Goal: Task Accomplishment & Management: Manage account settings

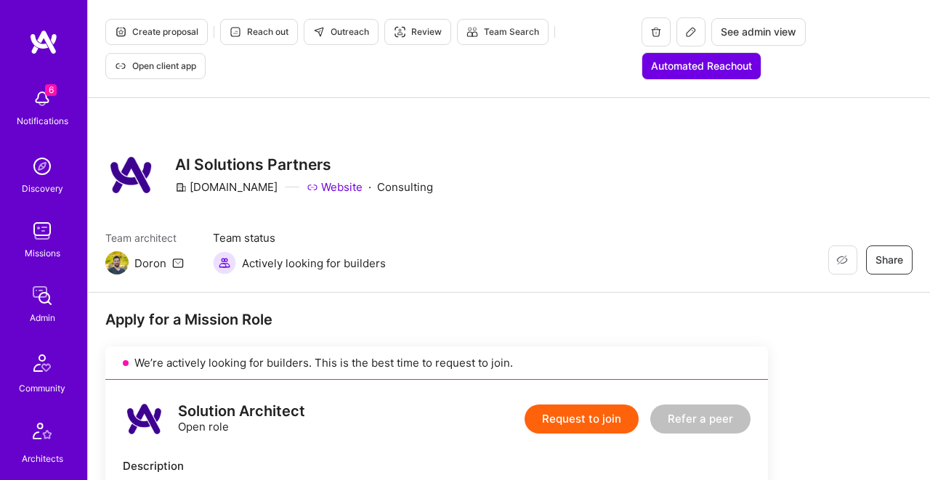
scroll to position [3586, 0]
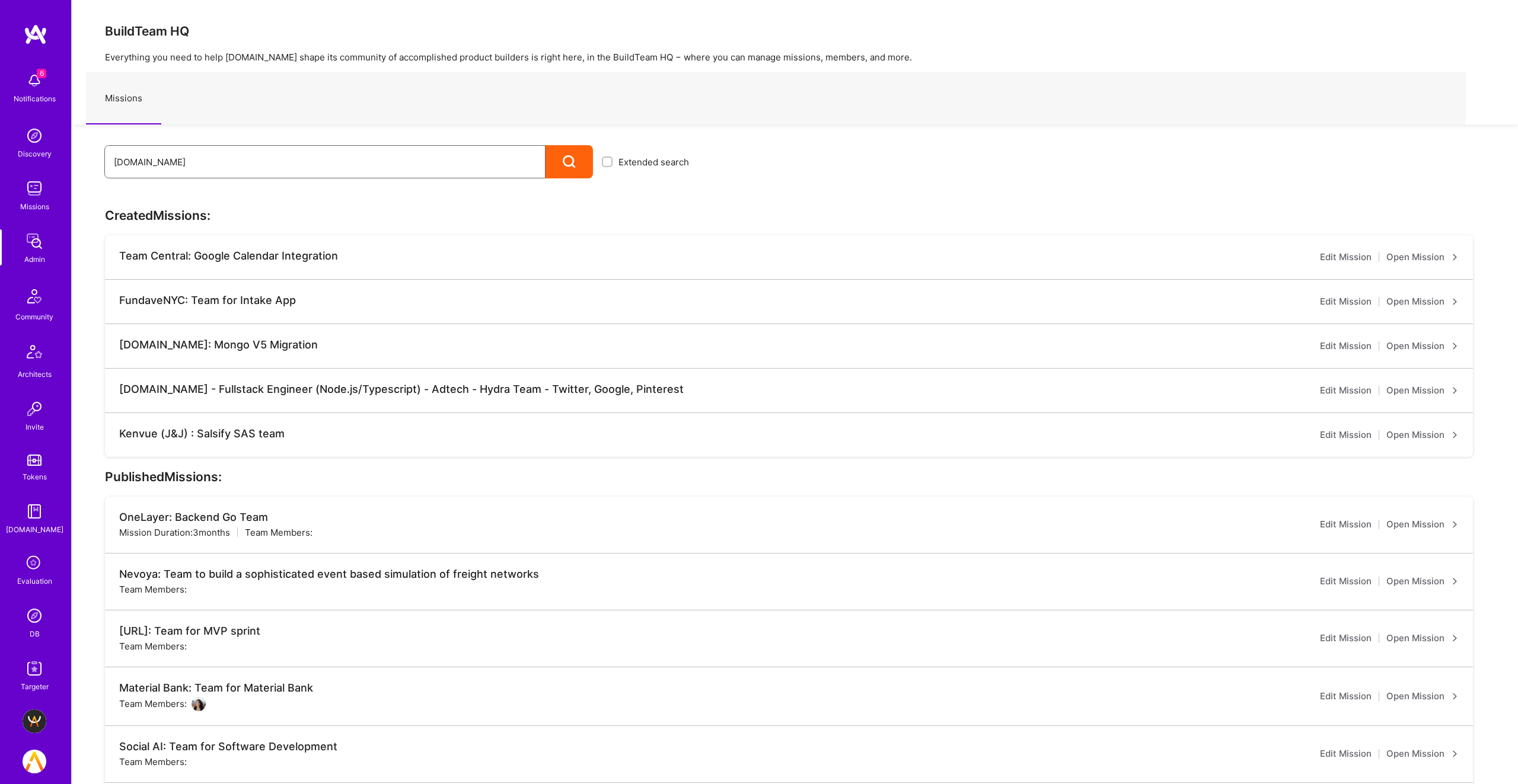
click at [246, 168] on input "[DOMAIN_NAME]" at bounding box center [324, 162] width 422 height 30
click at [584, 153] on div at bounding box center [569, 162] width 47 height 33
click at [272, 172] on input "A.Team" at bounding box center [324, 162] width 422 height 30
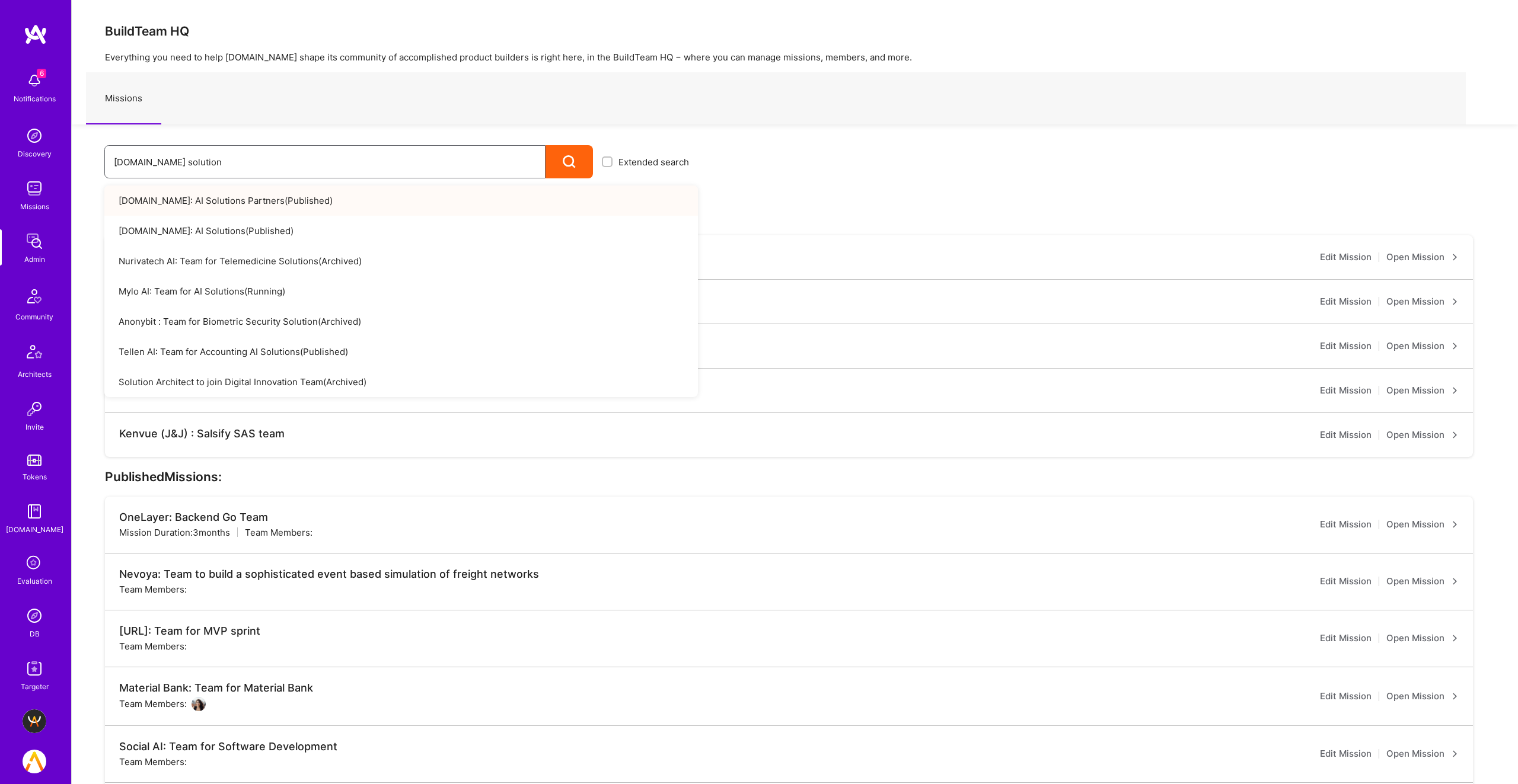
type input "A.Team solution"
click at [261, 197] on link "A.Team: AI Solutions Partners ( Published )" at bounding box center [401, 200] width 593 height 30
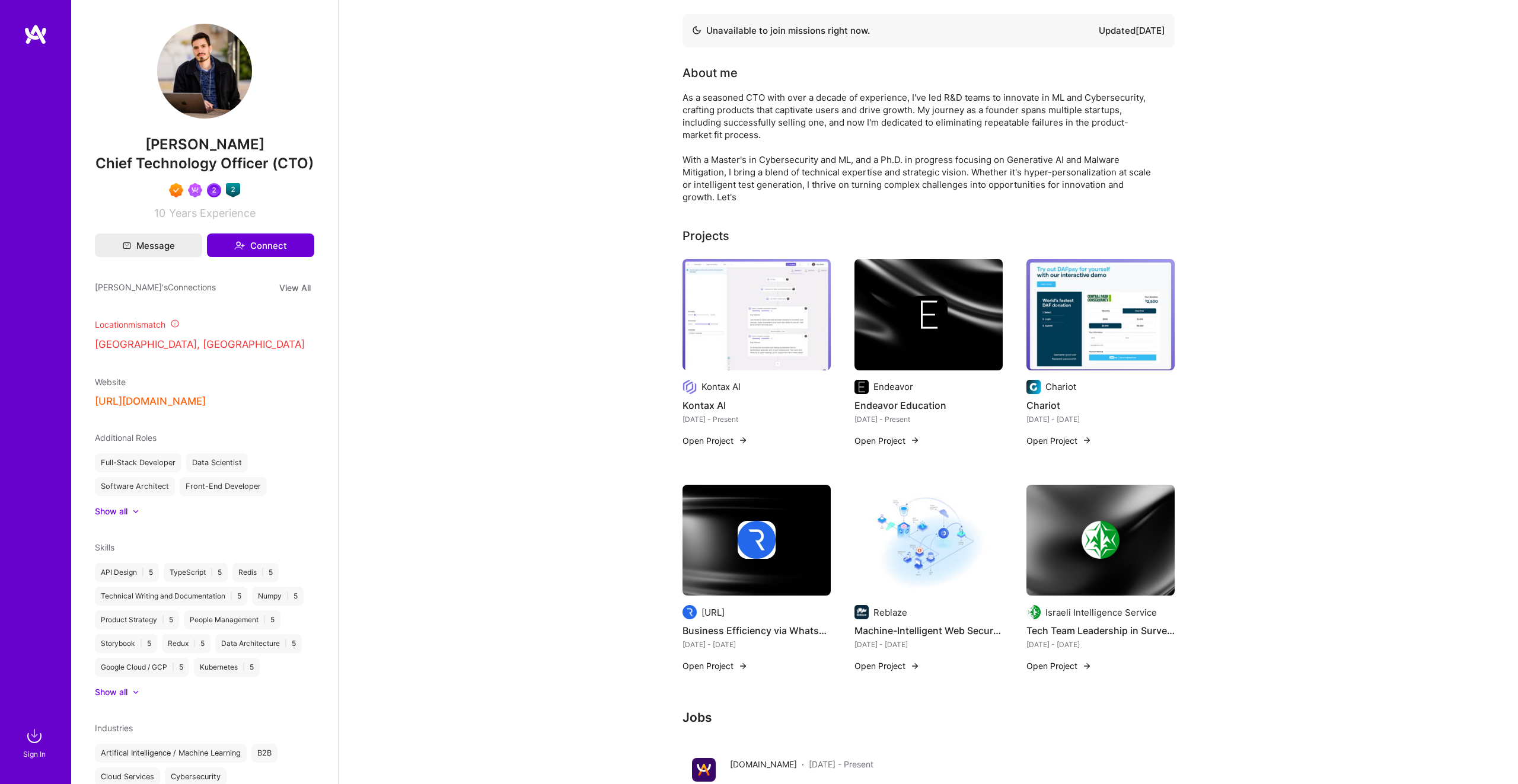
scroll to position [4, 0]
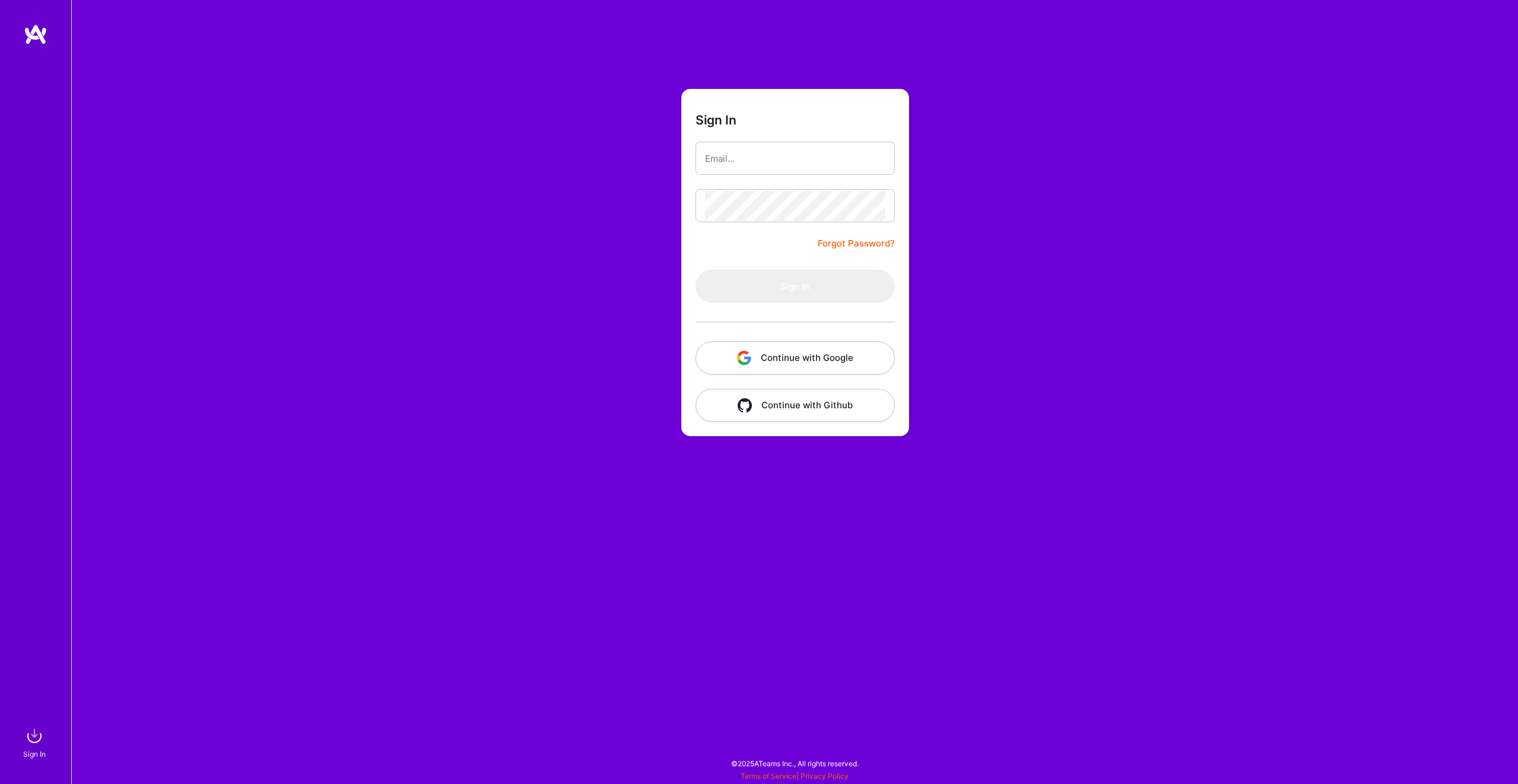
click at [754, 363] on button "Continue with Google" at bounding box center [795, 357] width 199 height 33
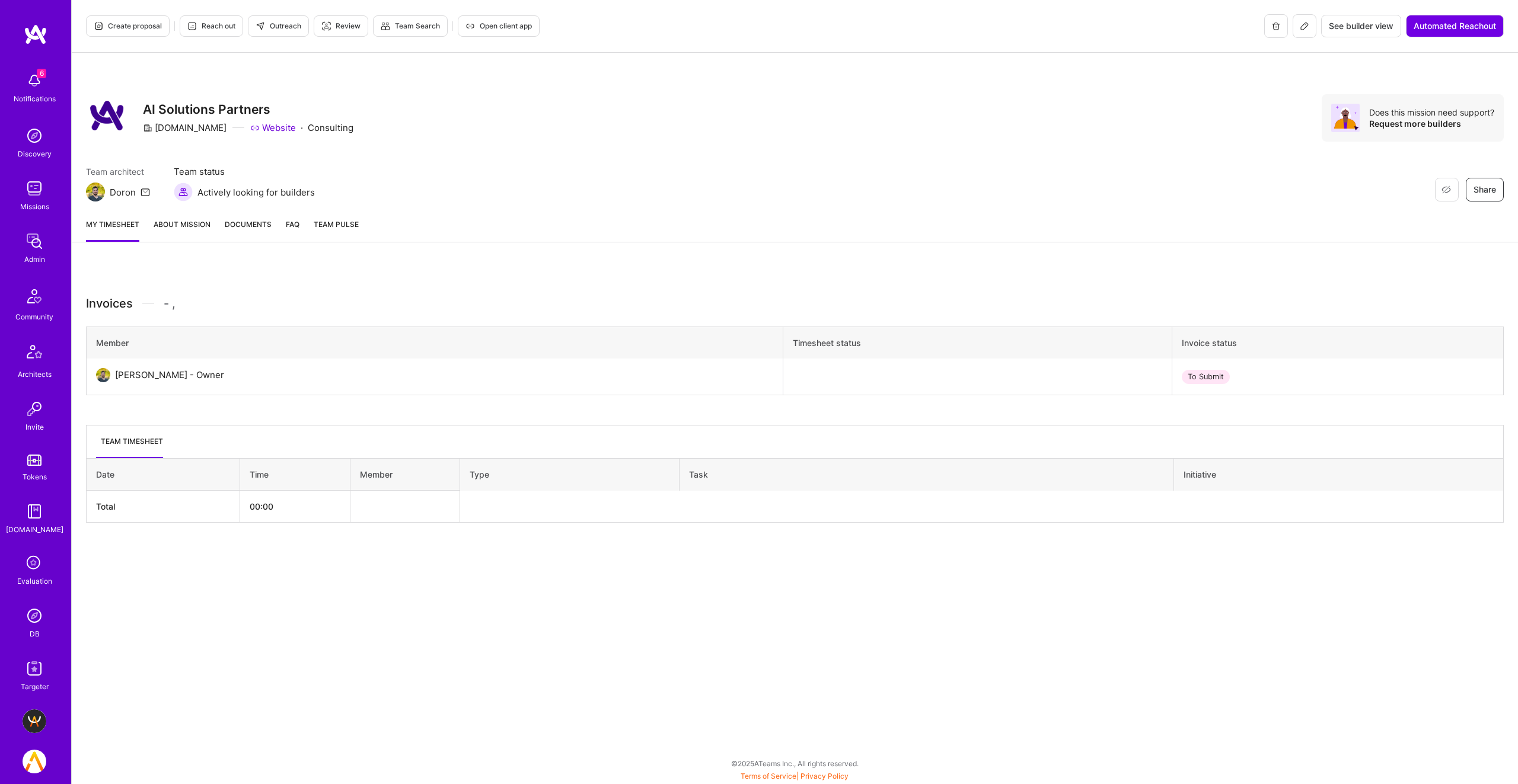
click at [164, 225] on link "About Mission" at bounding box center [182, 229] width 57 height 24
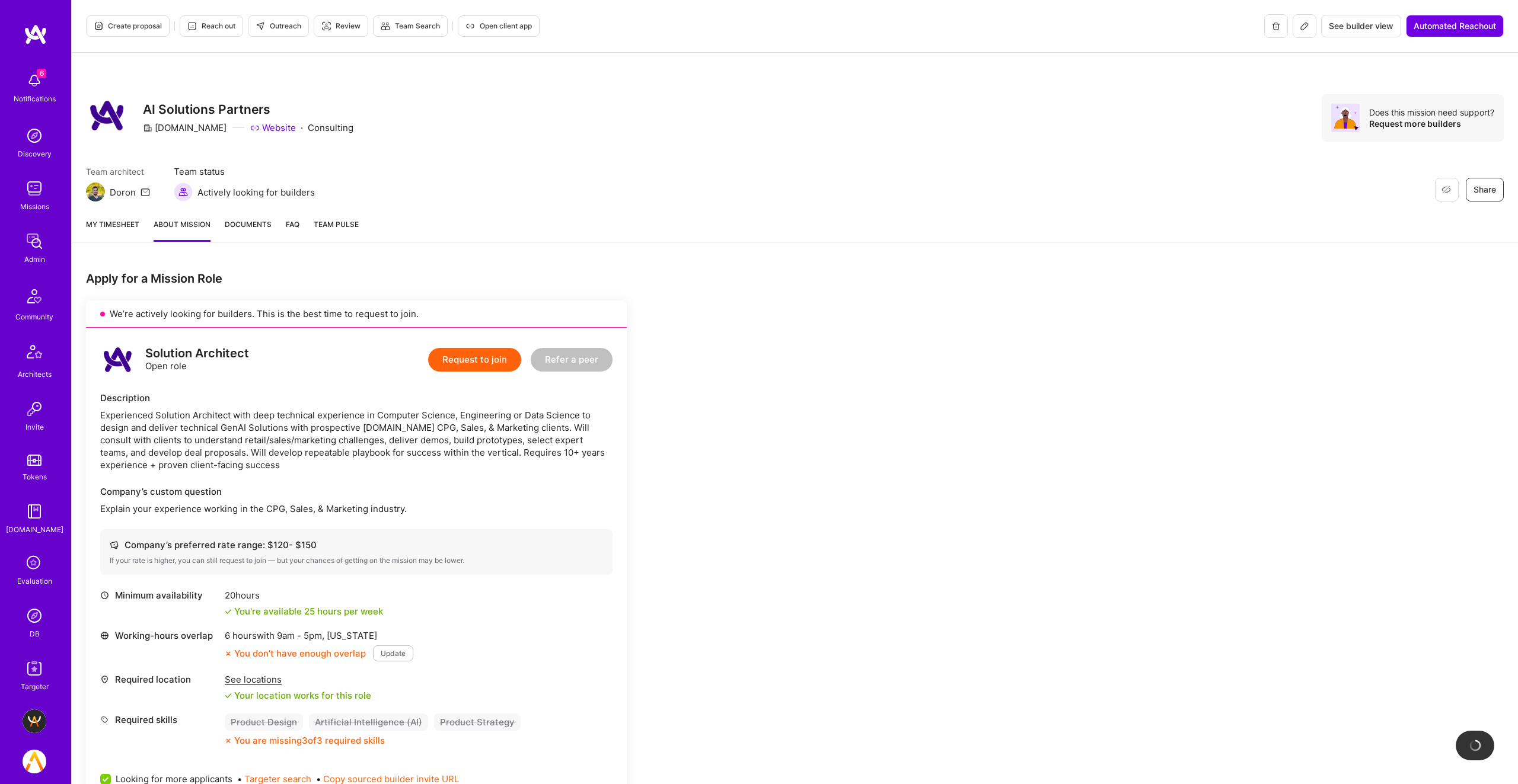
scroll to position [419, 0]
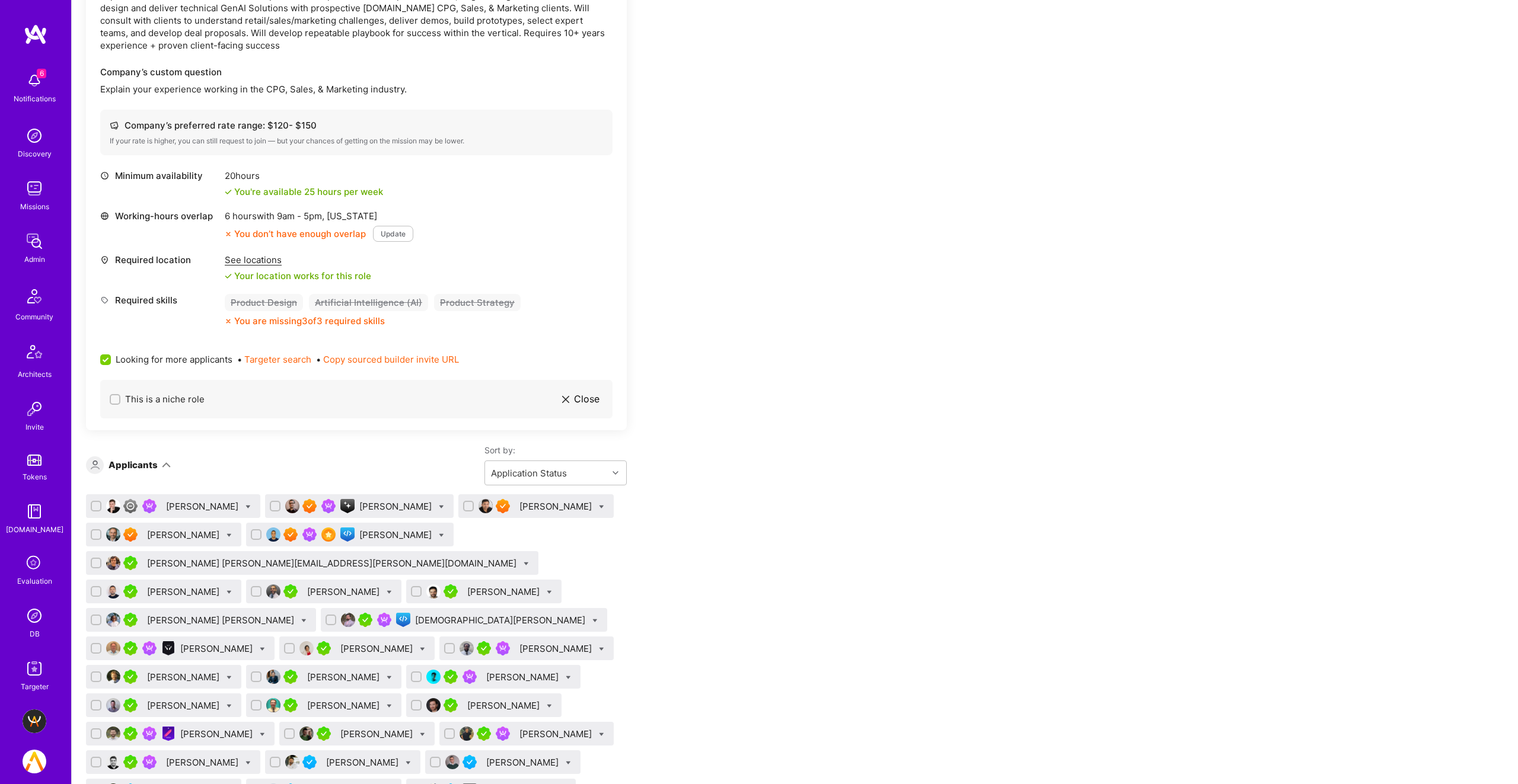
click at [394, 503] on div "[PERSON_NAME]" at bounding box center [397, 506] width 75 height 12
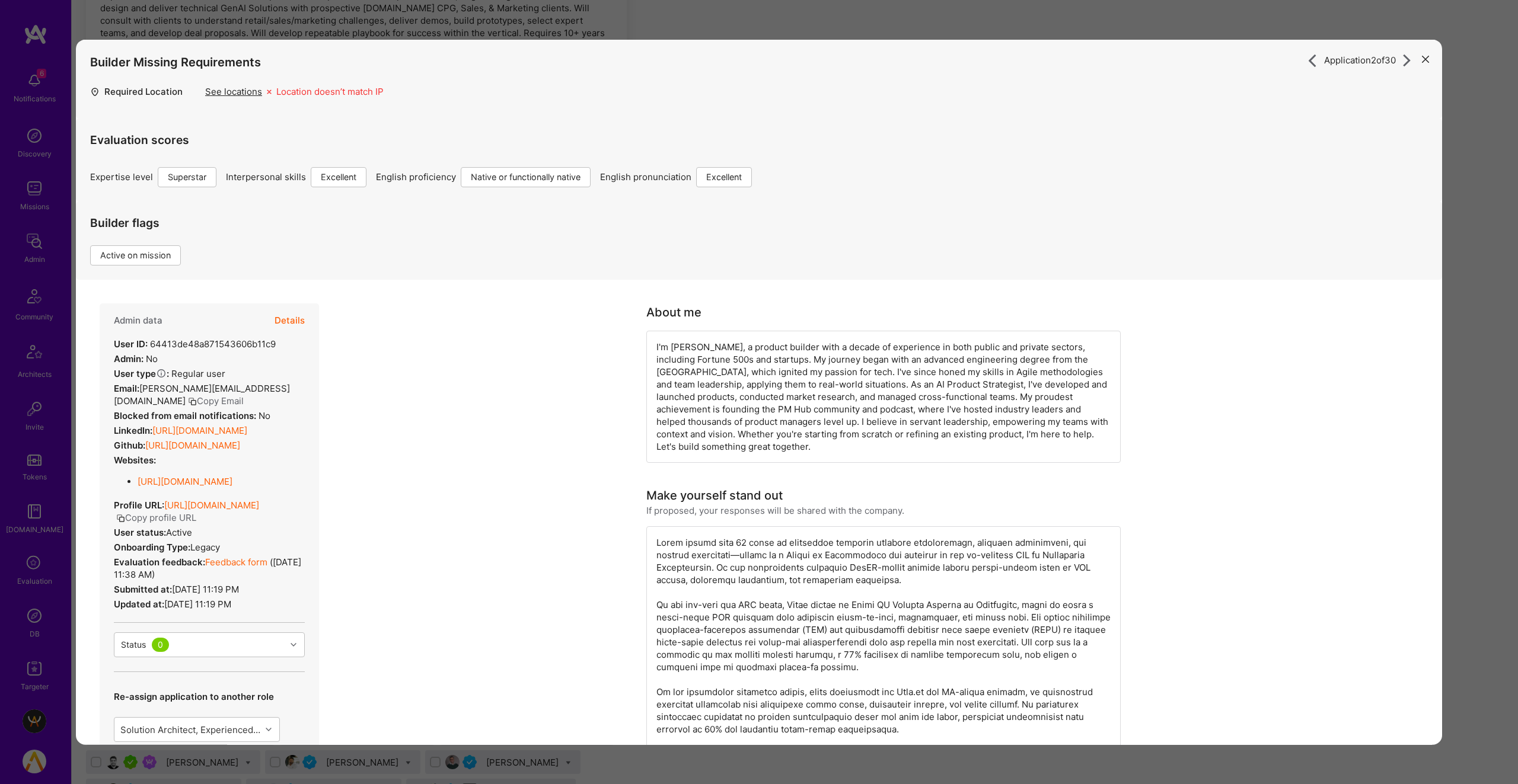
click at [196, 524] on button "Copy profile URL" at bounding box center [156, 516] width 80 height 12
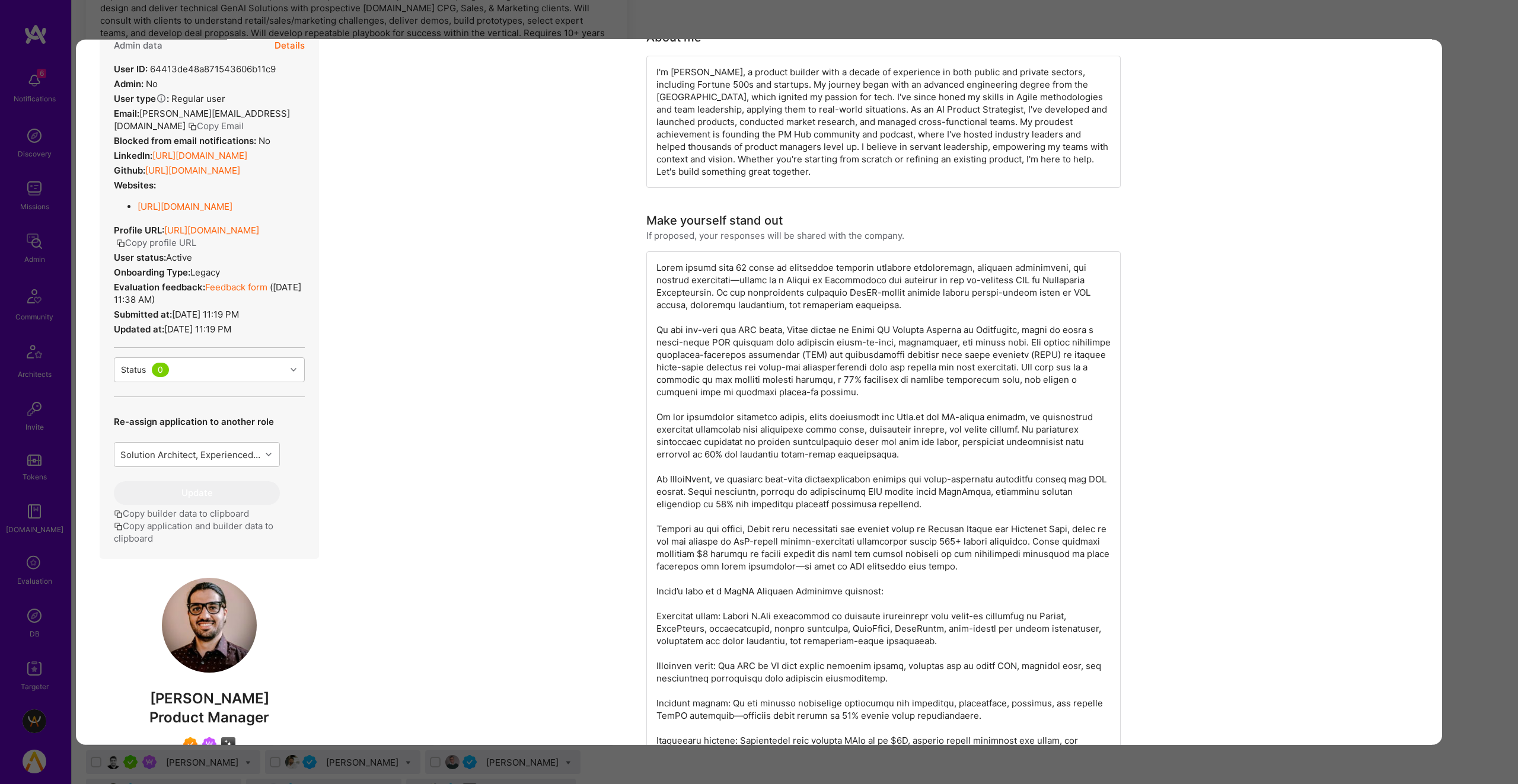
scroll to position [274, 0]
click at [1442, 33] on div "Application 2 of 30 Builder Missing Requirements Required Location See location…" at bounding box center [759, 392] width 1518 height 784
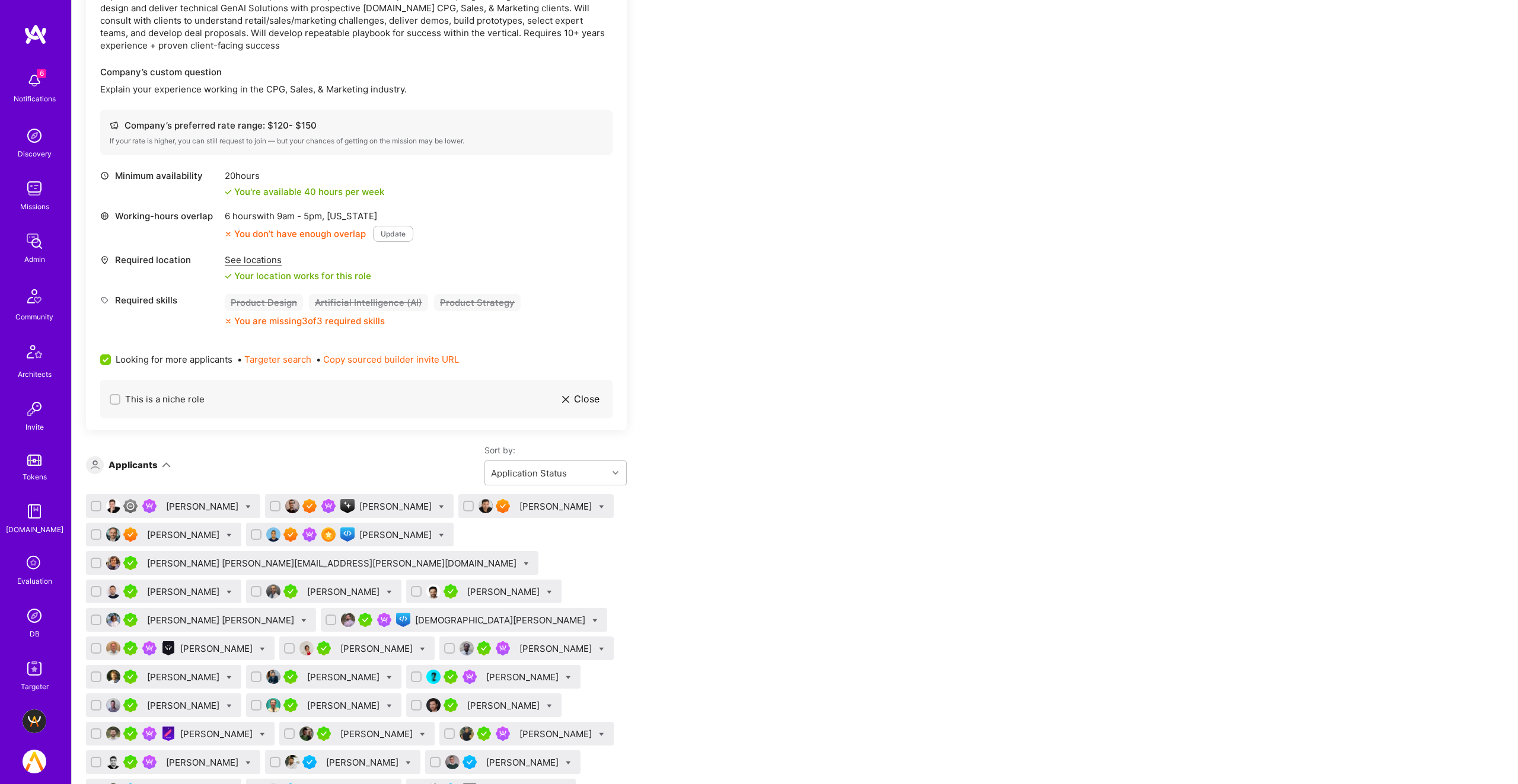
click at [524, 500] on div "Sarfraz Nawaz" at bounding box center [557, 506] width 75 height 12
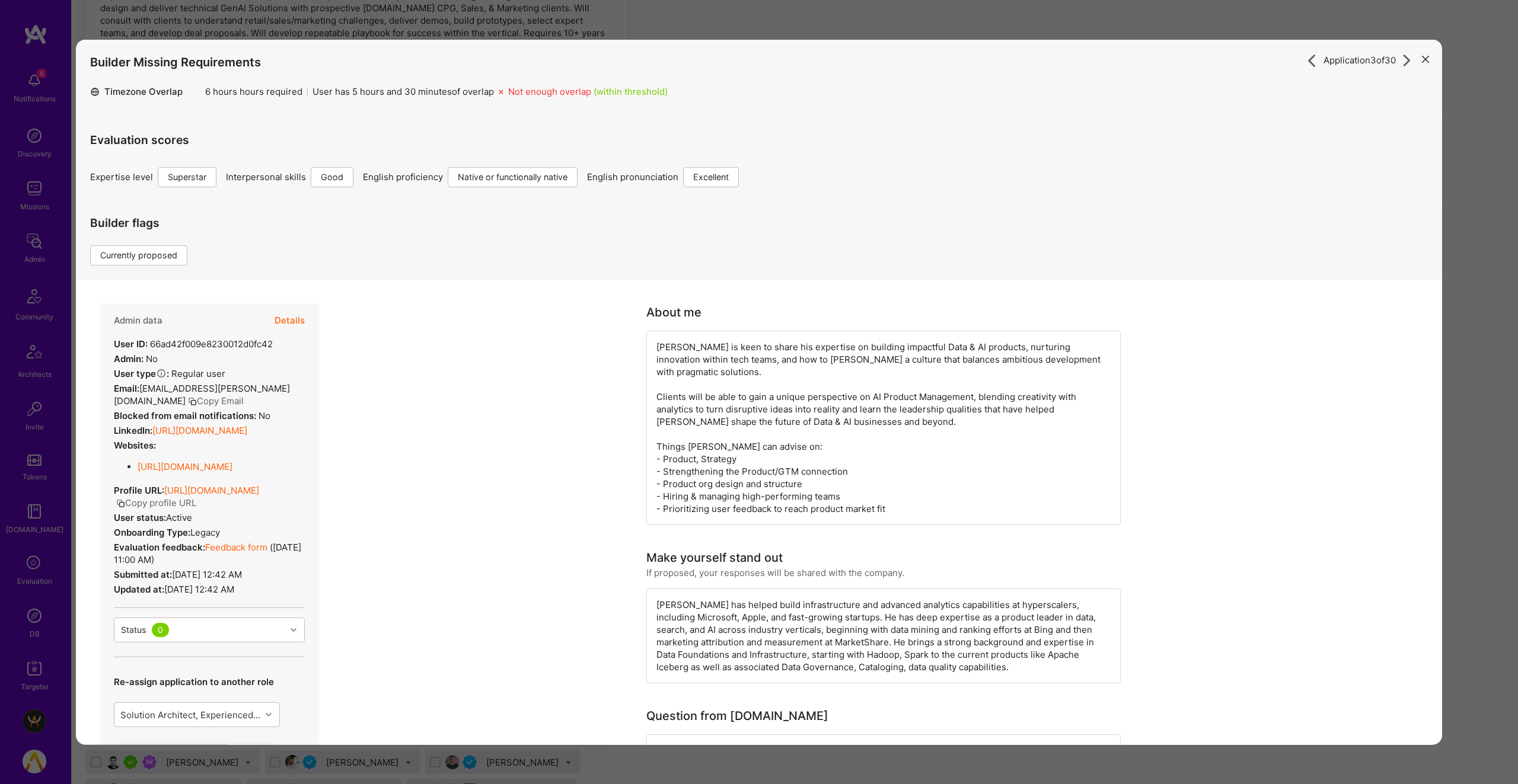
click at [196, 508] on button "Copy profile URL" at bounding box center [156, 502] width 80 height 12
drag, startPoint x: 1430, startPoint y: 57, endPoint x: 1328, endPoint y: 96, distance: 109.2
click at [1430, 57] on button "modal" at bounding box center [1425, 59] width 14 height 20
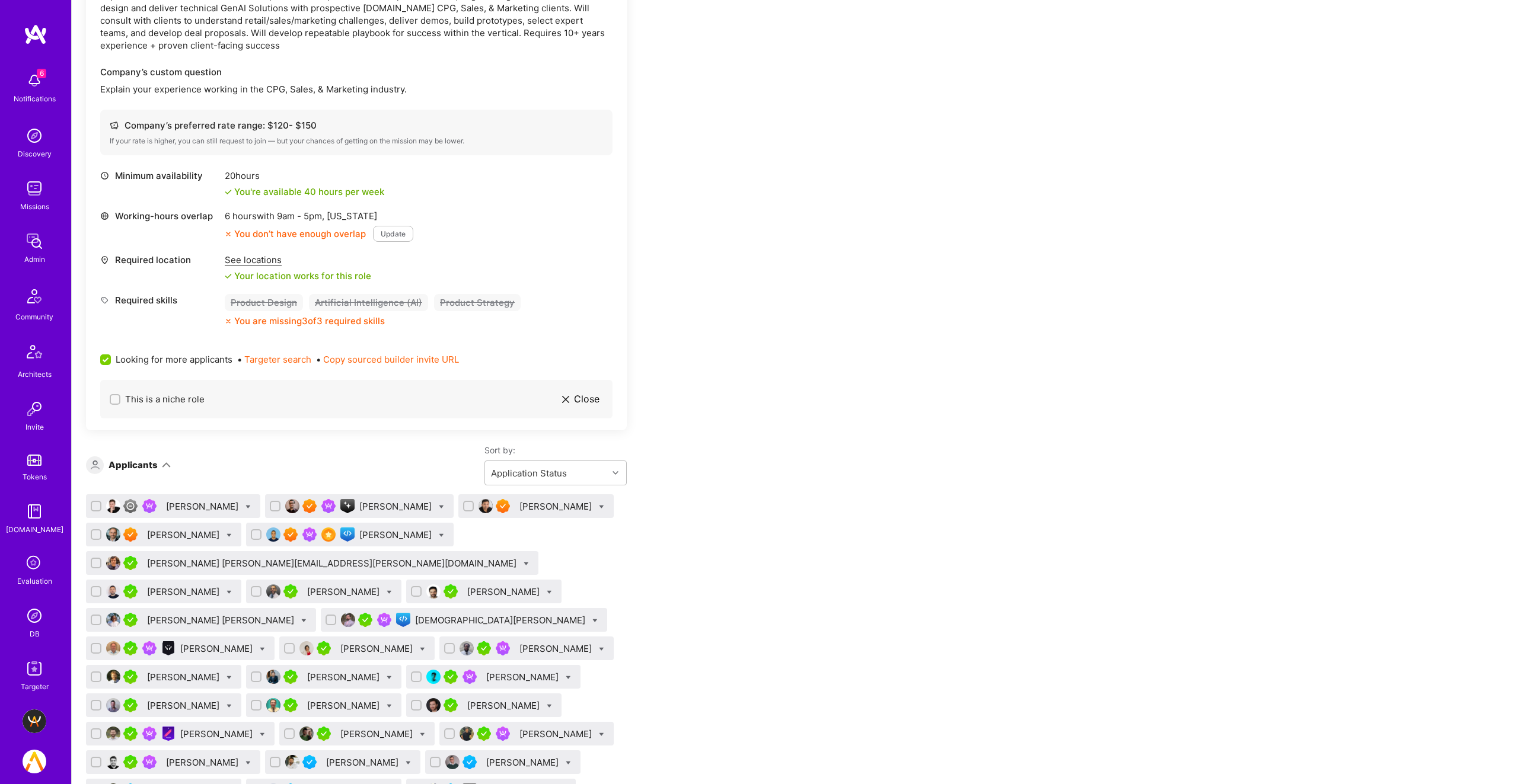
click at [173, 532] on div "Siavash Fahimi" at bounding box center [184, 534] width 75 height 12
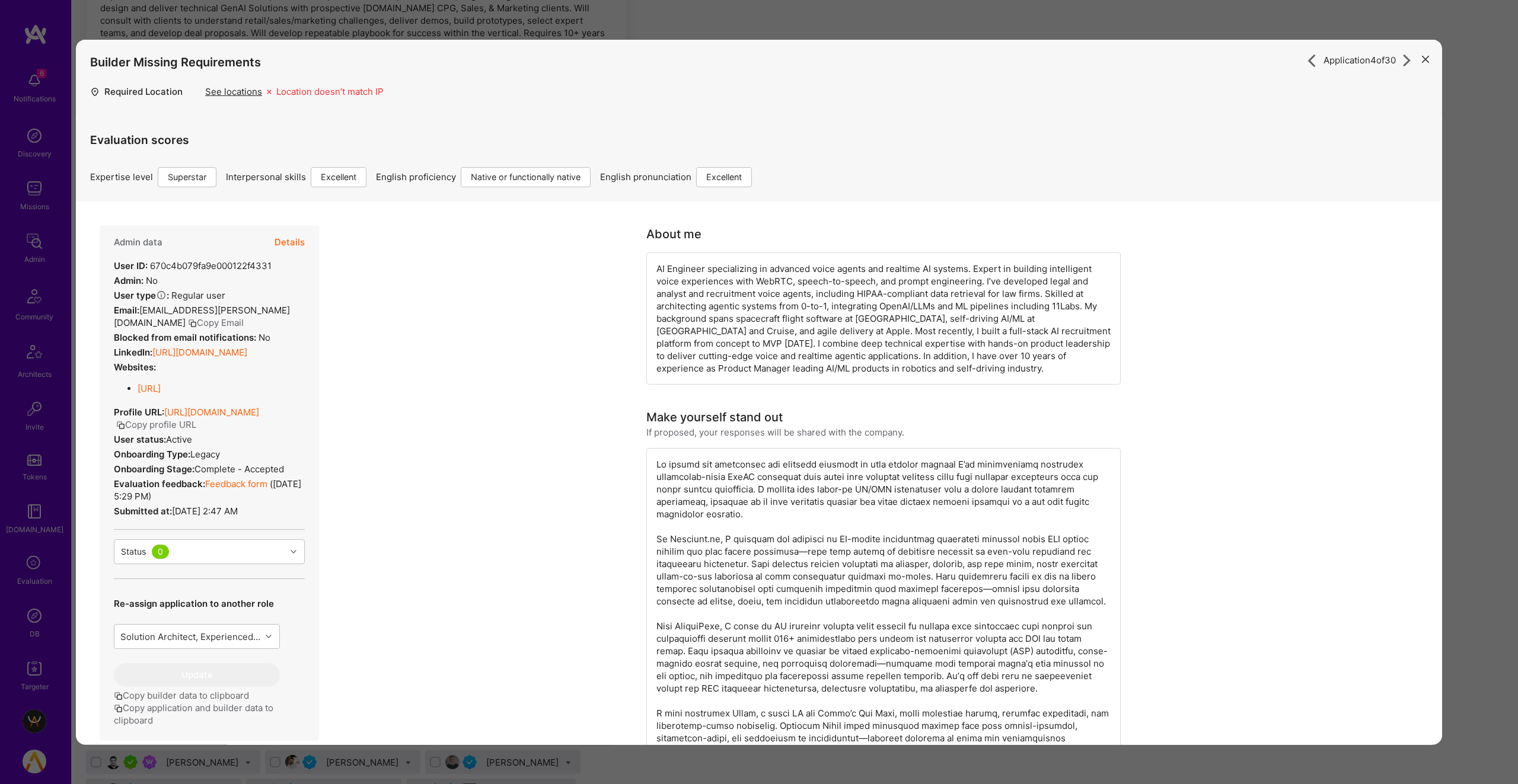
click at [196, 430] on button "Copy profile URL" at bounding box center [156, 423] width 80 height 12
click at [1424, 61] on icon "modal" at bounding box center [1425, 59] width 7 height 7
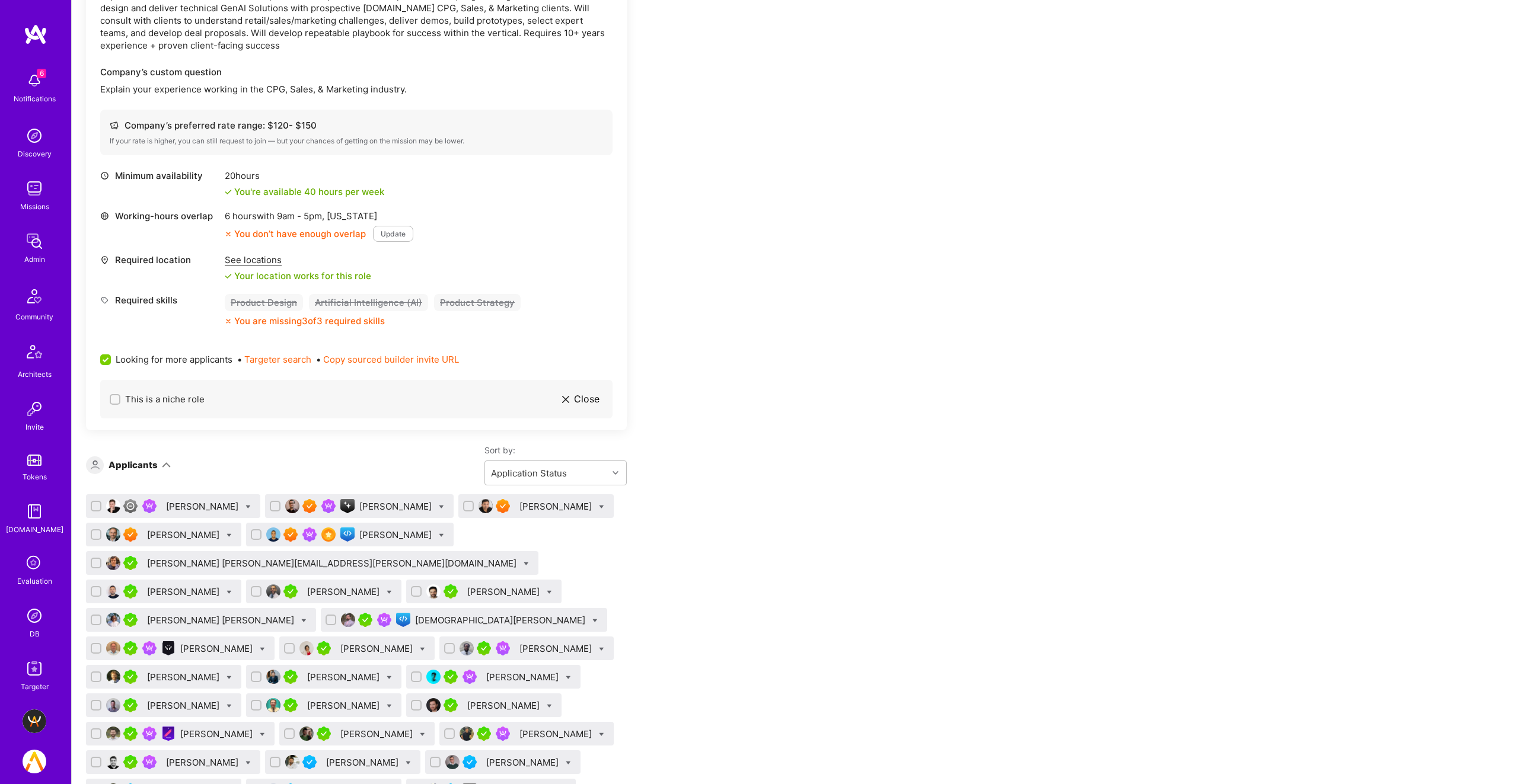
click at [194, 537] on div "Siavash Fahimi" at bounding box center [184, 534] width 75 height 12
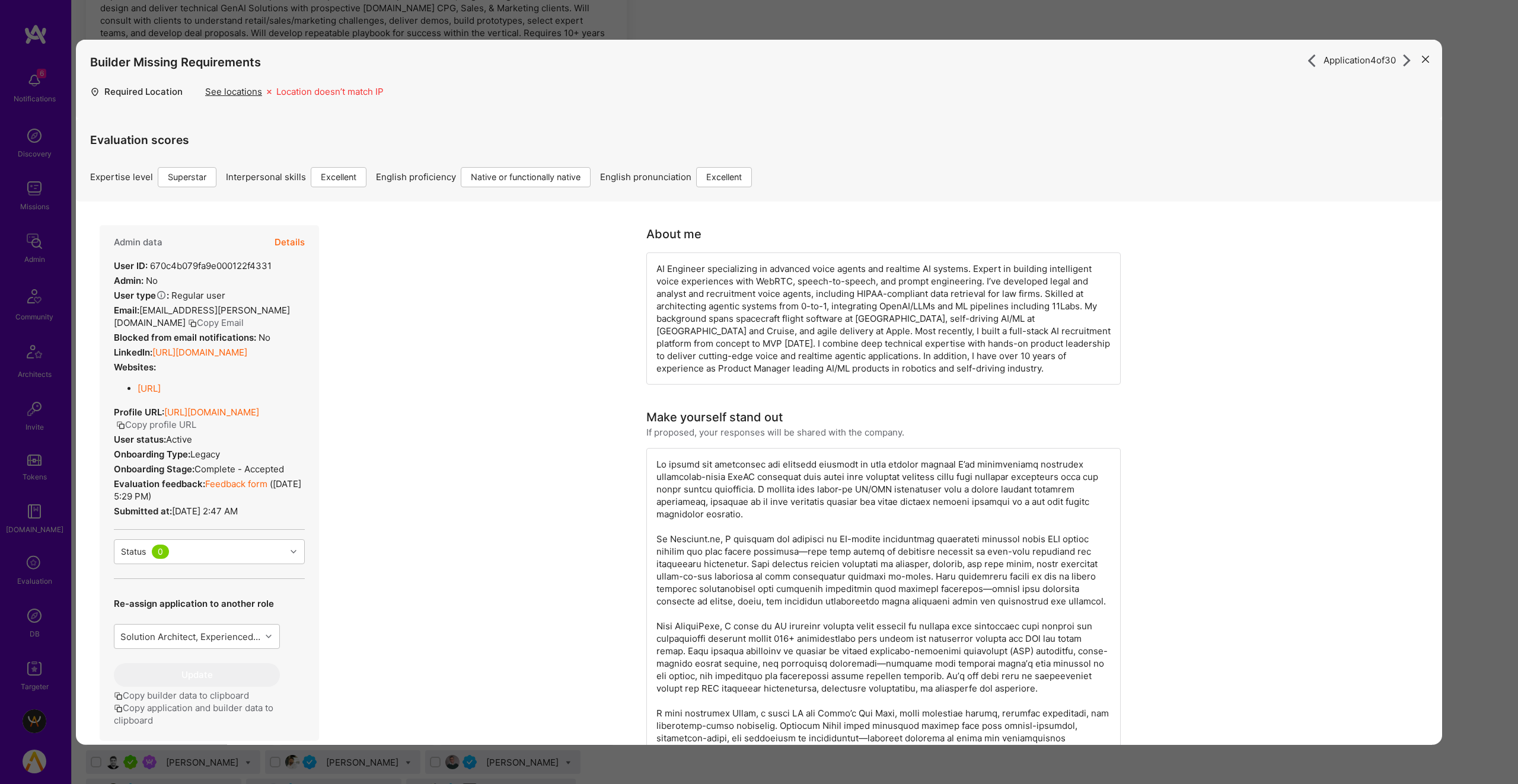
click at [196, 430] on button "Copy profile URL" at bounding box center [156, 423] width 80 height 12
click at [1423, 26] on div "Application 4 of 30 Builder Missing Requirements Required Location See location…" at bounding box center [759, 392] width 1518 height 784
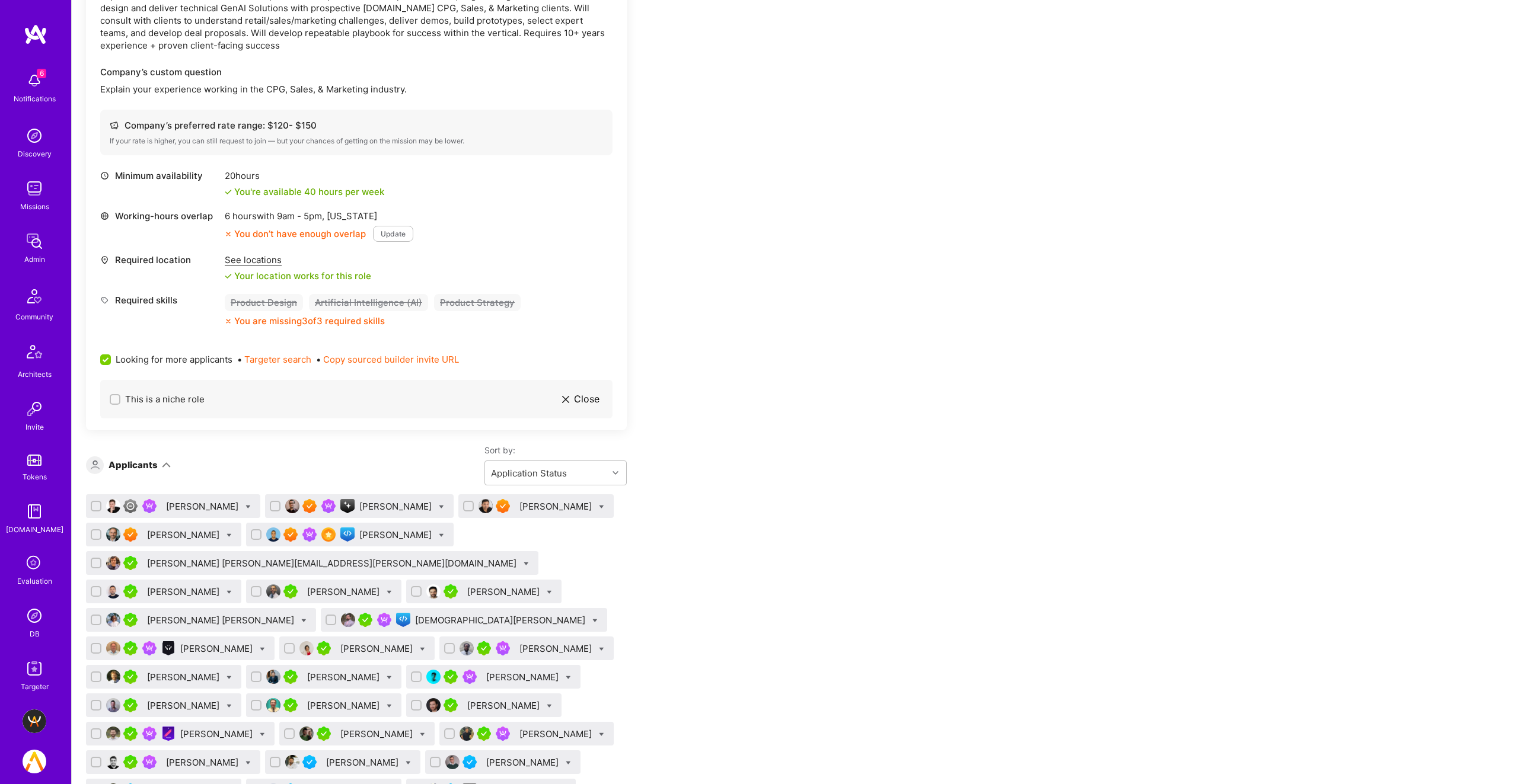
click at [389, 530] on div "Mostafa Darehzereshki" at bounding box center [397, 534] width 75 height 12
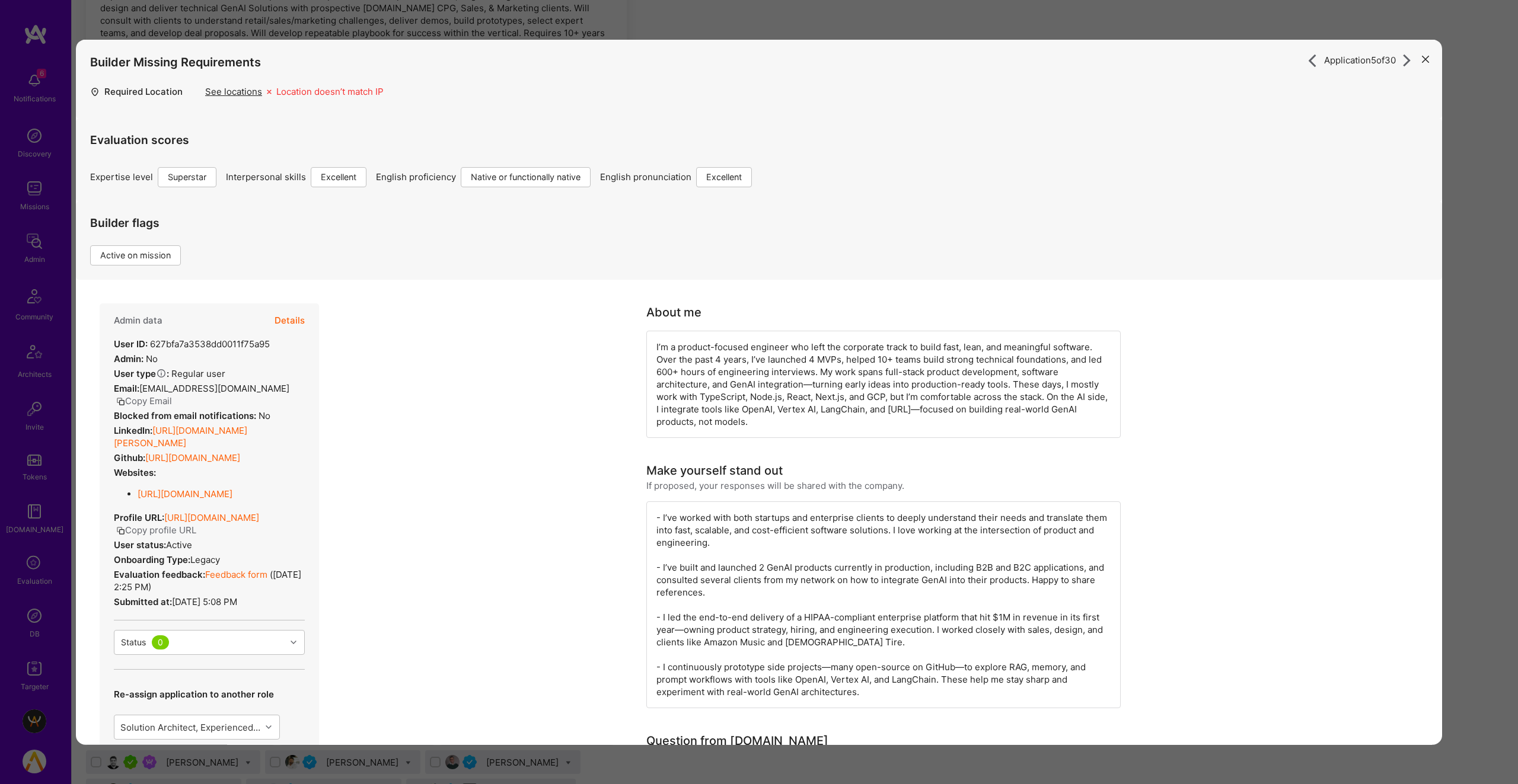
click at [196, 536] on button "Copy profile URL" at bounding box center [156, 529] width 80 height 12
click at [726, 25] on div "Application 5 of 30 Builder Missing Requirements Required Location See location…" at bounding box center [759, 392] width 1518 height 784
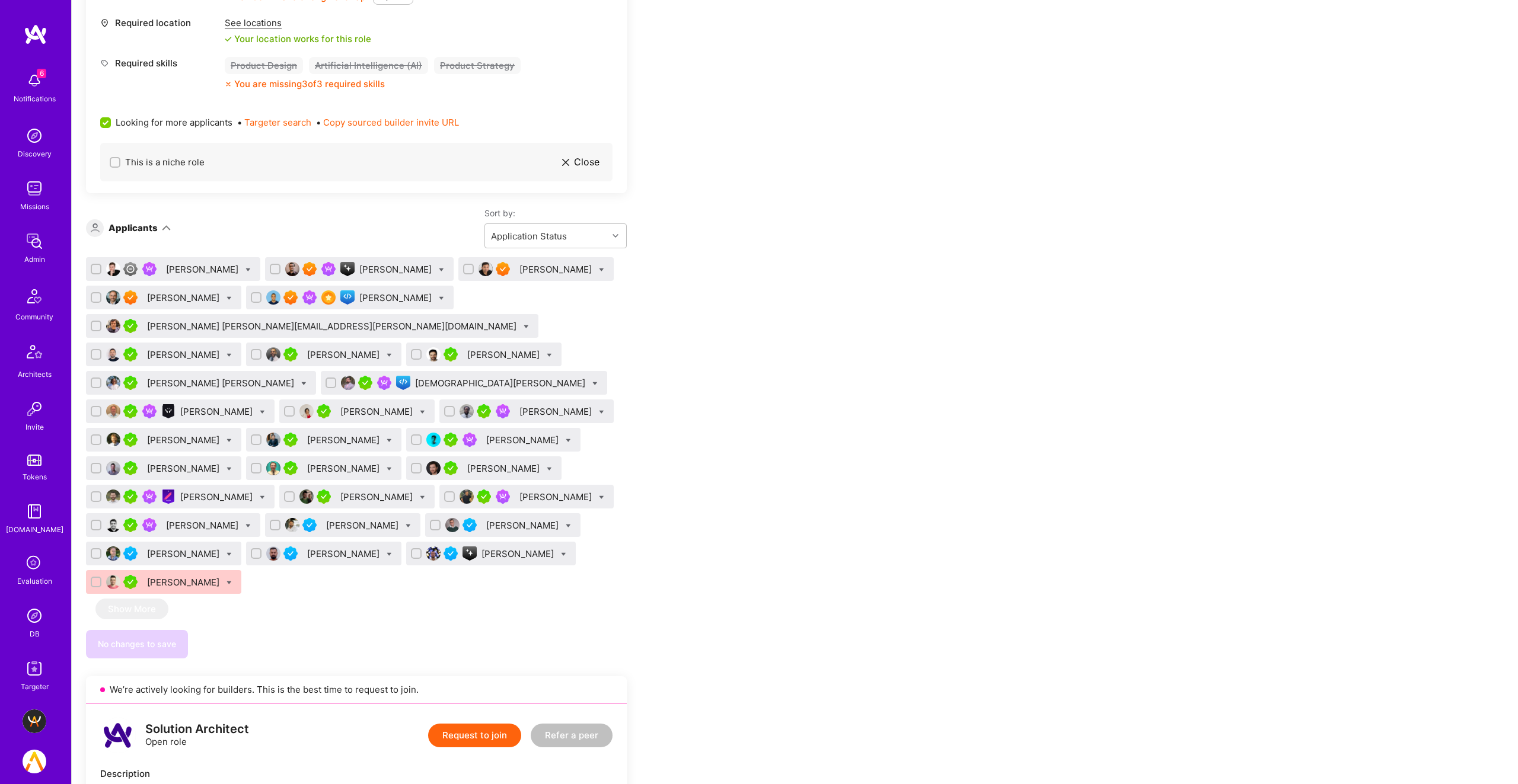
scroll to position [658, 0]
click at [482, 546] on div "Daniel Usvyat" at bounding box center [519, 551] width 75 height 12
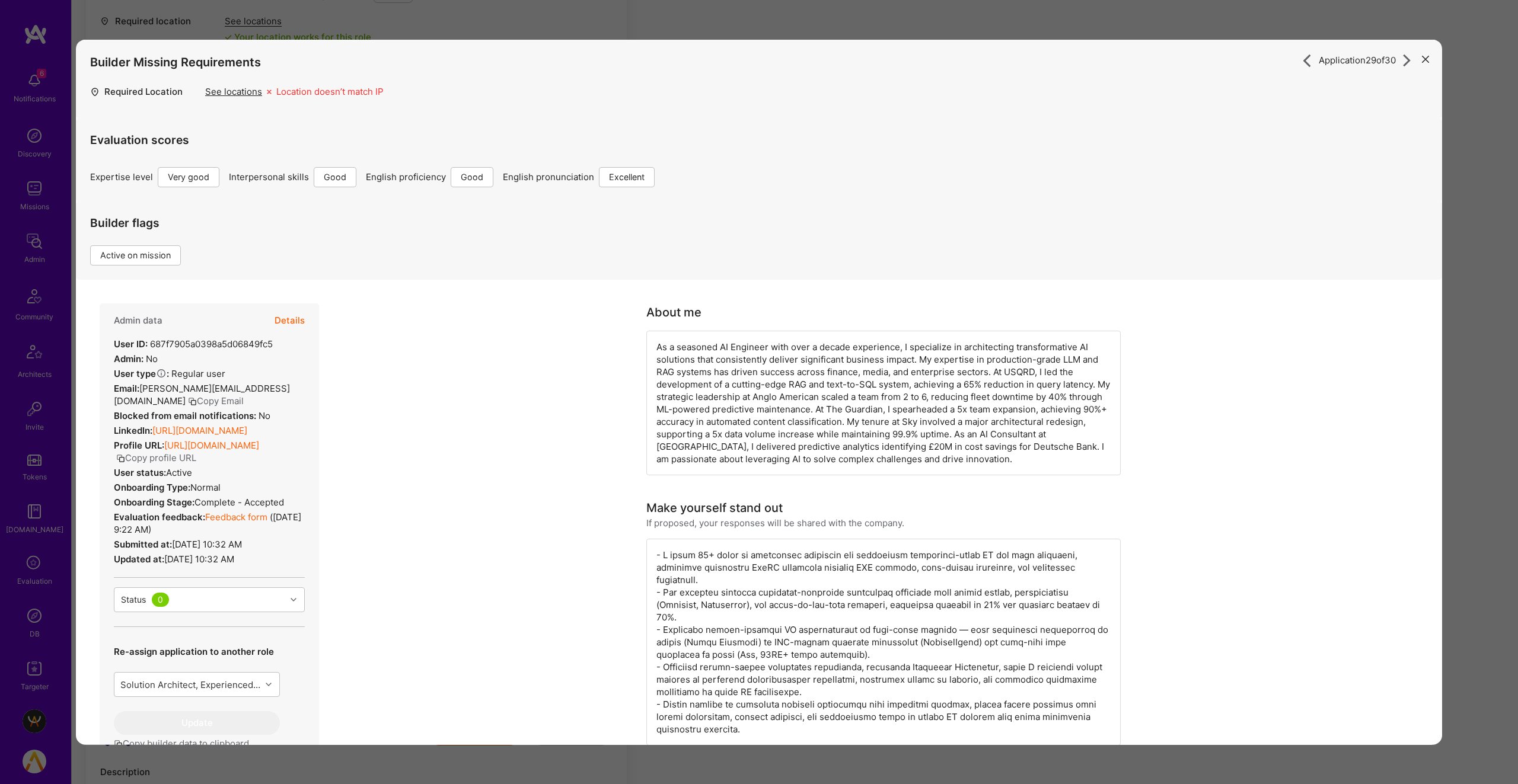
click at [196, 458] on button "Copy profile URL" at bounding box center [156, 457] width 80 height 12
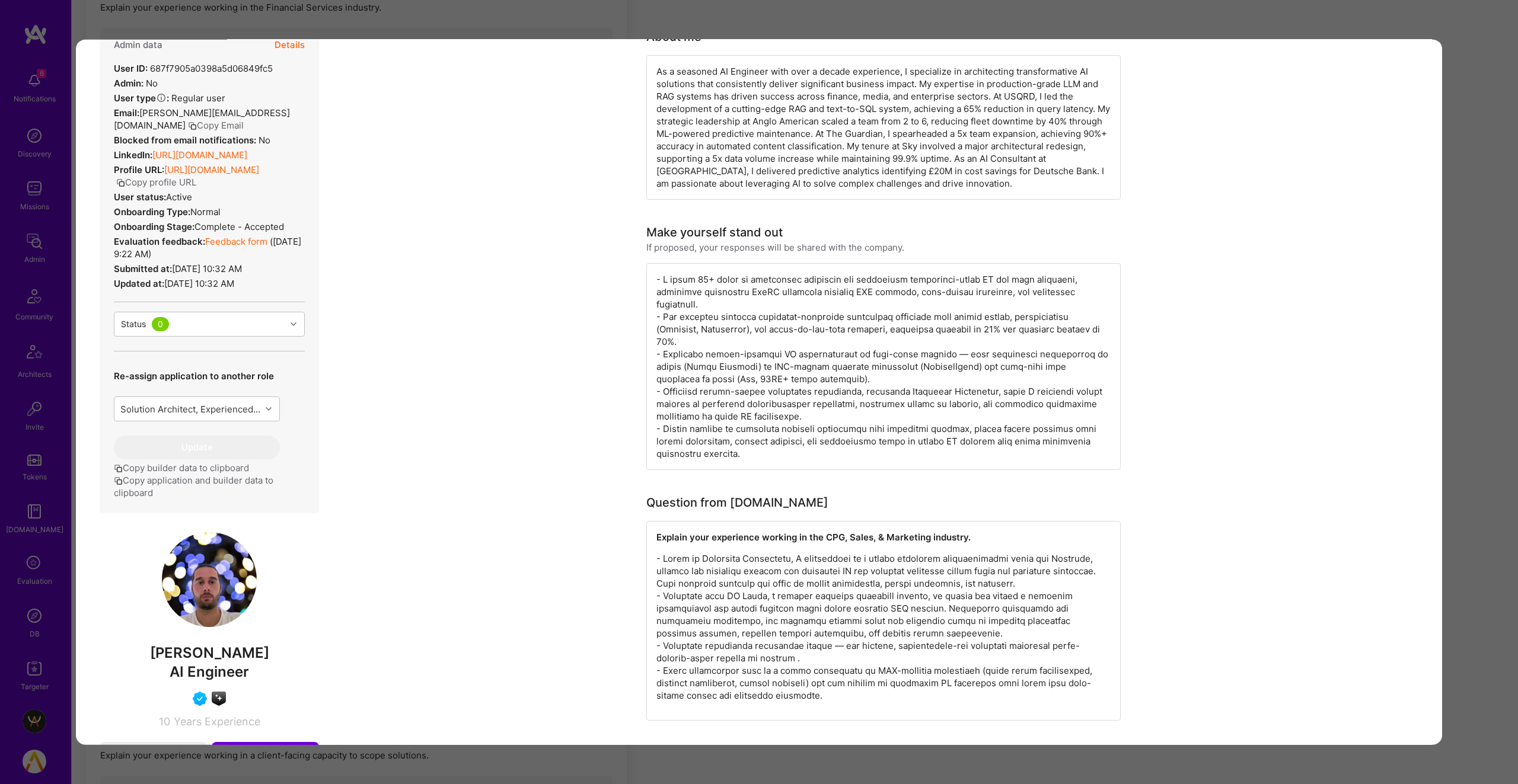
scroll to position [251, 0]
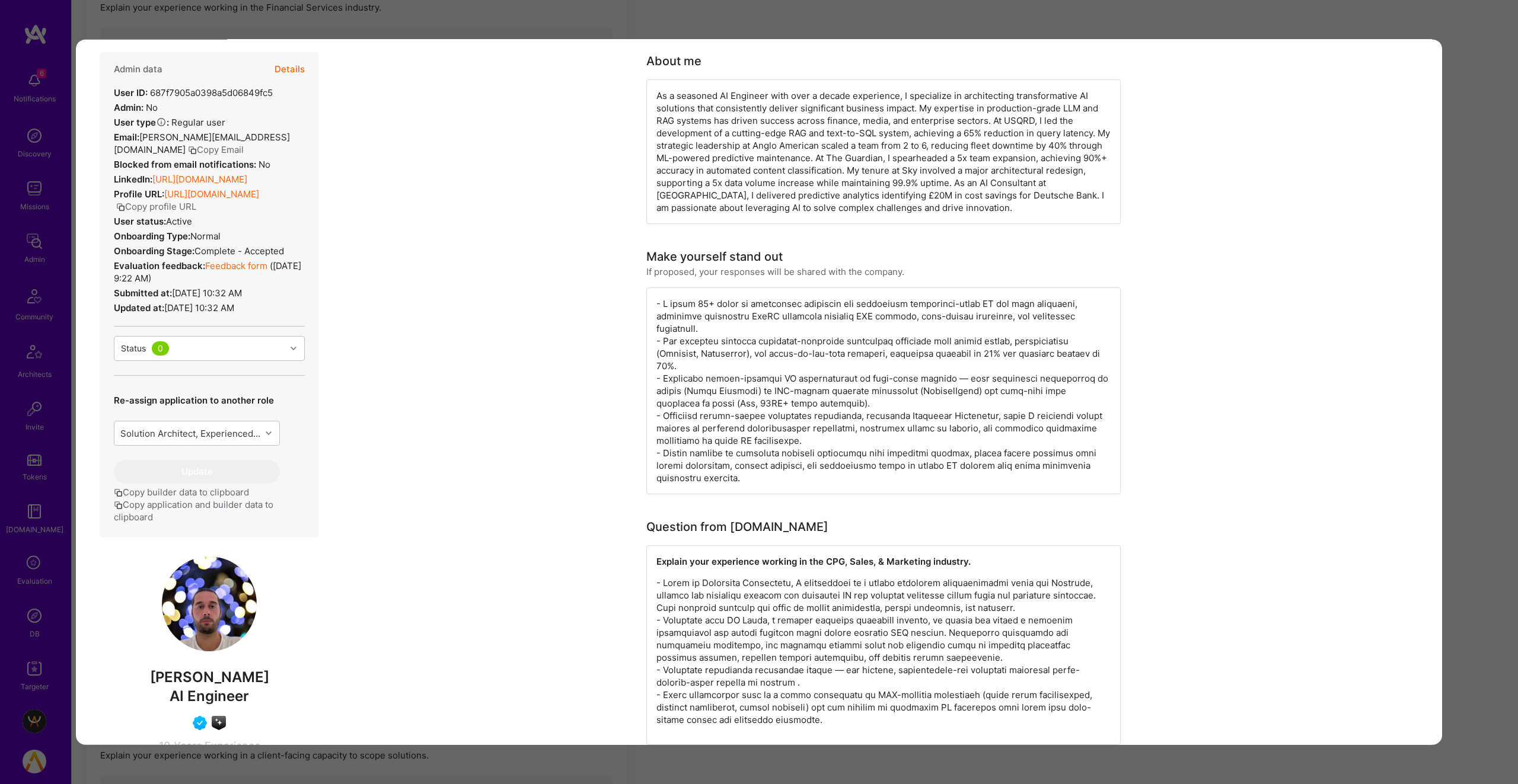
click at [513, 26] on div "Application 29 of 30 Builder Missing Requirements Required Location See locatio…" at bounding box center [759, 392] width 1518 height 784
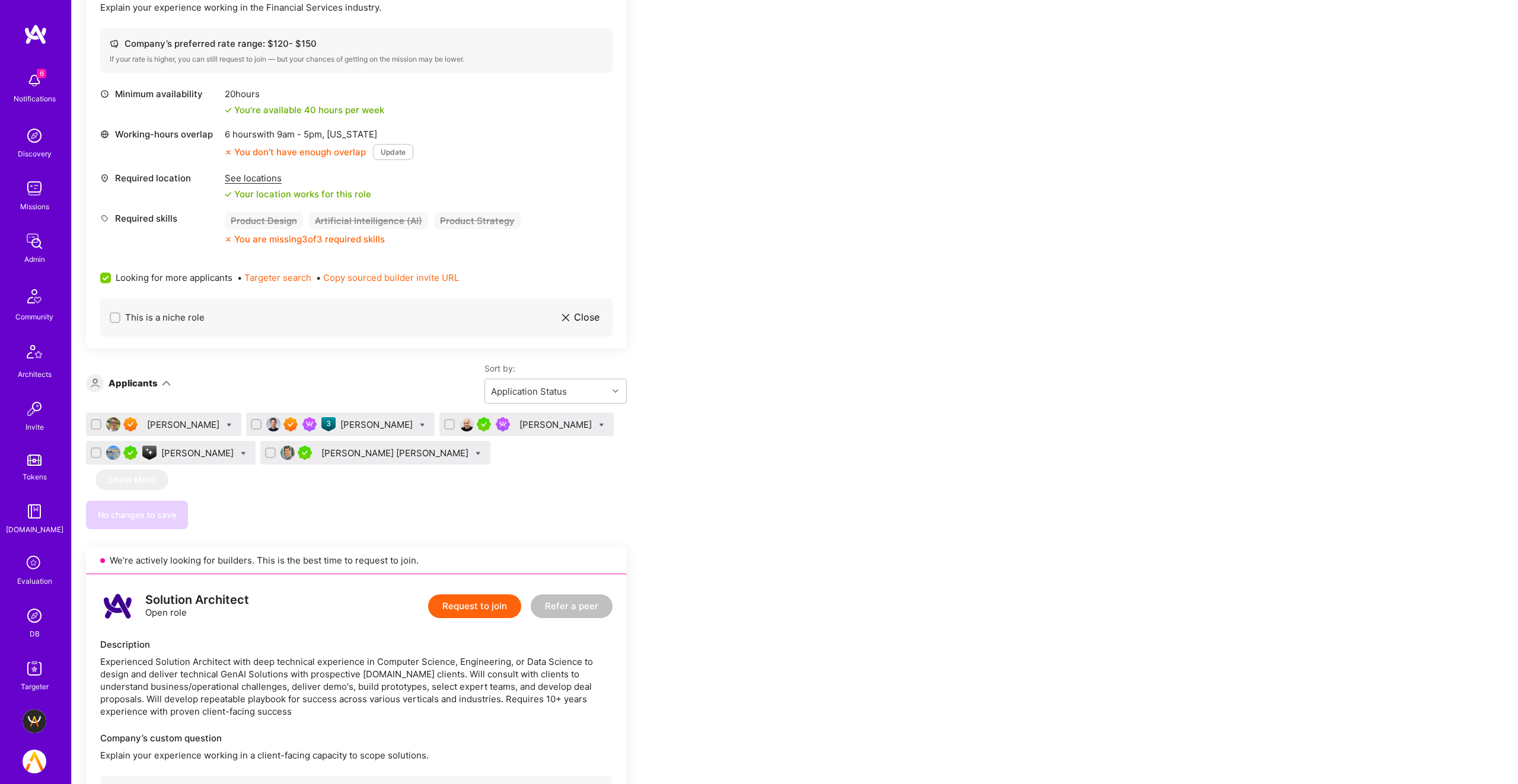
click at [340, 419] on div "Eric Lemay" at bounding box center [378, 424] width 75 height 12
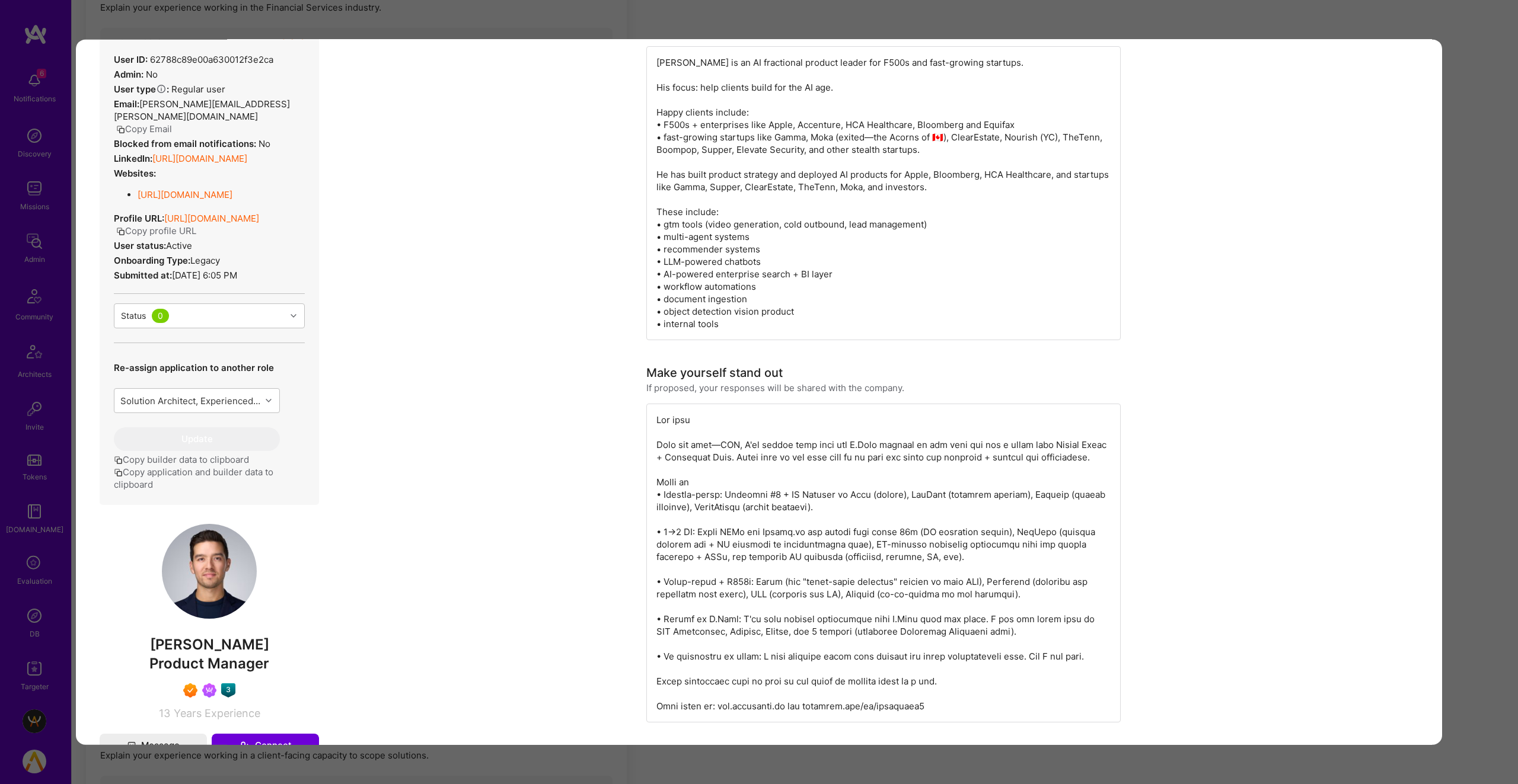
scroll to position [155, 0]
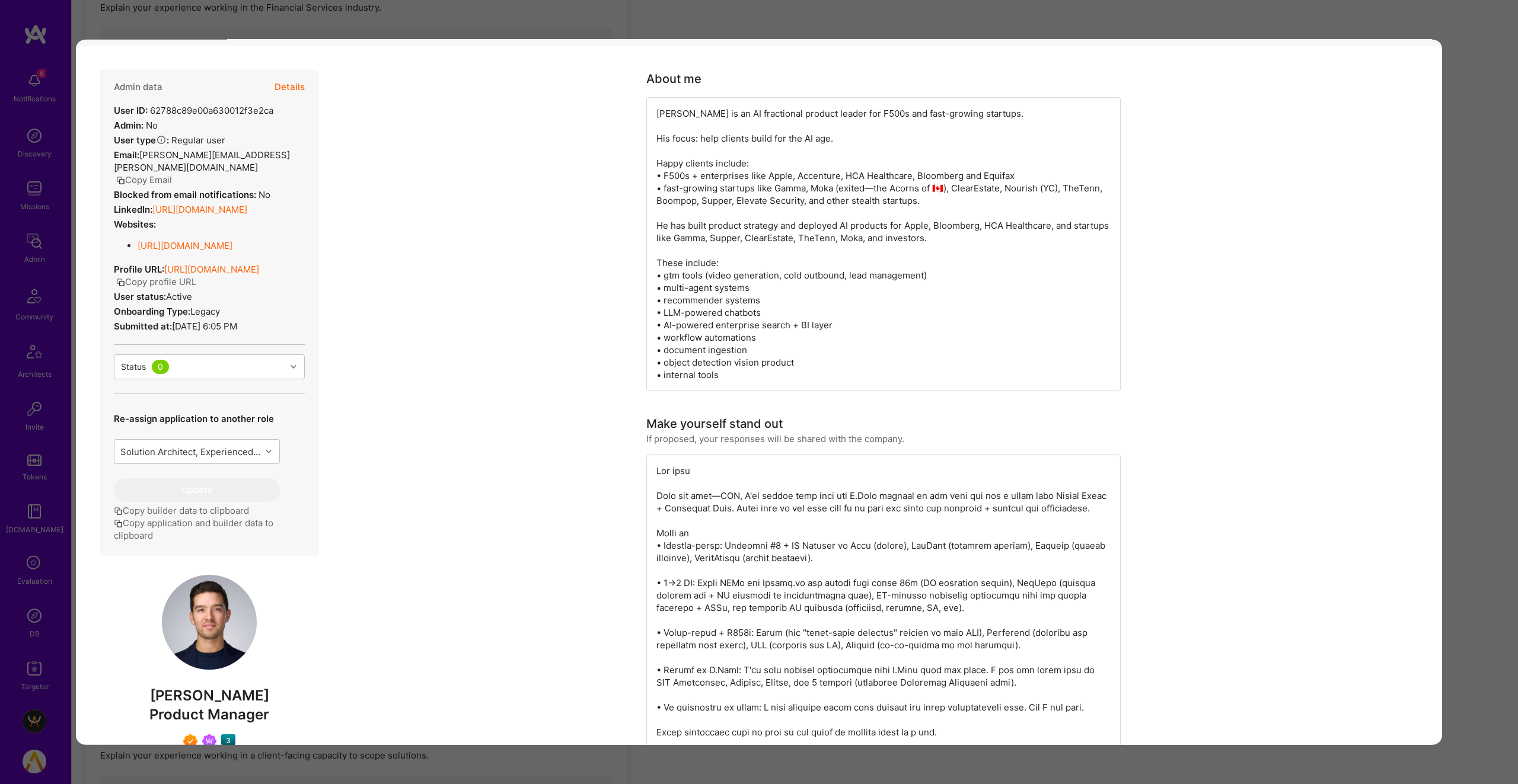
click at [196, 275] on button "Copy profile URL" at bounding box center [156, 281] width 80 height 12
click at [824, 16] on div "Application 2 of 5 Builder Missing Requirements Required Location See locations…" at bounding box center [759, 392] width 1518 height 784
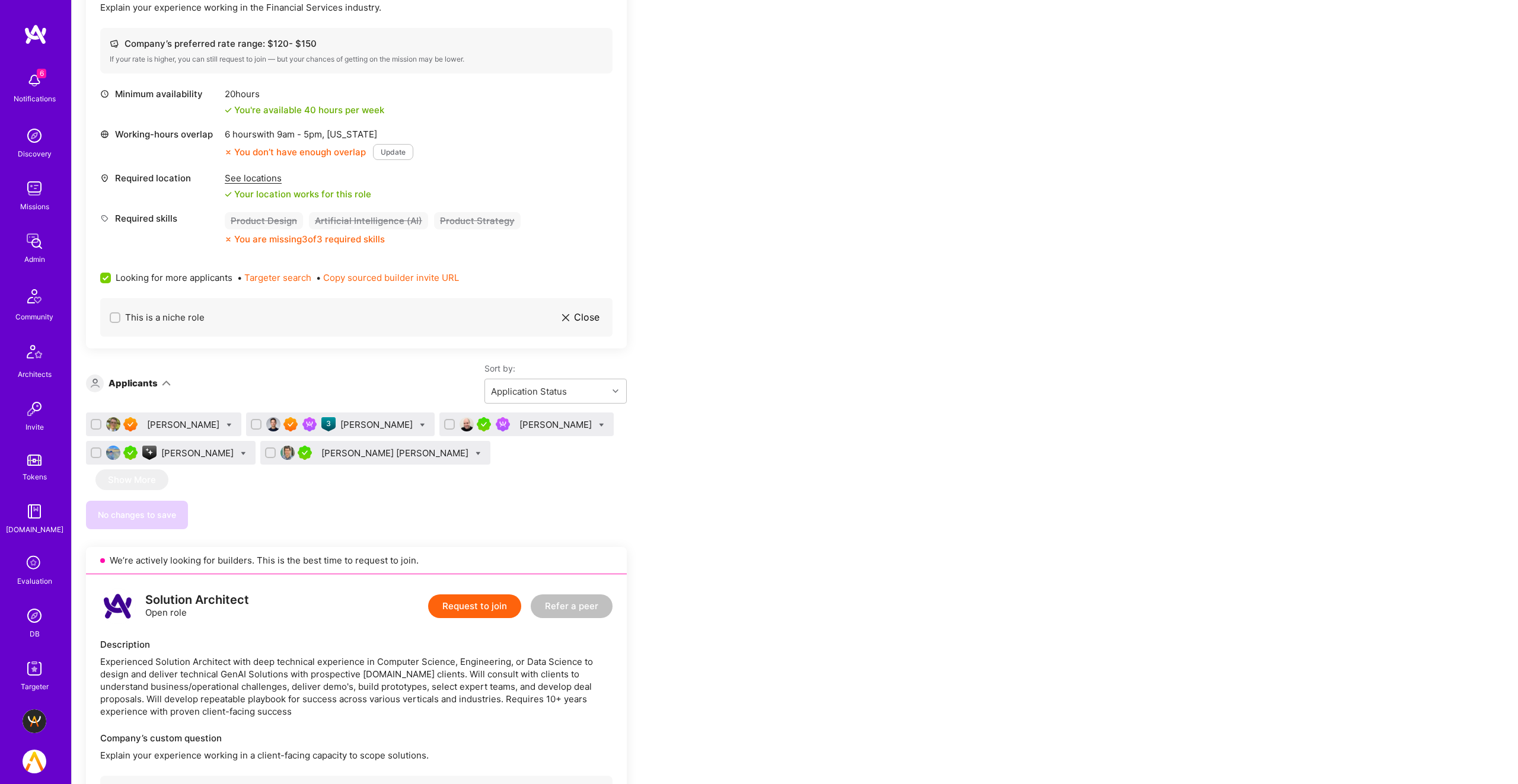
scroll to position [3058, 0]
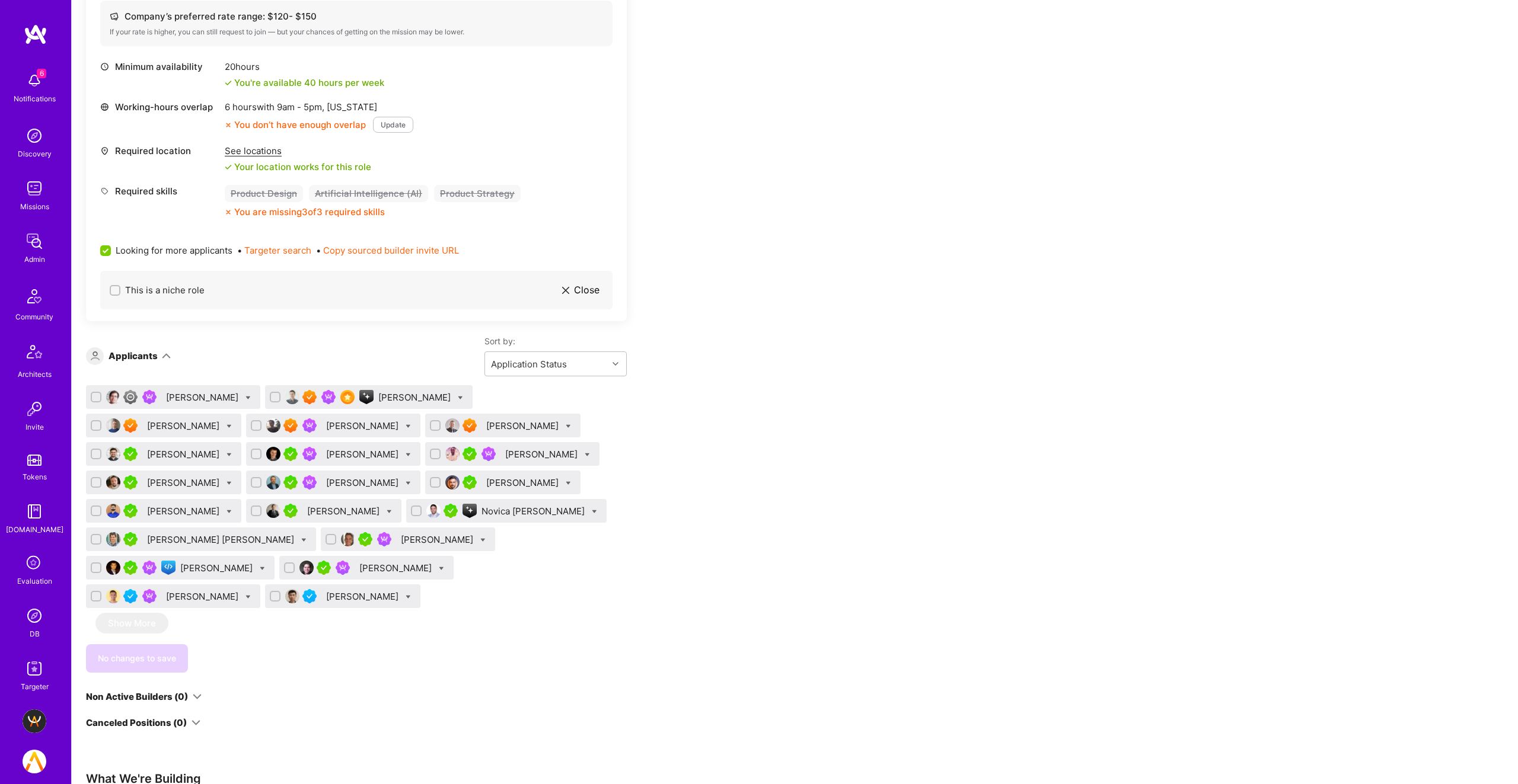
click at [326, 419] on div "Dante Puglisi" at bounding box center [364, 425] width 75 height 12
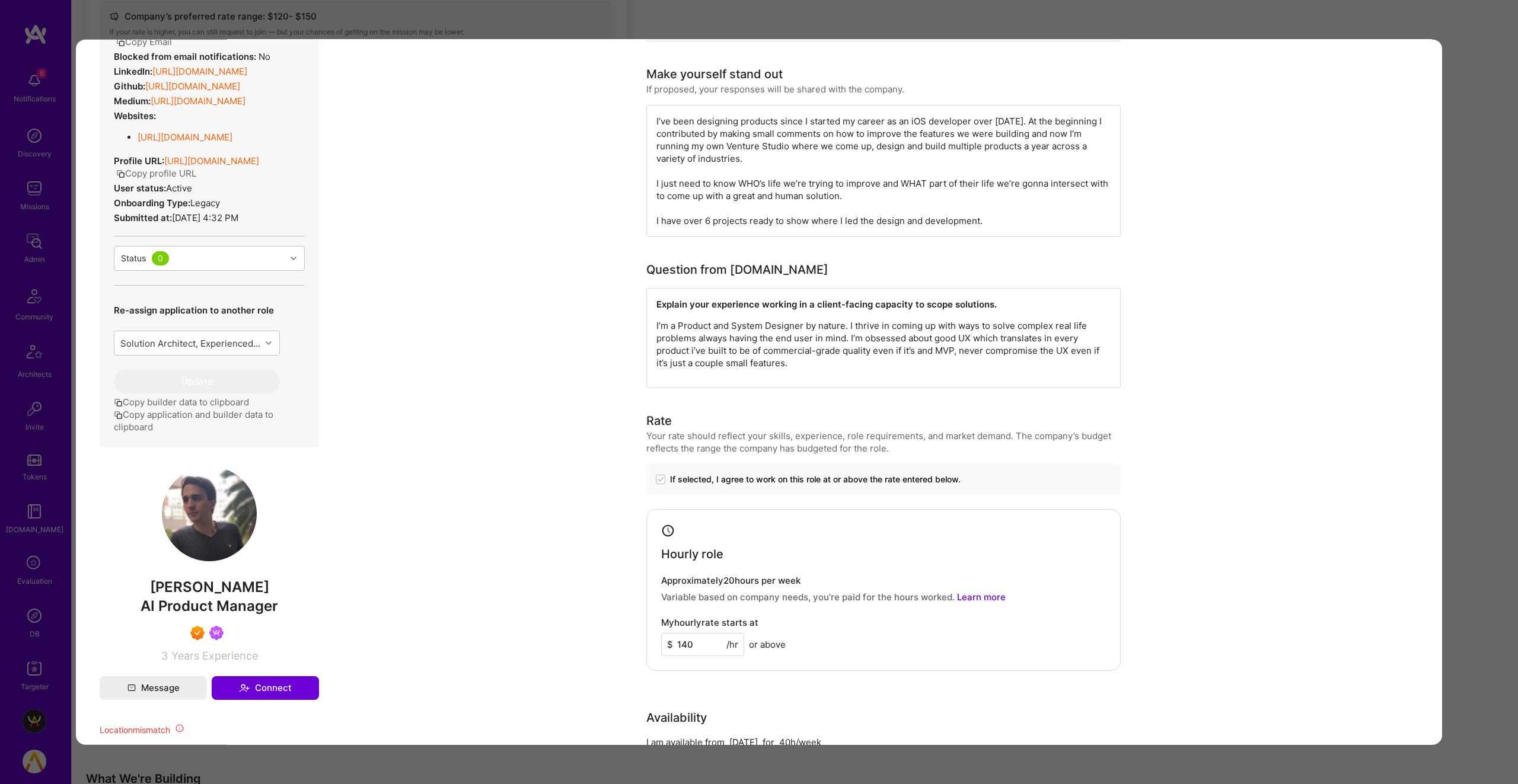
scroll to position [281, 0]
click at [608, 12] on div "Application 4 of 20 Builder Missing Requirements Required Location See location…" at bounding box center [759, 392] width 1518 height 784
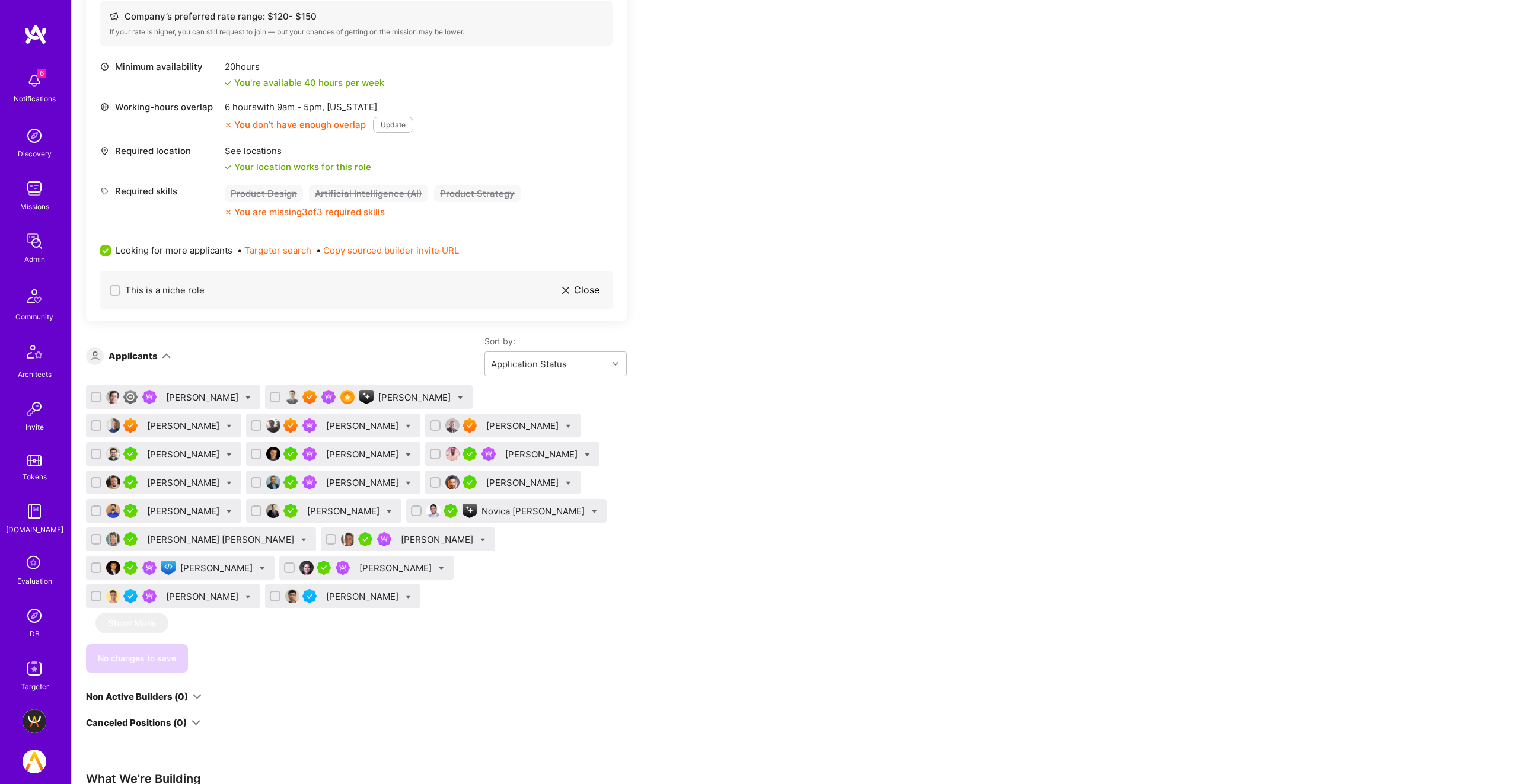
click at [326, 476] on div "Marcin Wylot" at bounding box center [364, 482] width 75 height 12
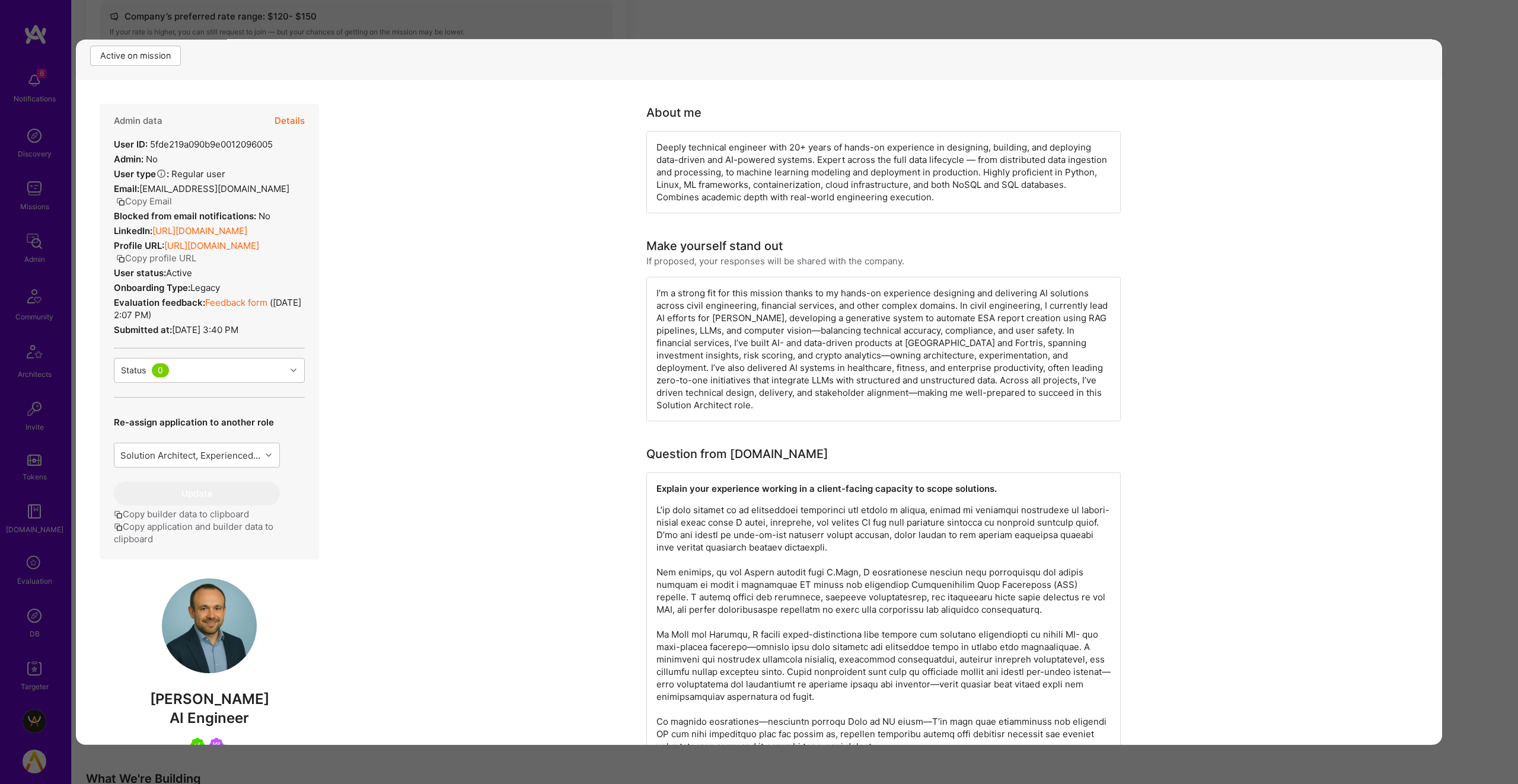
scroll to position [198, 0]
click at [196, 257] on button "Copy profile URL" at bounding box center [156, 259] width 80 height 12
click at [501, 21] on div "Application 10 of 20 Builder Missing Requirements Required Location See locatio…" at bounding box center [759, 392] width 1518 height 784
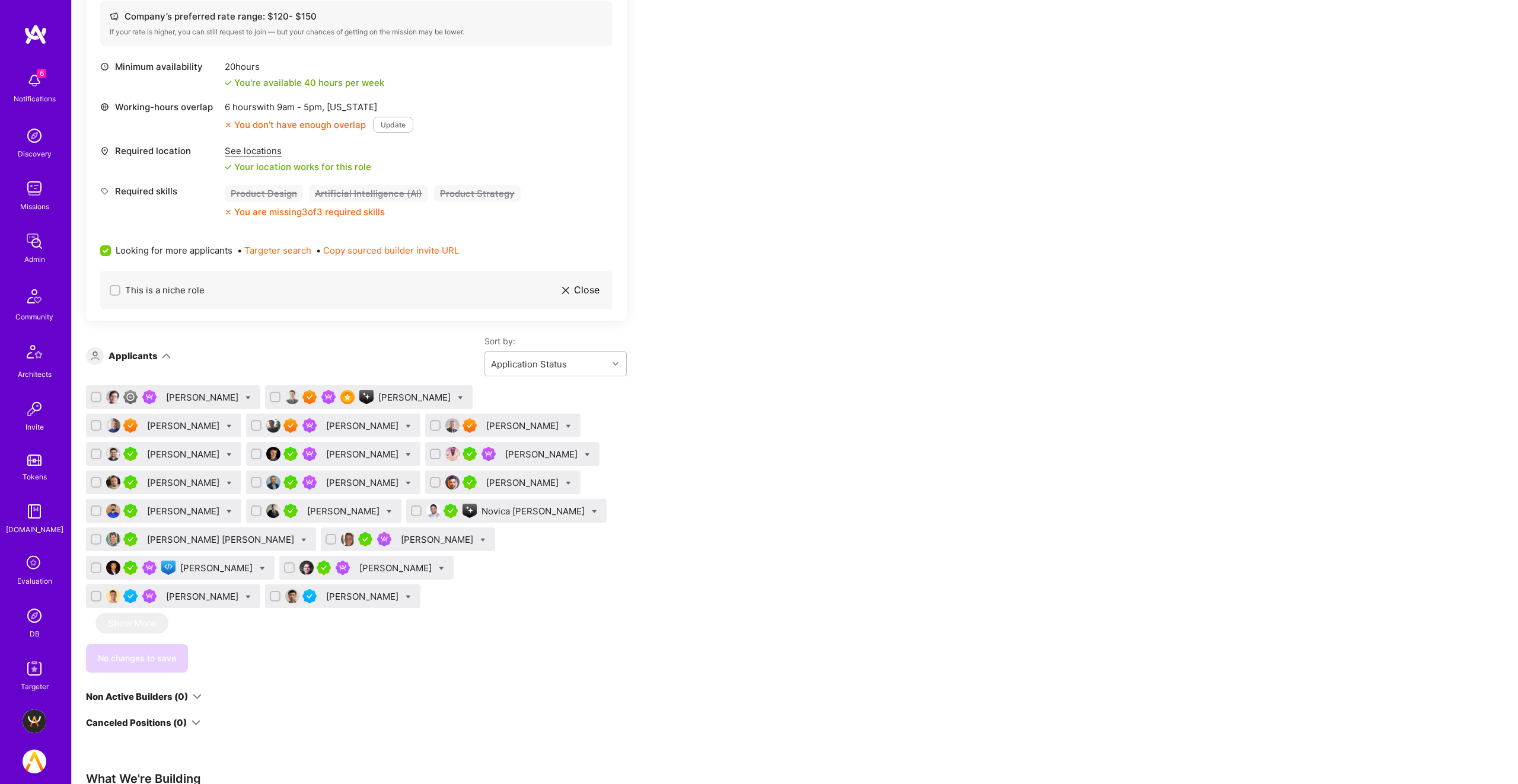
click at [434, 562] on div "Colin Melia" at bounding box center [397, 568] width 75 height 12
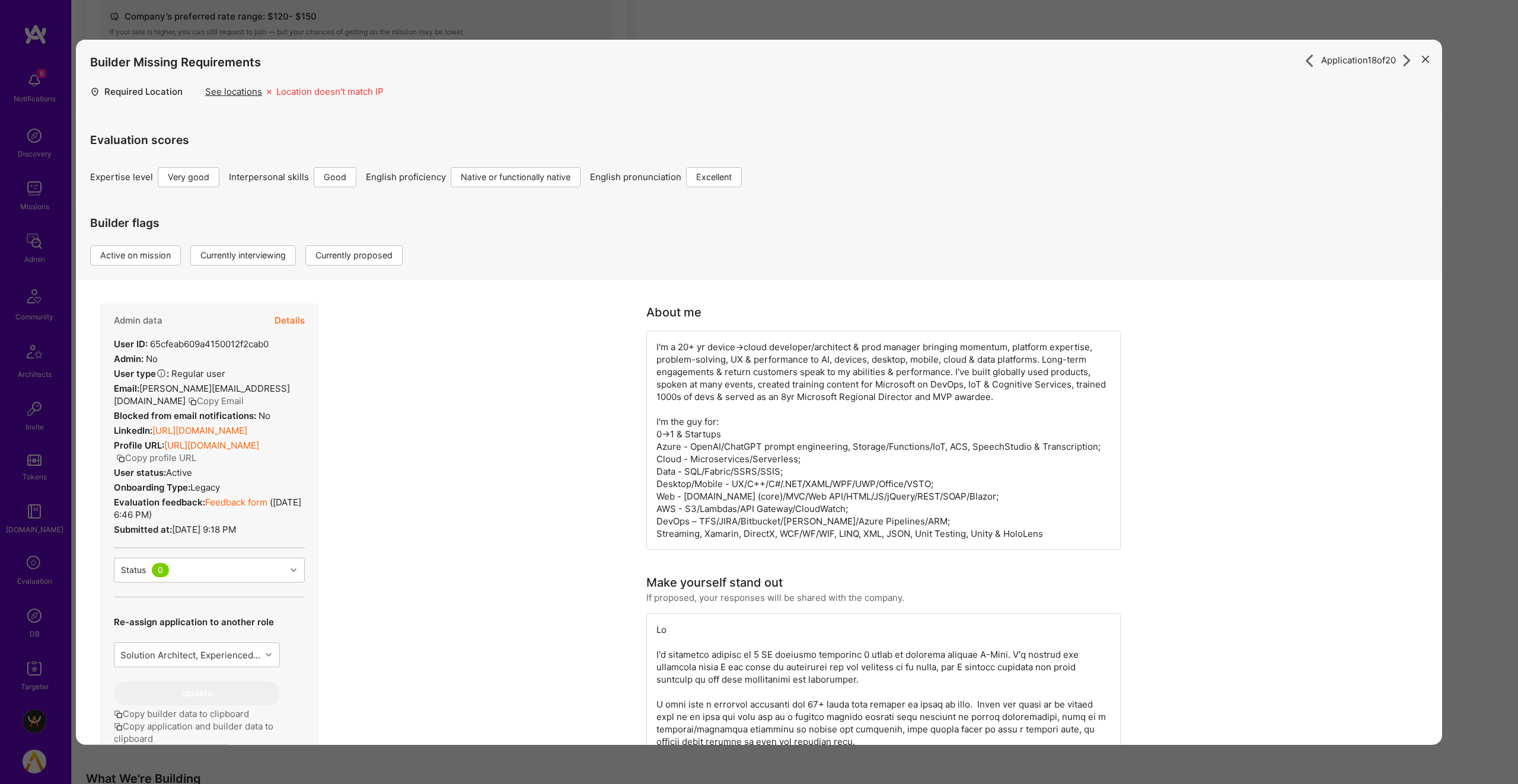
click at [196, 458] on button "Copy profile URL" at bounding box center [156, 457] width 80 height 12
click at [424, 33] on div "Application 18 of 20 Builder Missing Requirements Required Location See locatio…" at bounding box center [759, 392] width 1518 height 784
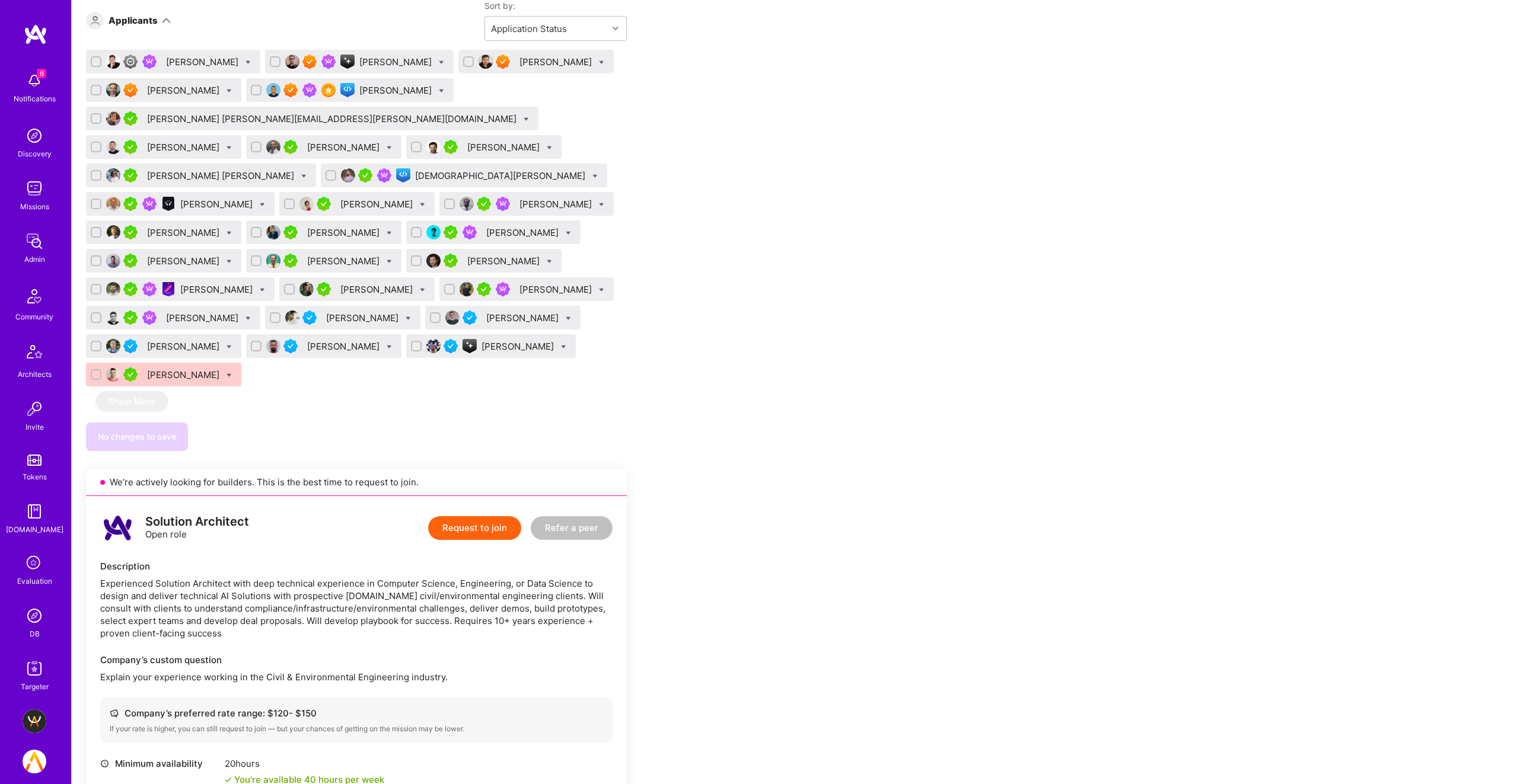
scroll to position [738, 0]
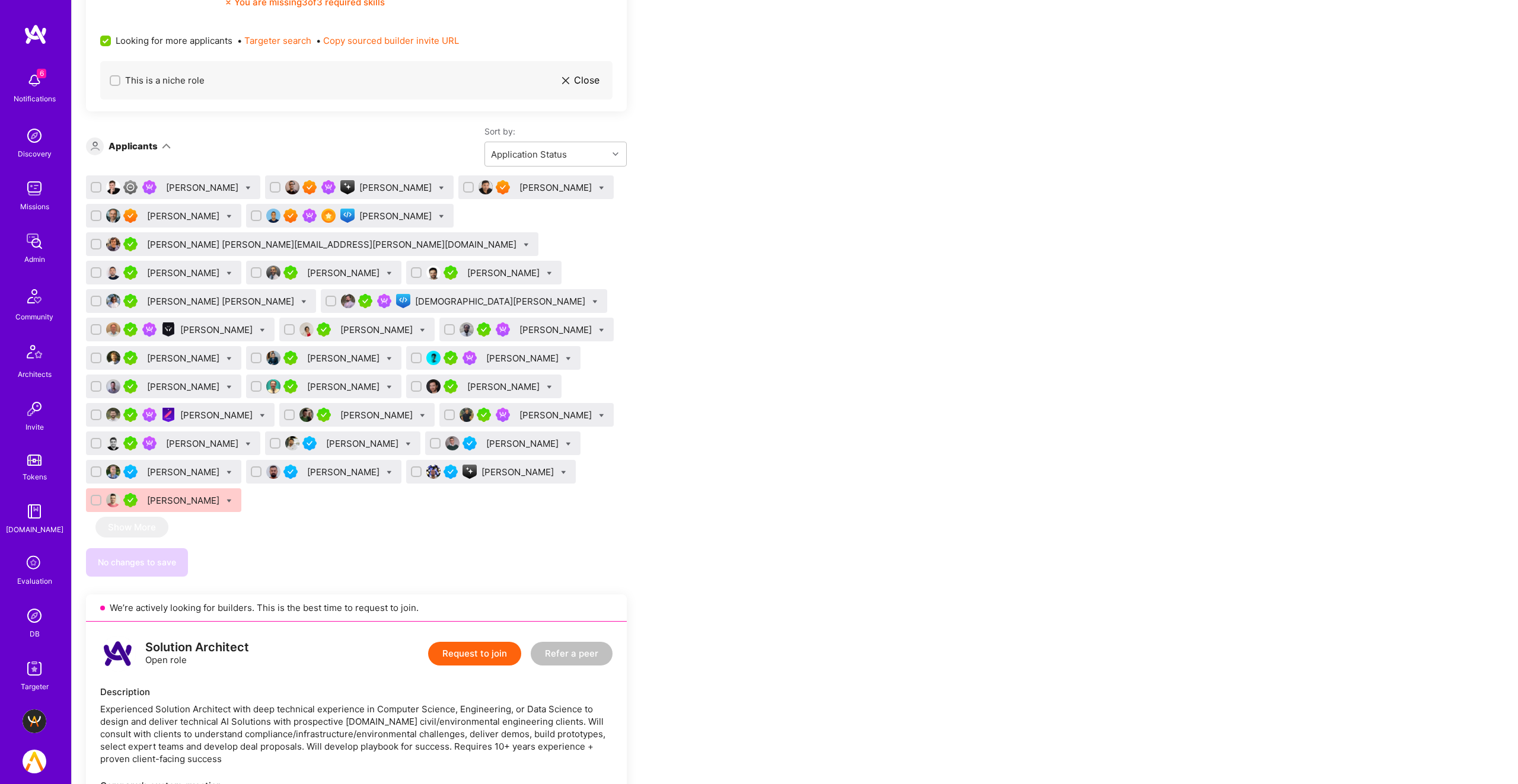
click at [359, 188] on div "Cyrus Eslamian" at bounding box center [397, 187] width 75 height 12
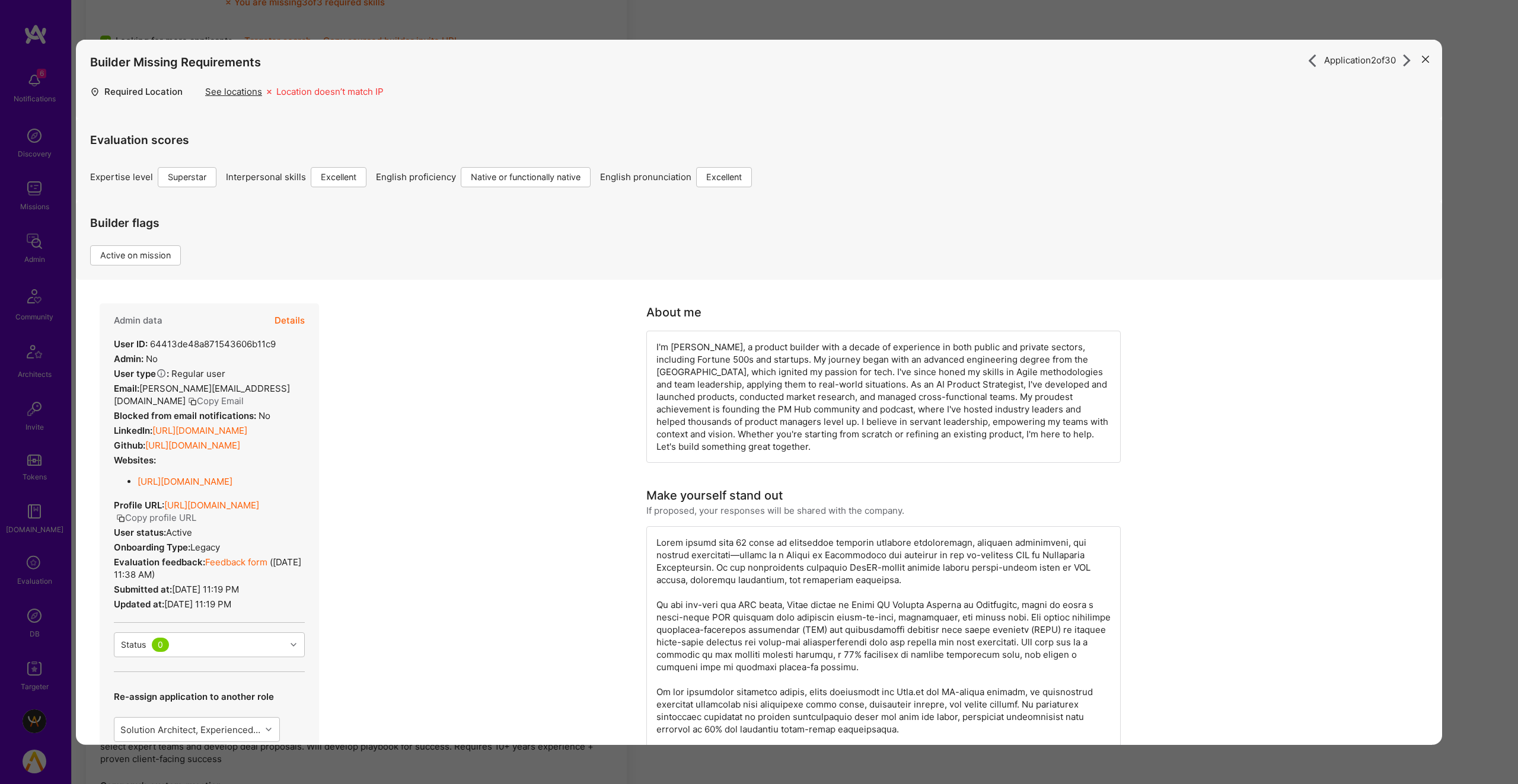
scroll to position [738, 0]
click at [1467, 6] on div "Application 2 of 30 Builder Missing Requirements Required Location See location…" at bounding box center [759, 392] width 1518 height 784
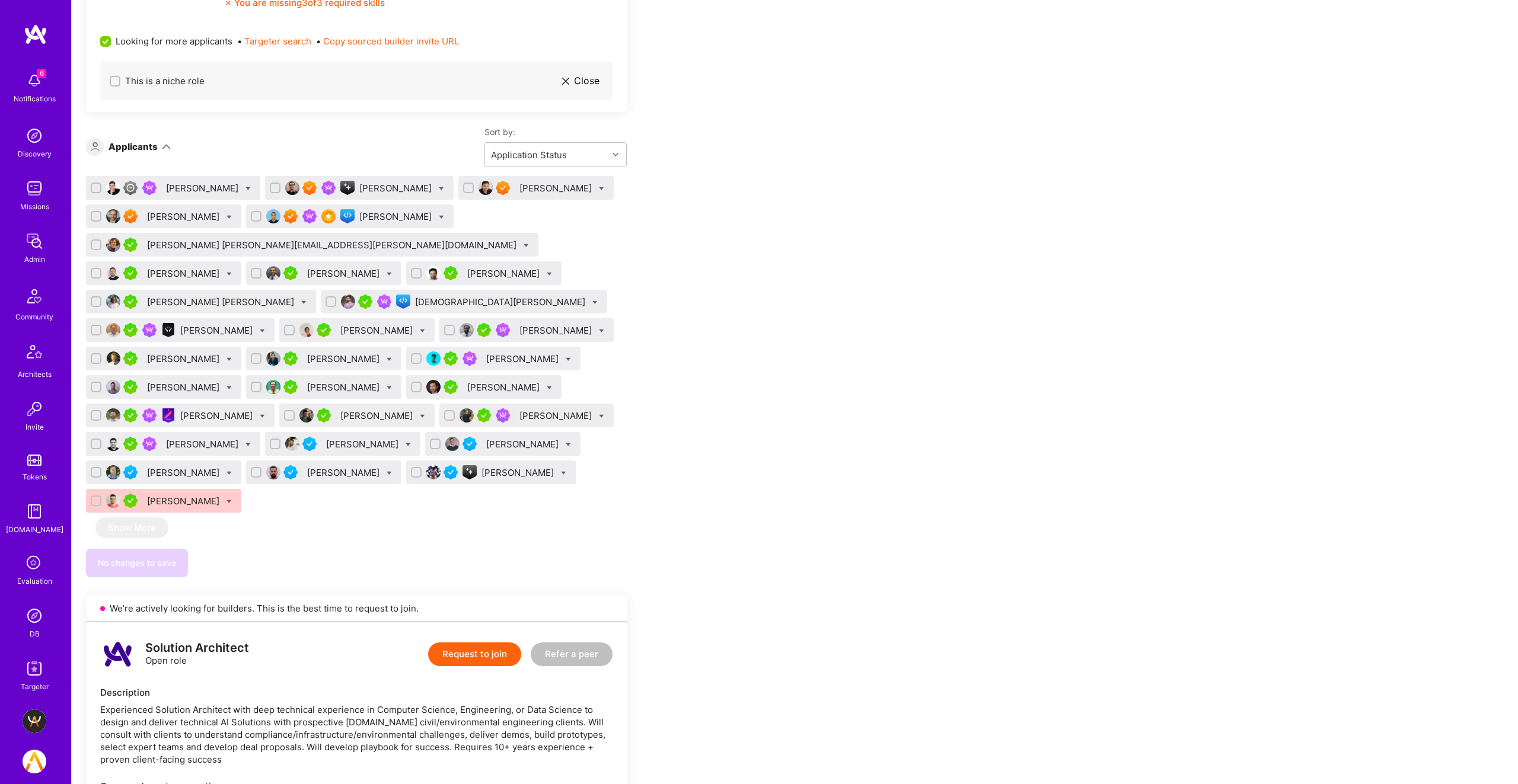
click at [519, 189] on div "Sarfraz Nawaz" at bounding box center [557, 188] width 75 height 12
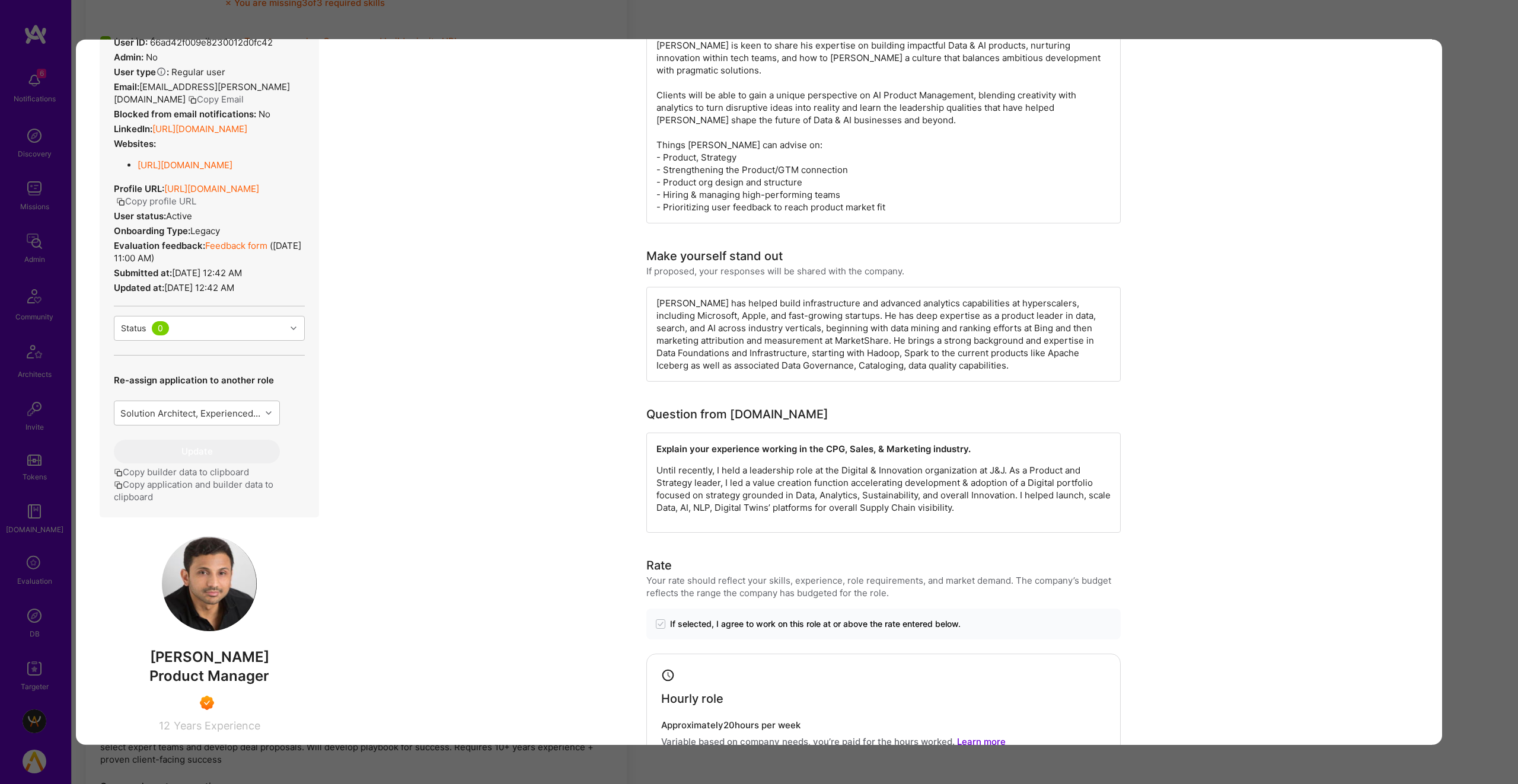
scroll to position [286, 0]
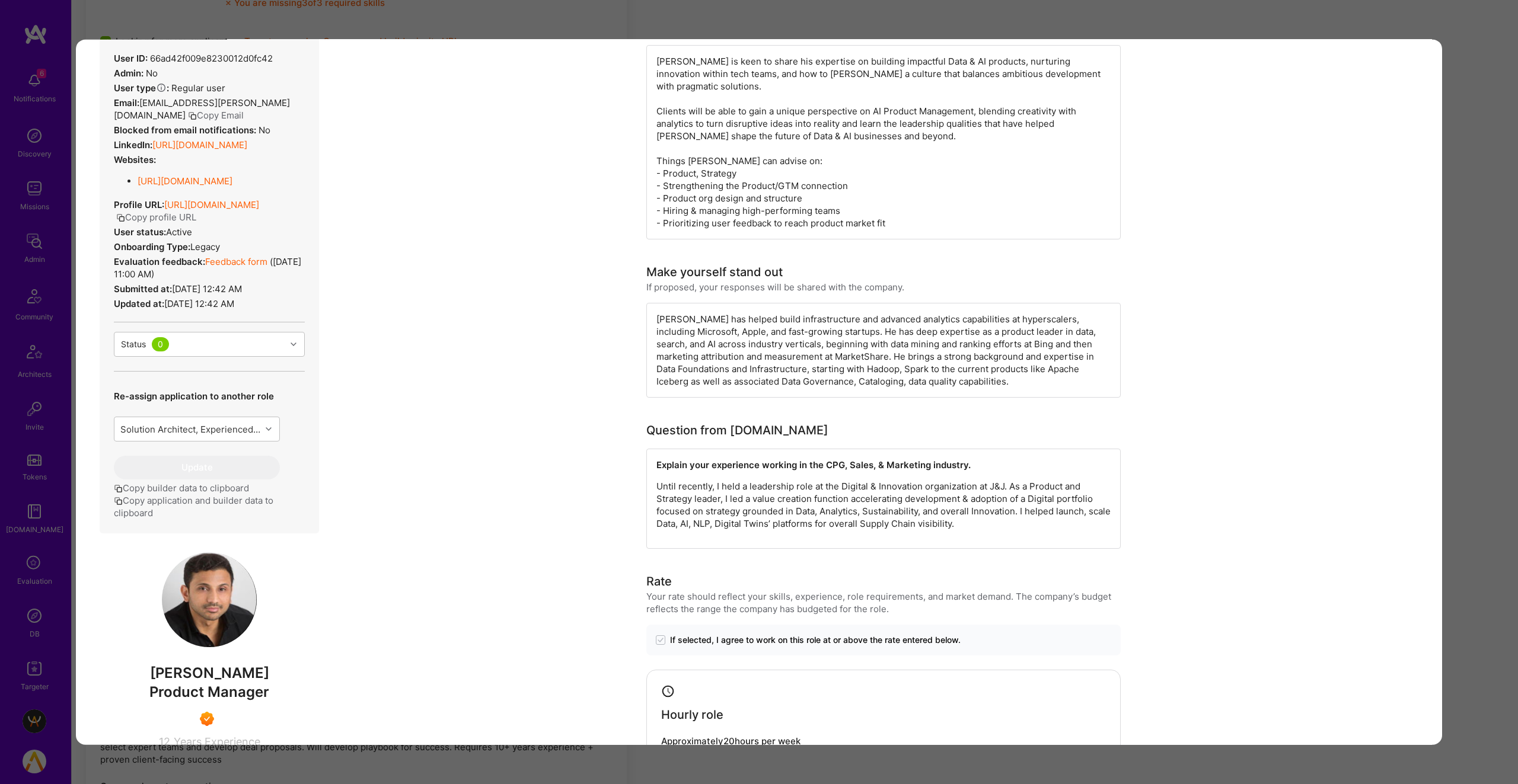
click at [801, 26] on div "Application 3 of 30 Builder Missing Requirements Timezone Overlap 6 hours hours…" at bounding box center [759, 392] width 1518 height 784
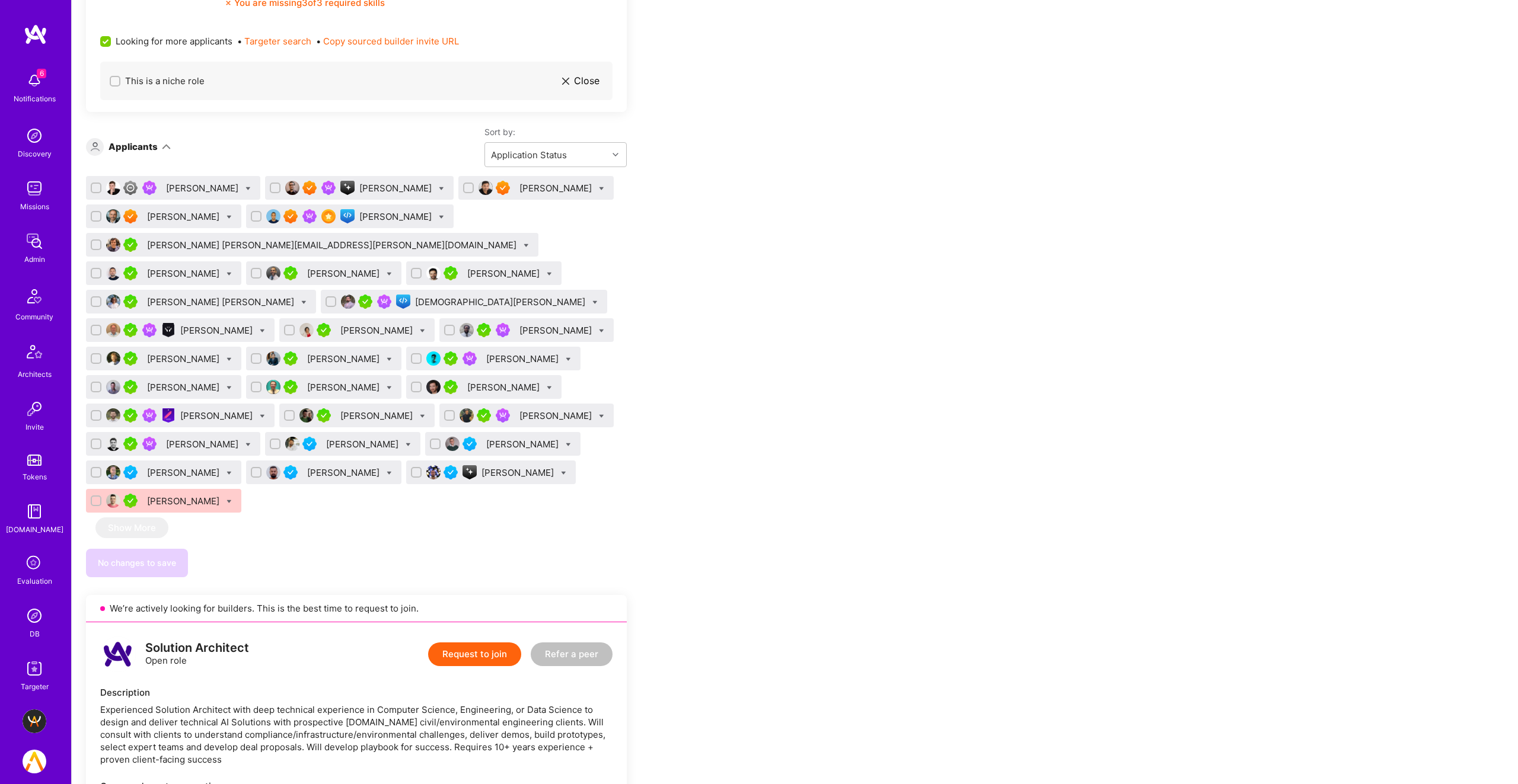
click at [418, 215] on div "Mostafa Darehzereshki" at bounding box center [397, 216] width 75 height 12
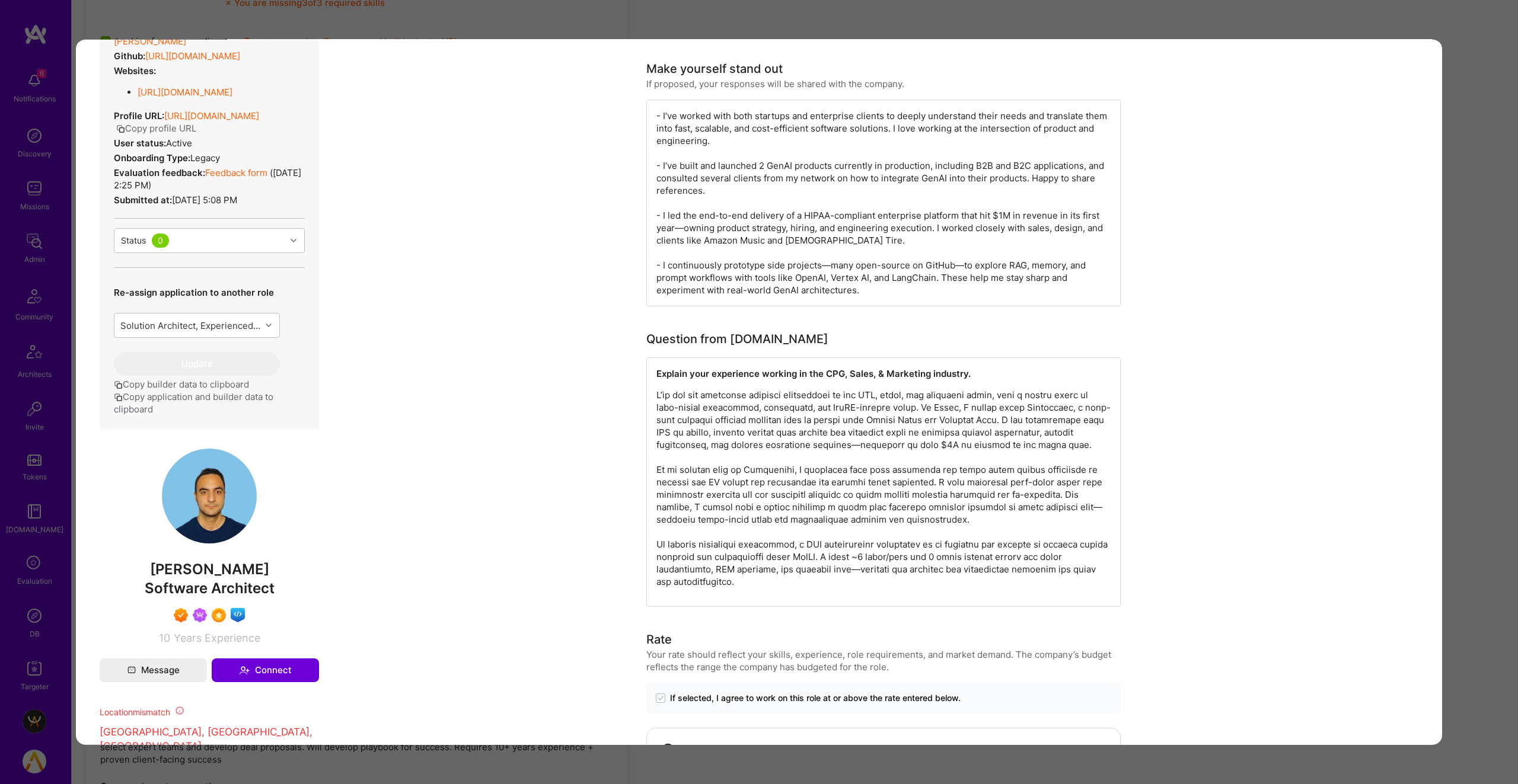
scroll to position [403, 0]
drag, startPoint x: 639, startPoint y: 20, endPoint x: 639, endPoint y: 27, distance: 7.0
click at [639, 20] on div "Application 5 of 30 Builder Missing Requirements Required Location See location…" at bounding box center [759, 392] width 1518 height 784
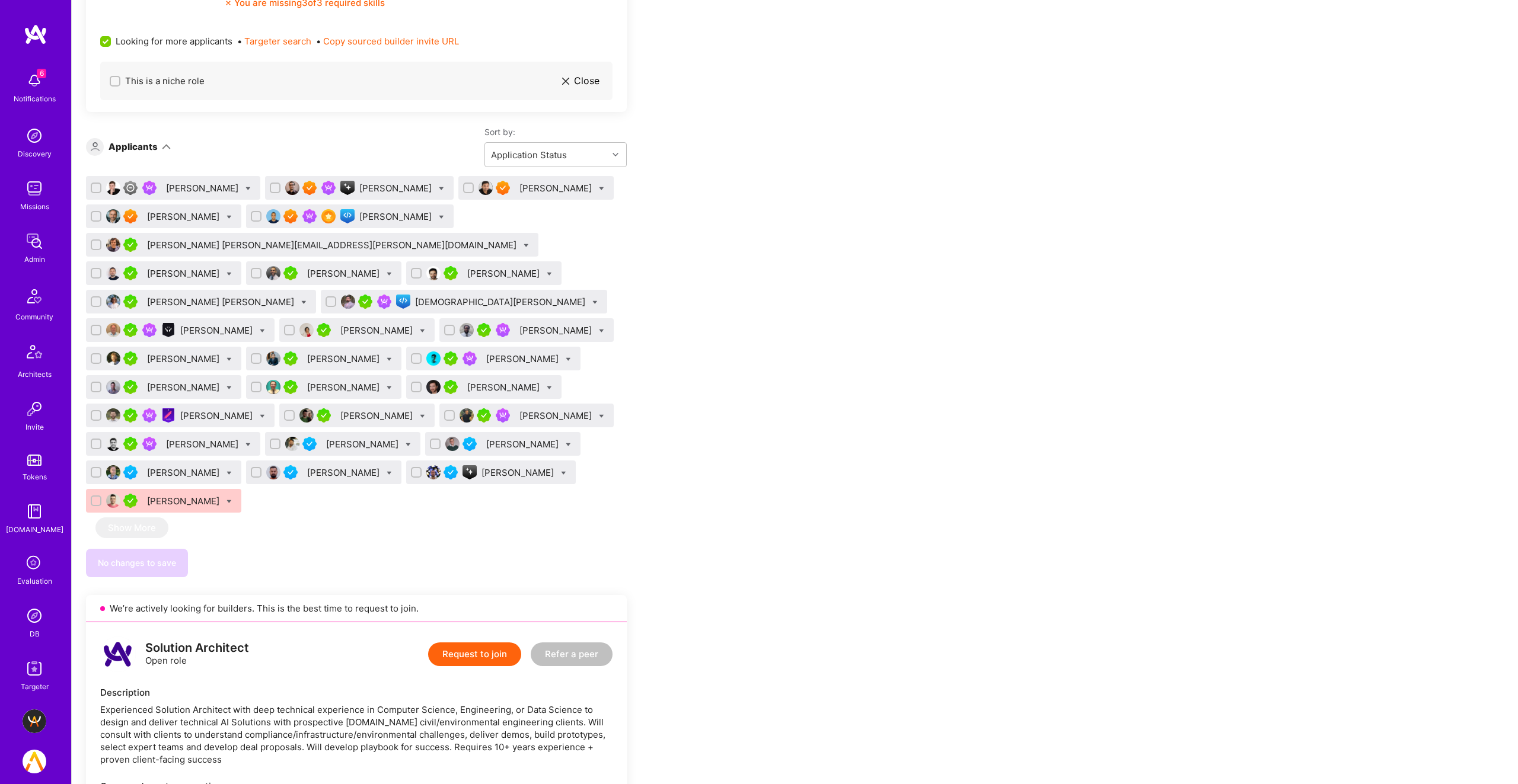
click at [482, 469] on div "Daniel Usvyat" at bounding box center [519, 472] width 75 height 12
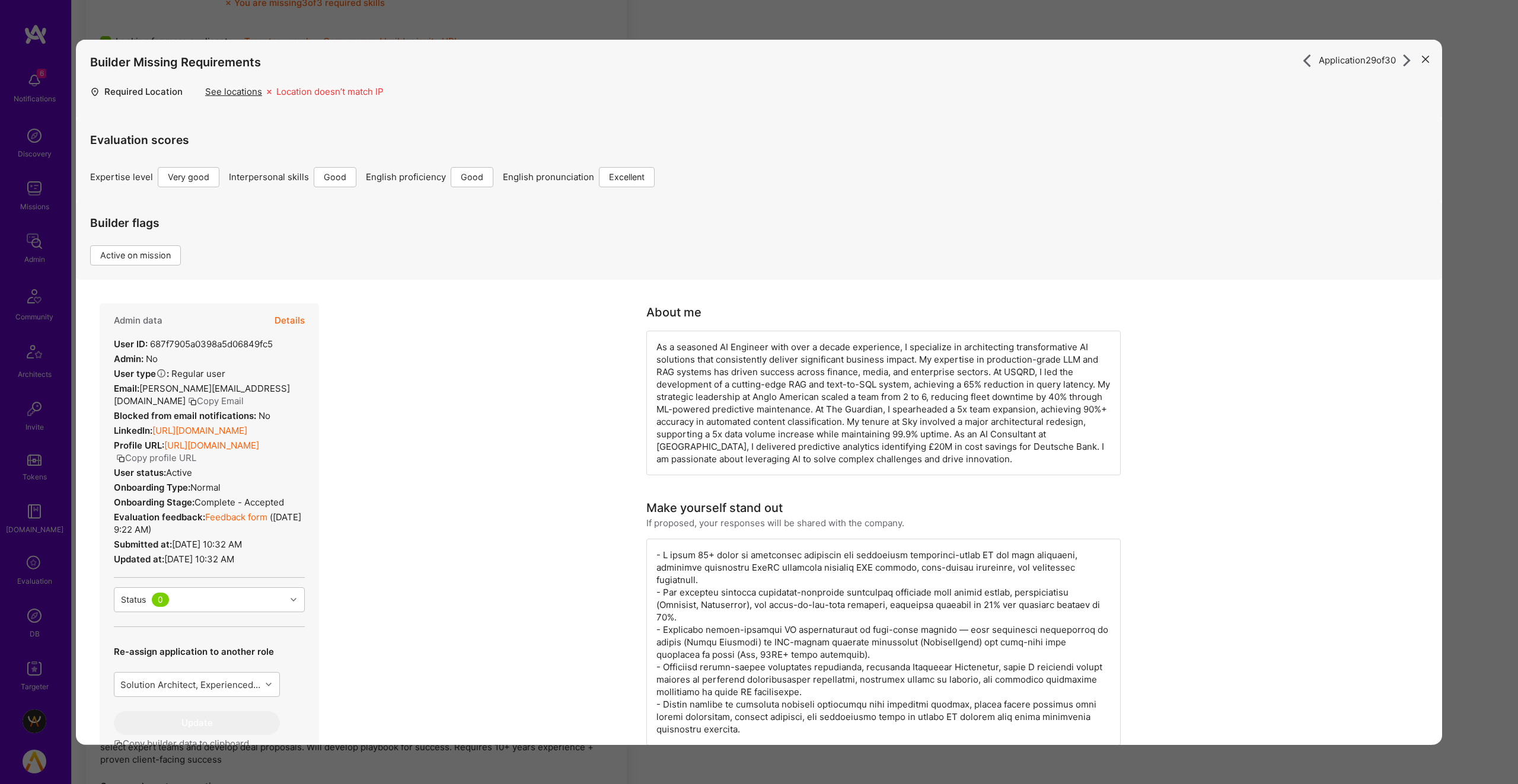
click at [590, 22] on div "Application 29 of 30 Builder Missing Requirements Required Location See locatio…" at bounding box center [759, 392] width 1518 height 784
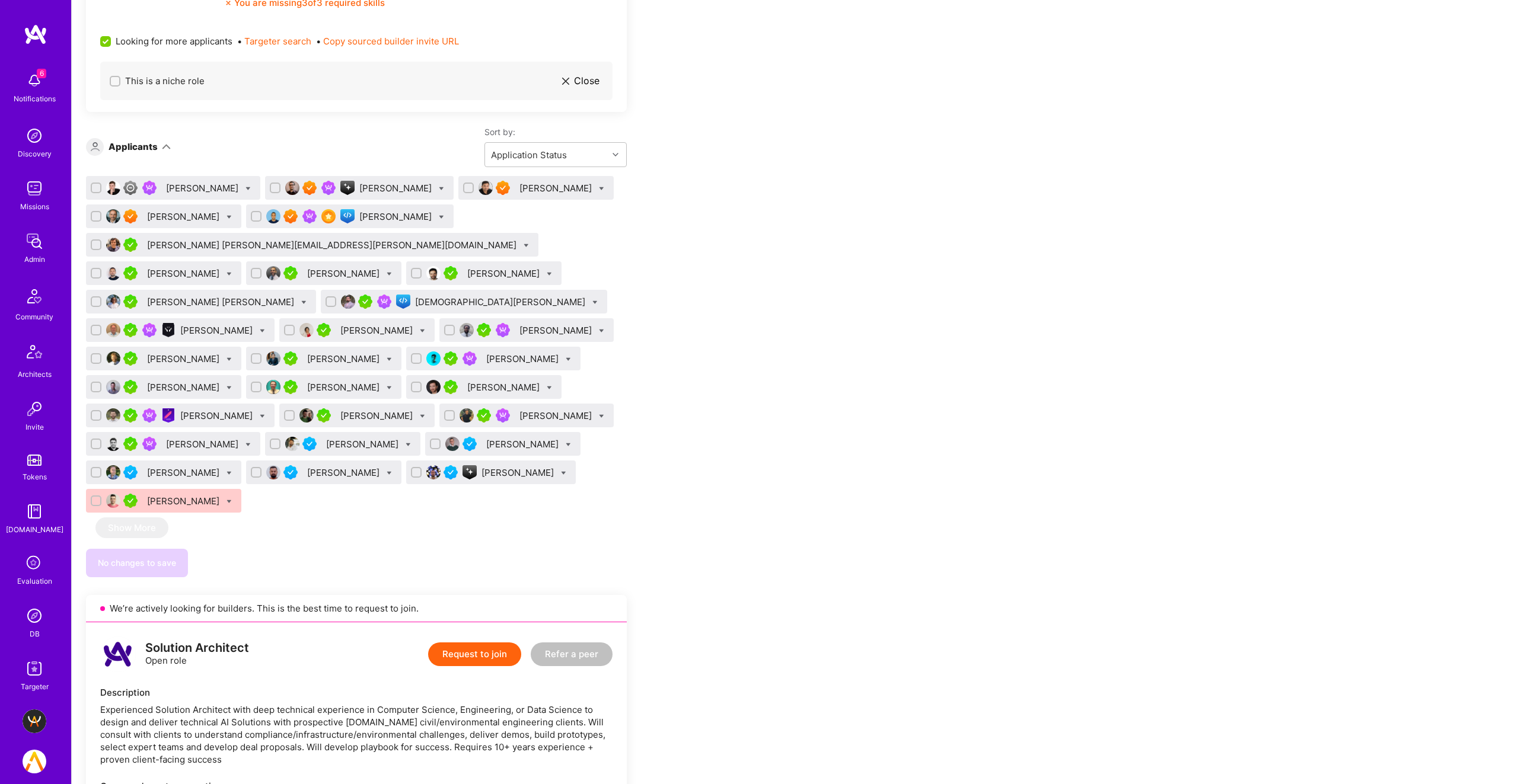
scroll to position [2282, 0]
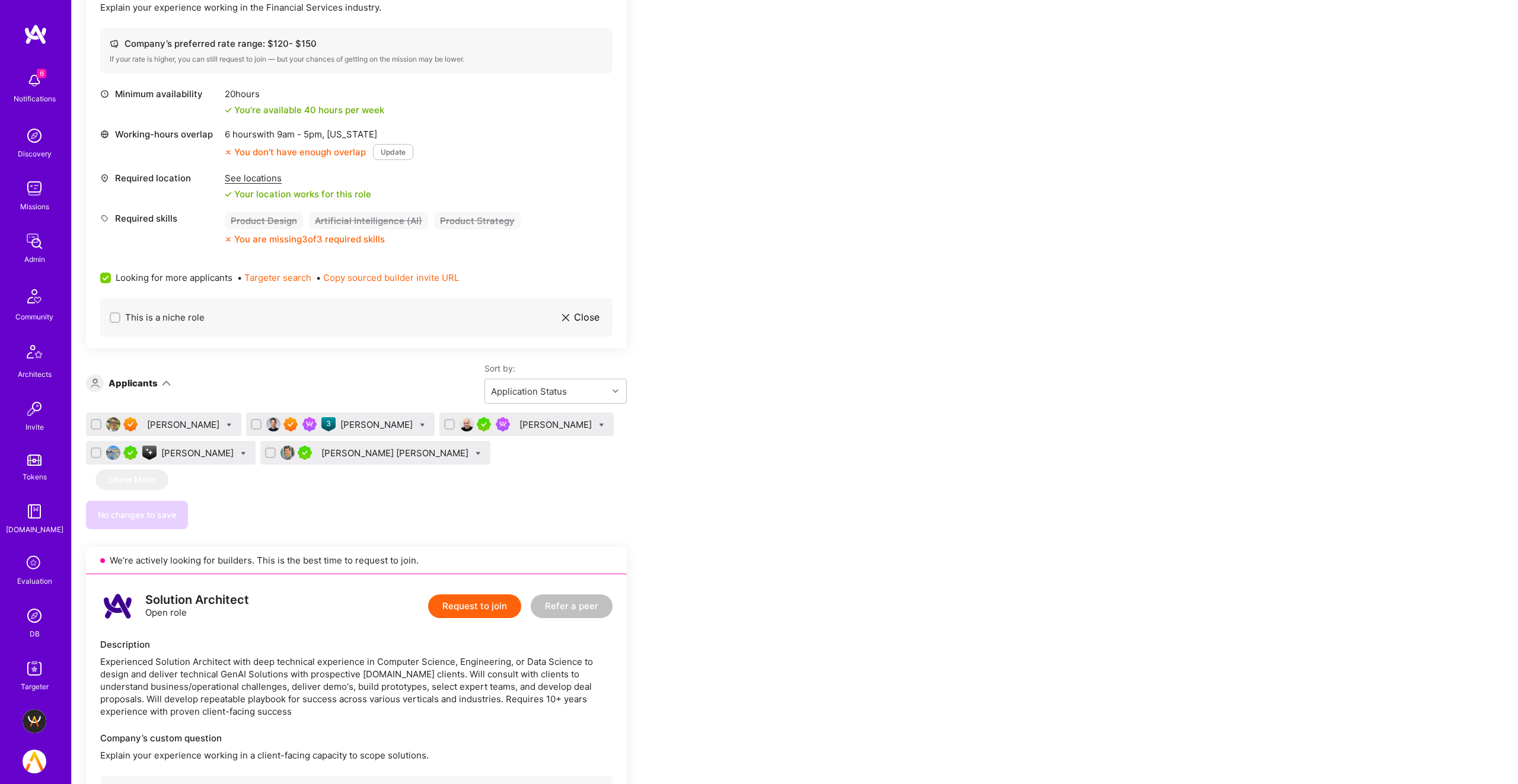
click at [464, 413] on div "Frank Fernandez" at bounding box center [526, 424] width 175 height 24
click at [519, 419] on div "Frank Fernandez" at bounding box center [557, 424] width 75 height 12
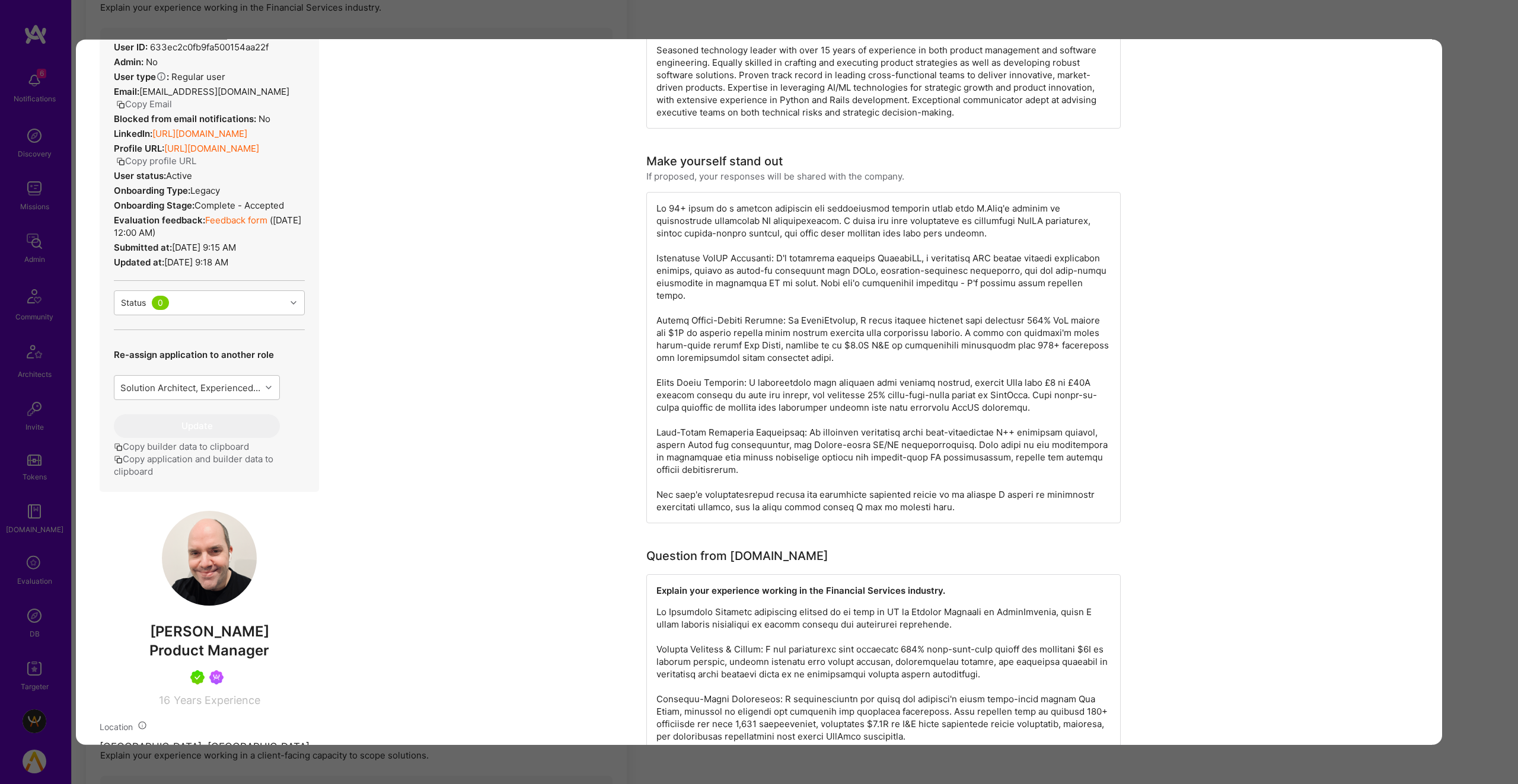
scroll to position [139, 0]
click at [511, 13] on div "Application 3 of 5 Evaluation scores Expertise level Very good Interpersonal sk…" at bounding box center [759, 392] width 1518 height 784
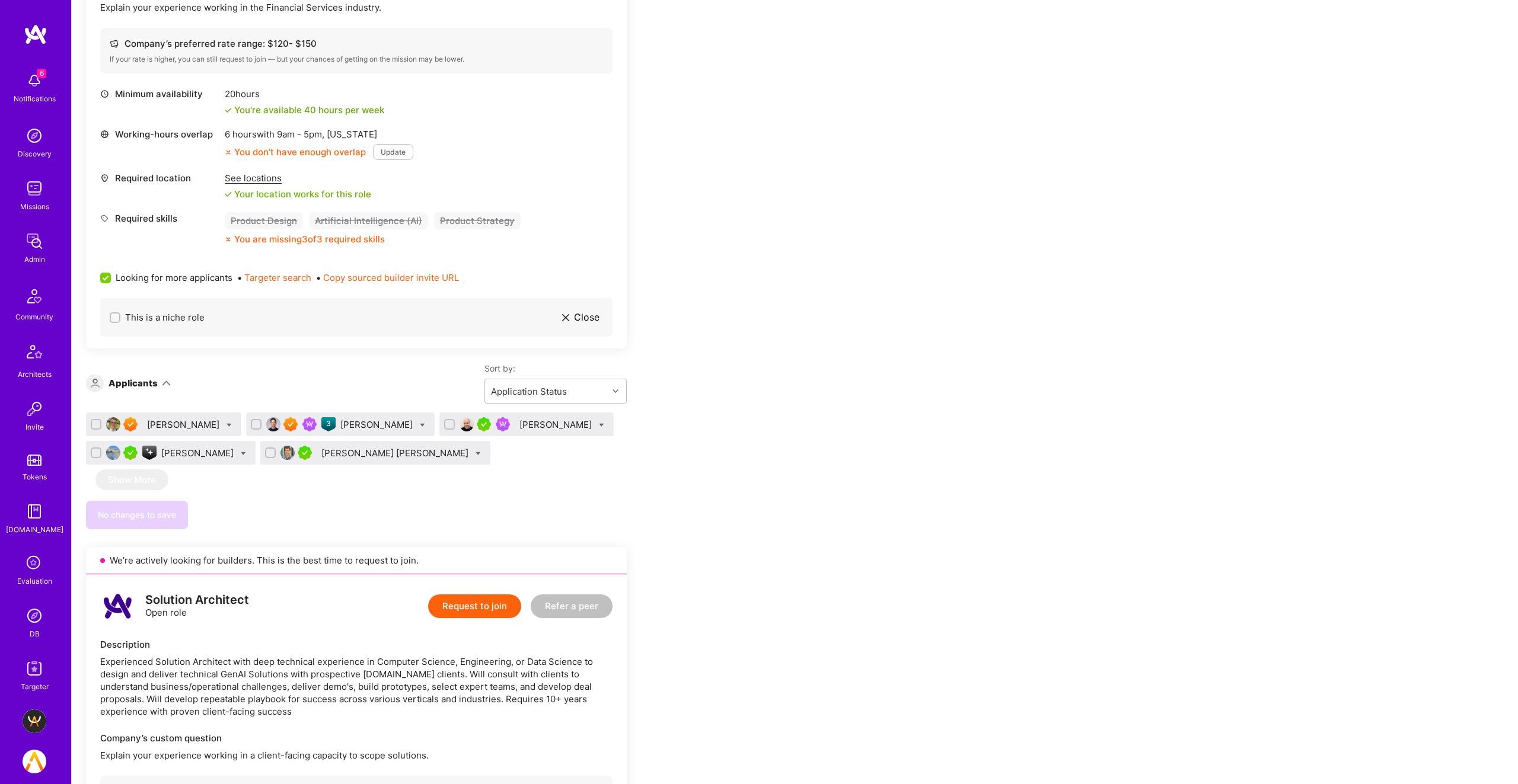
scroll to position [3171, 0]
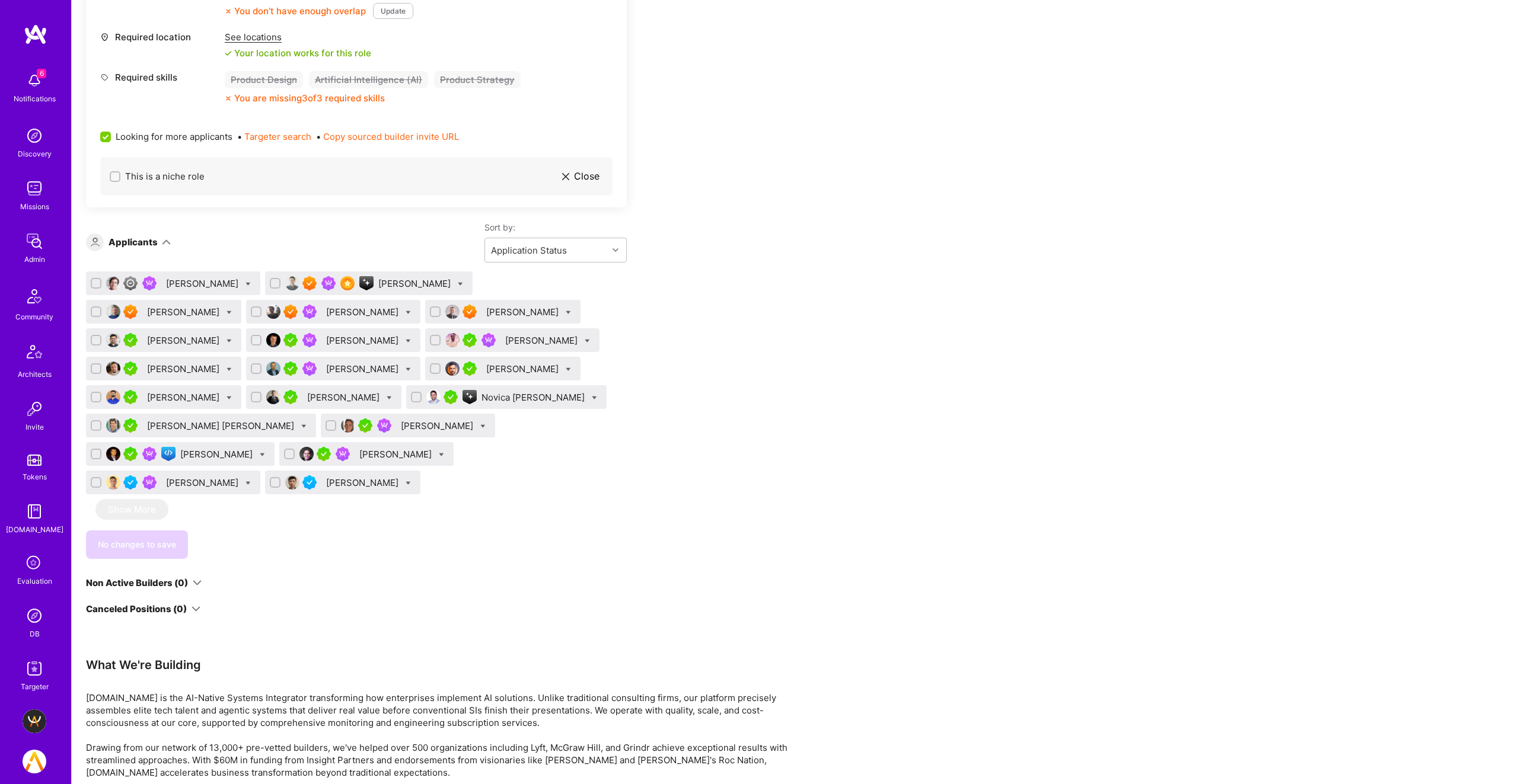
click at [434, 448] on div "Colin Melia" at bounding box center [397, 454] width 75 height 12
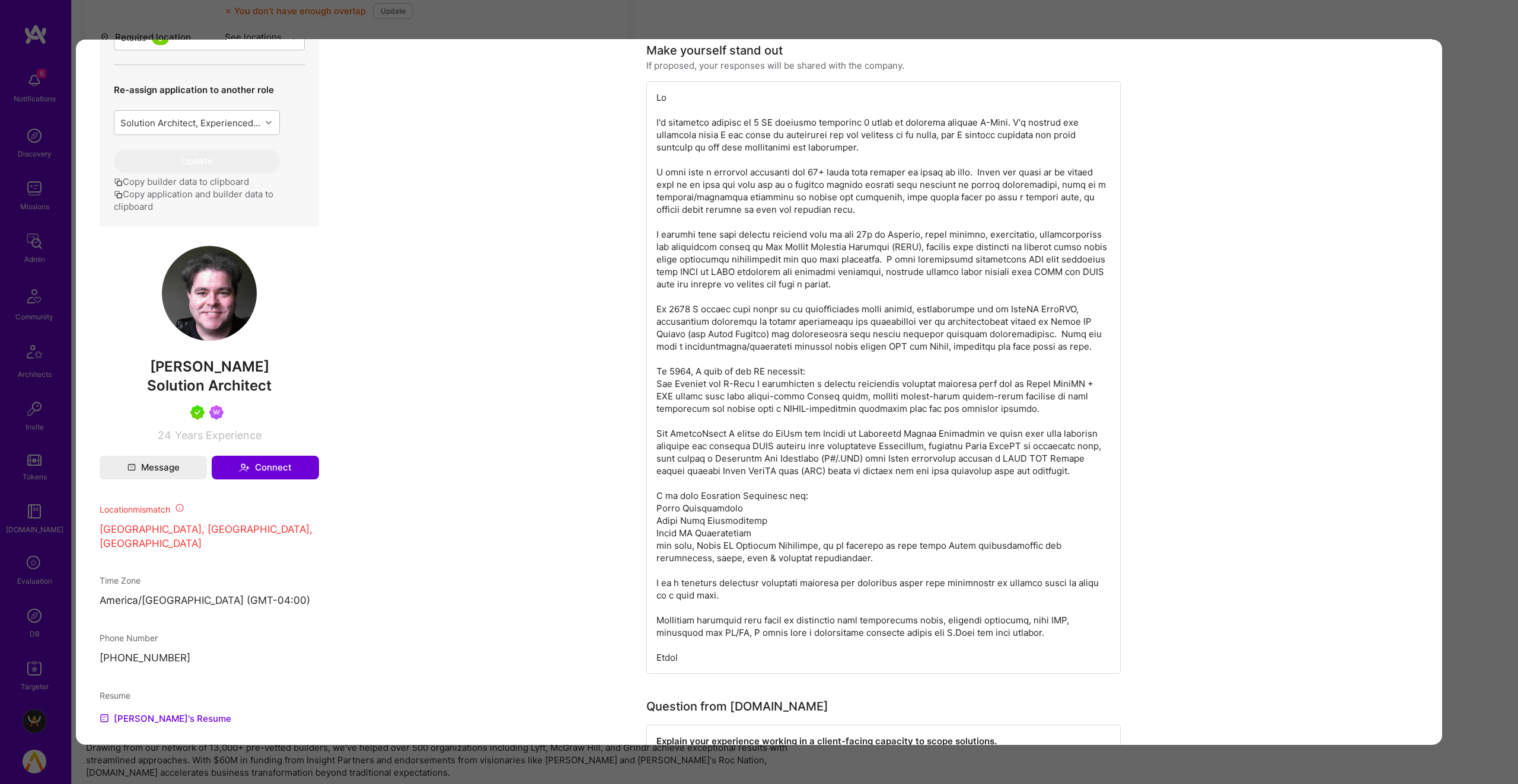
scroll to position [534, 0]
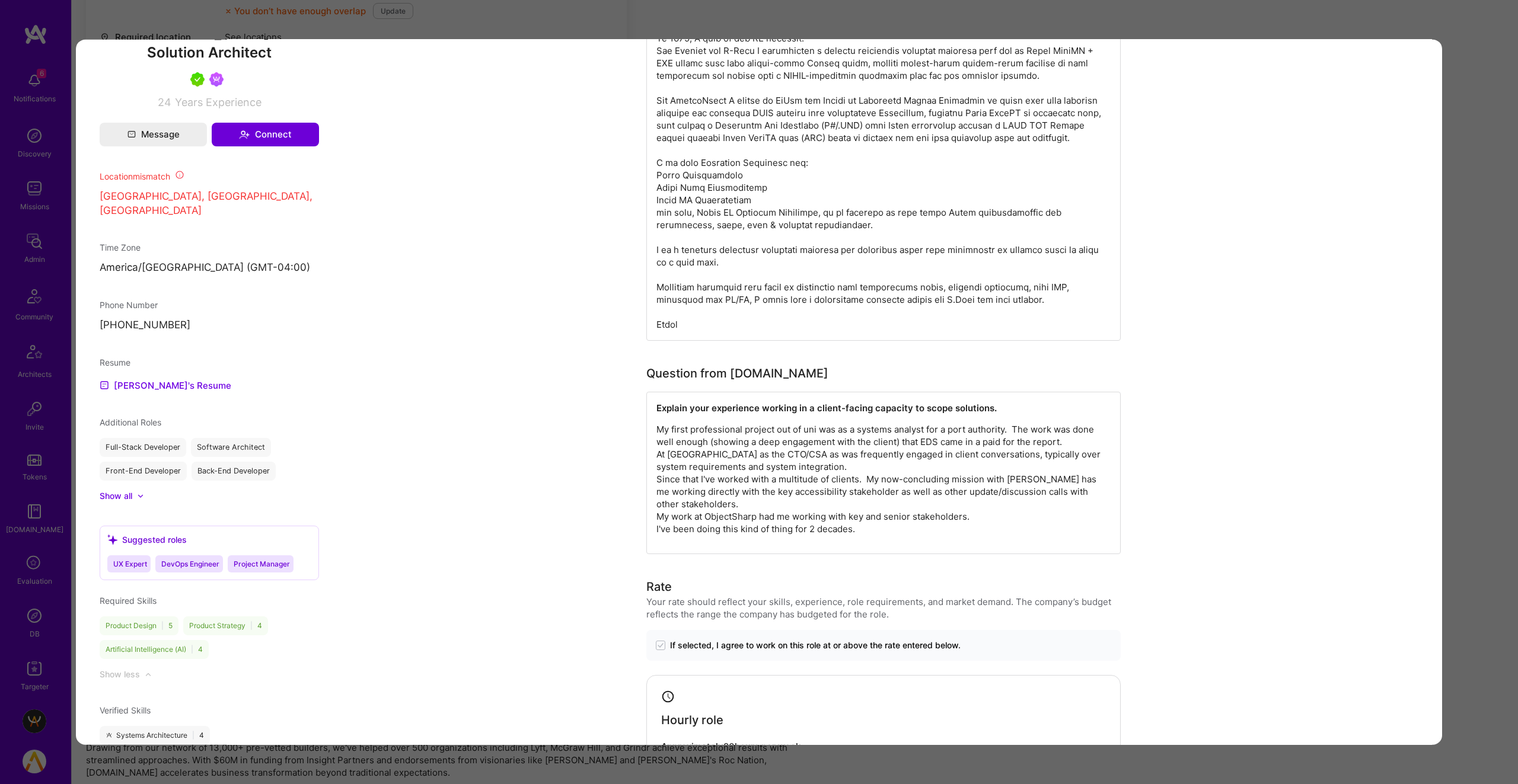
scroll to position [868, 0]
click at [1497, 172] on div "Application 18 of 20 Builder Missing Requirements Required Location See locatio…" at bounding box center [759, 392] width 1518 height 784
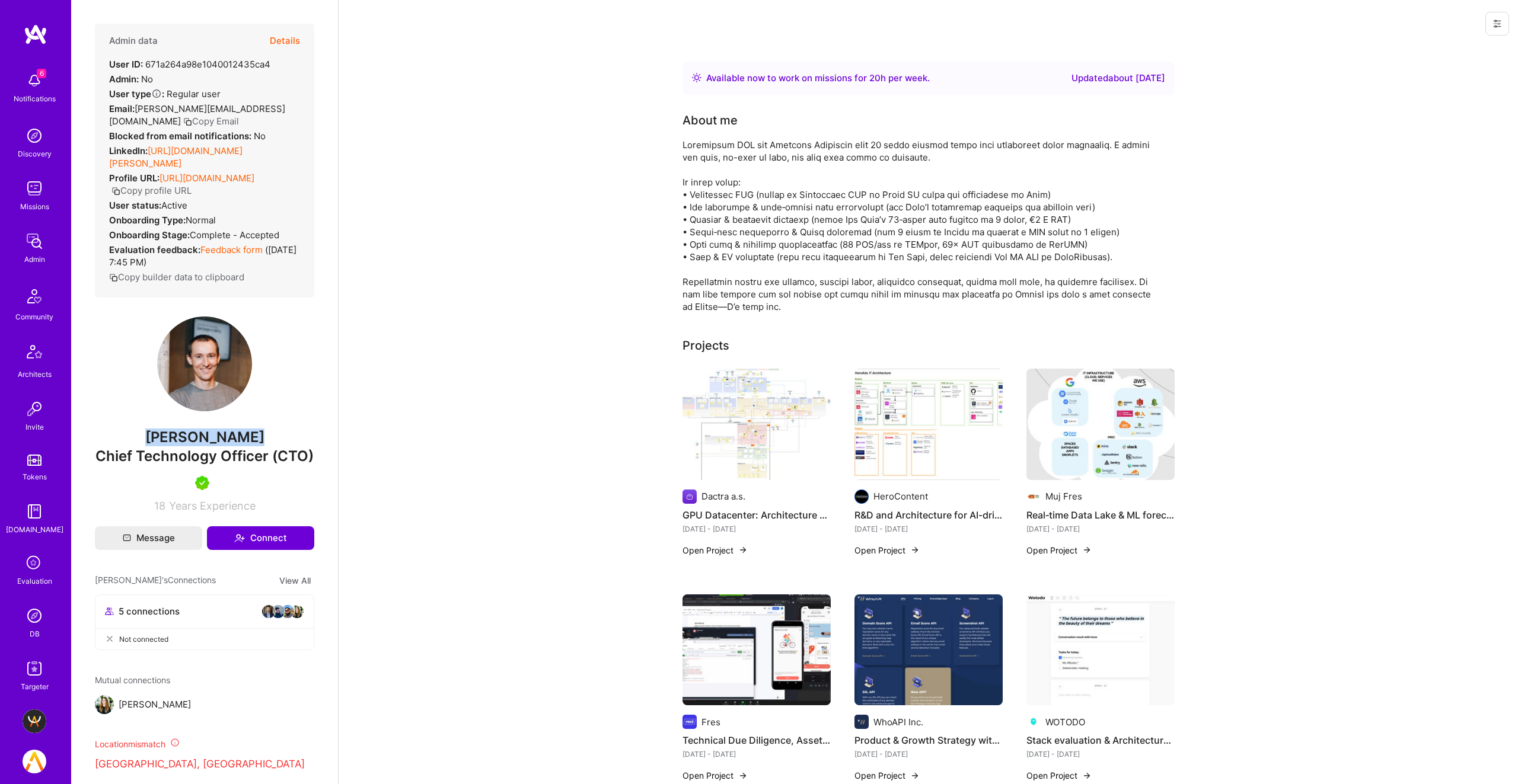
click at [279, 38] on button "Details" at bounding box center [285, 41] width 30 height 34
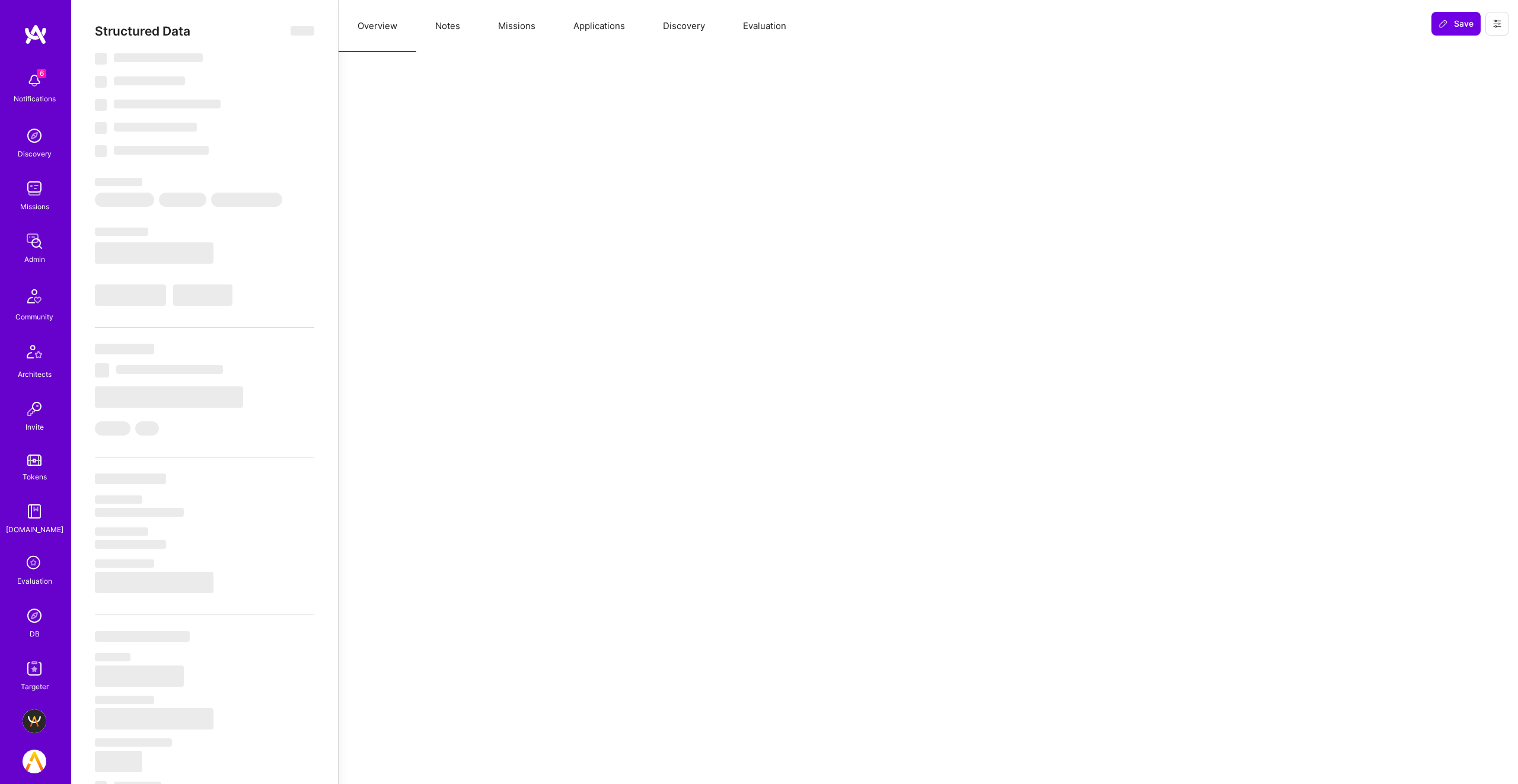
click at [504, 27] on button "Missions" at bounding box center [517, 26] width 75 height 52
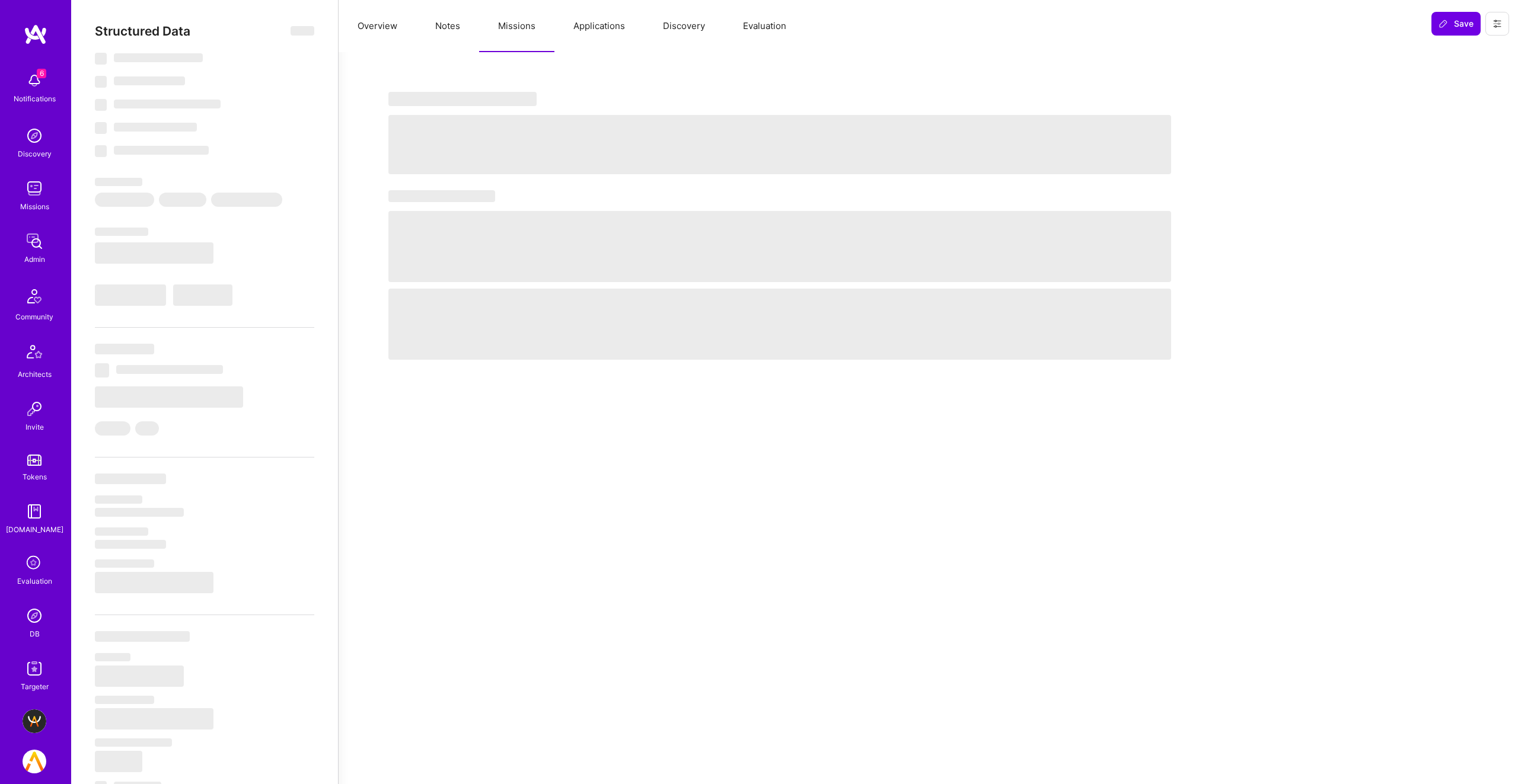
select select "Right Now"
select select "5"
select select "7"
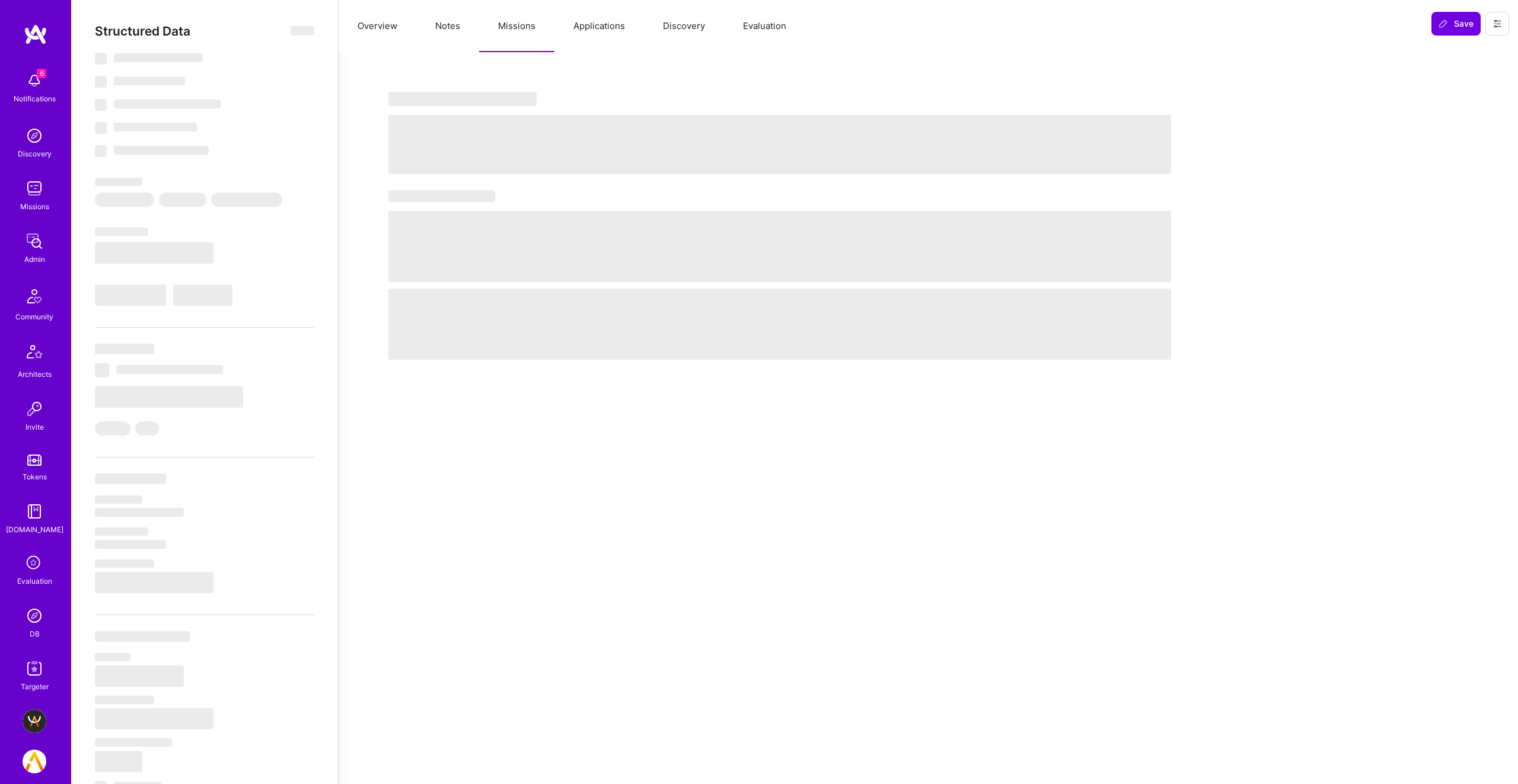
select select "CZ"
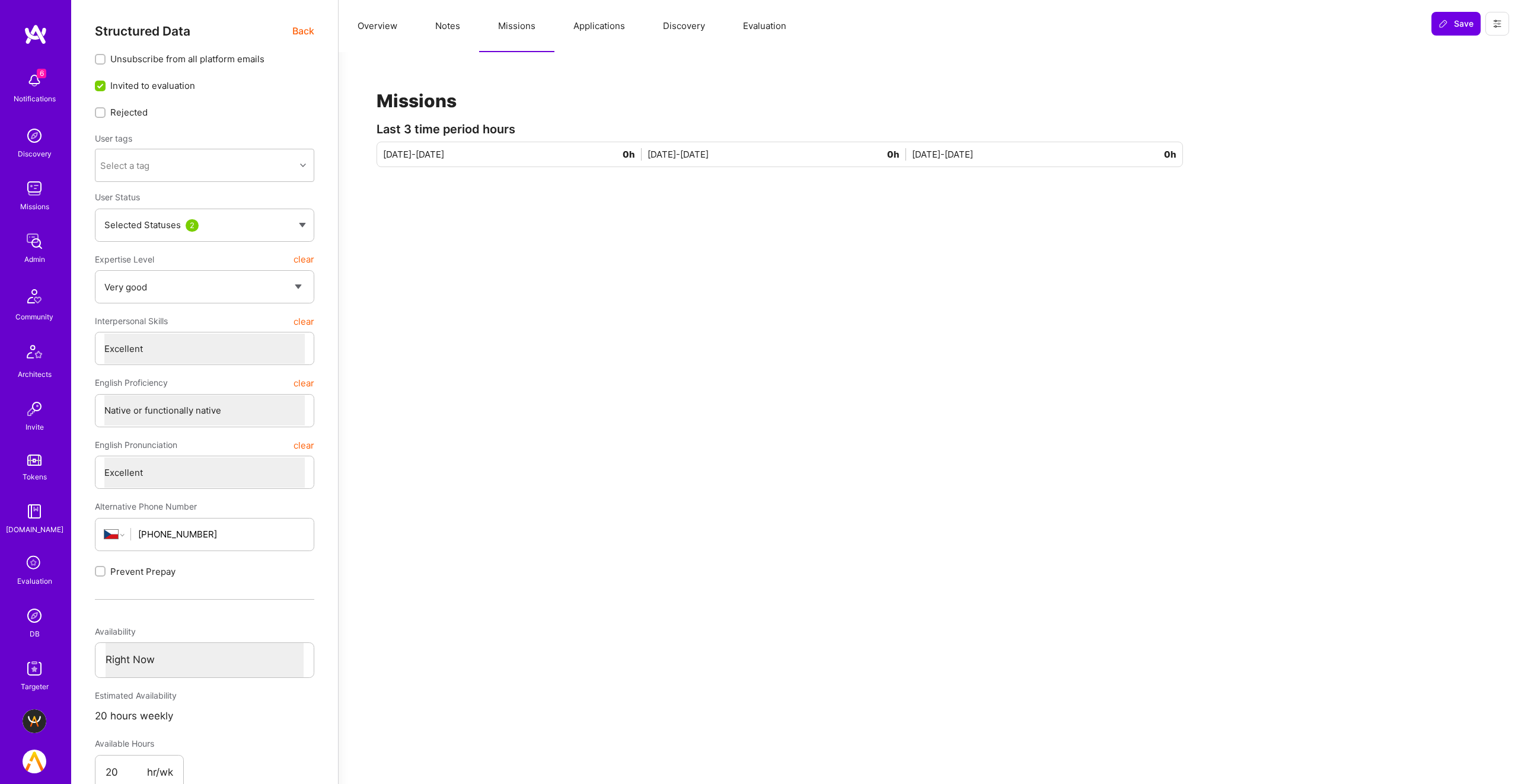
click at [437, 26] on button "Notes" at bounding box center [447, 26] width 63 height 52
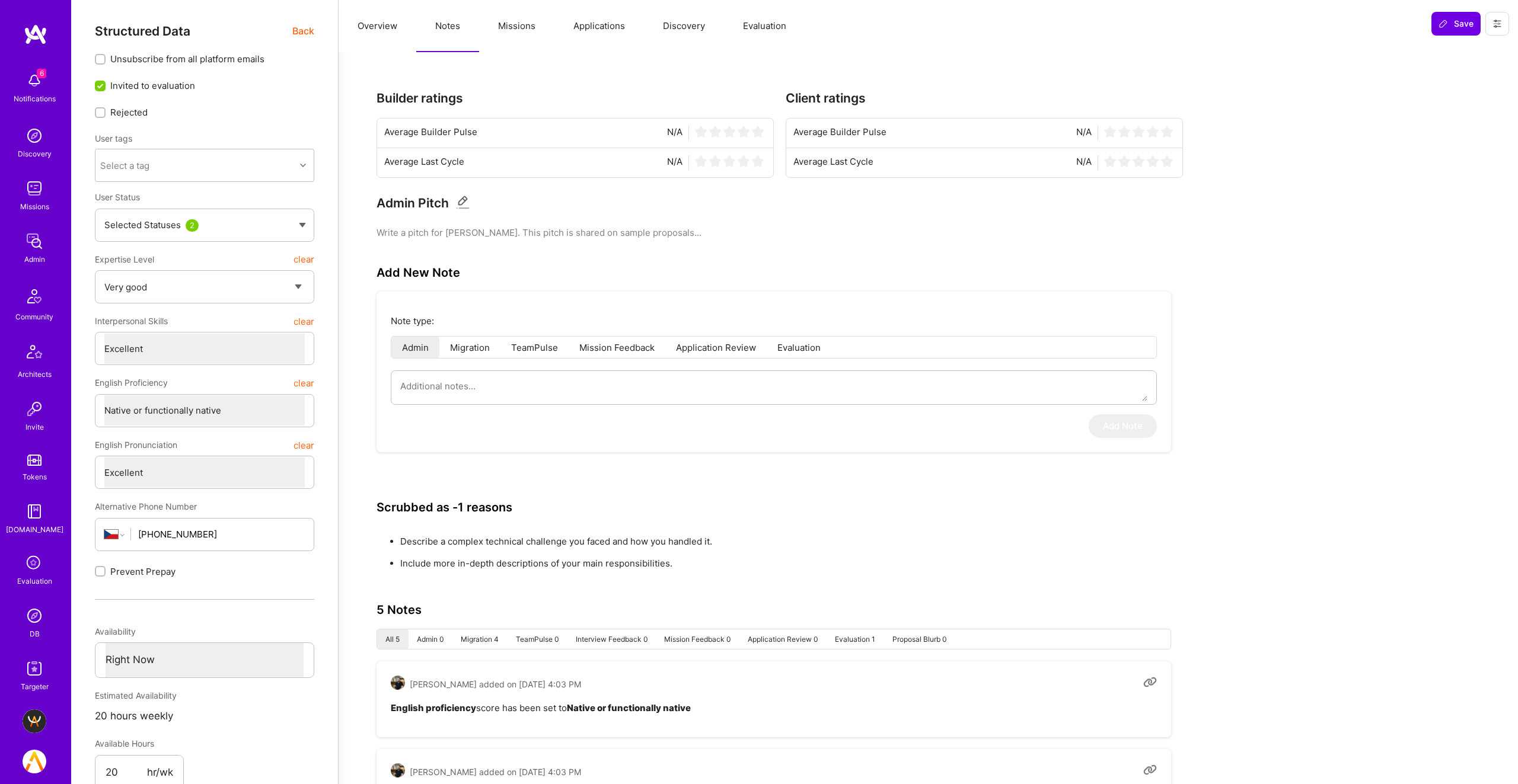
click at [382, 25] on button "Overview" at bounding box center [377, 26] width 78 height 52
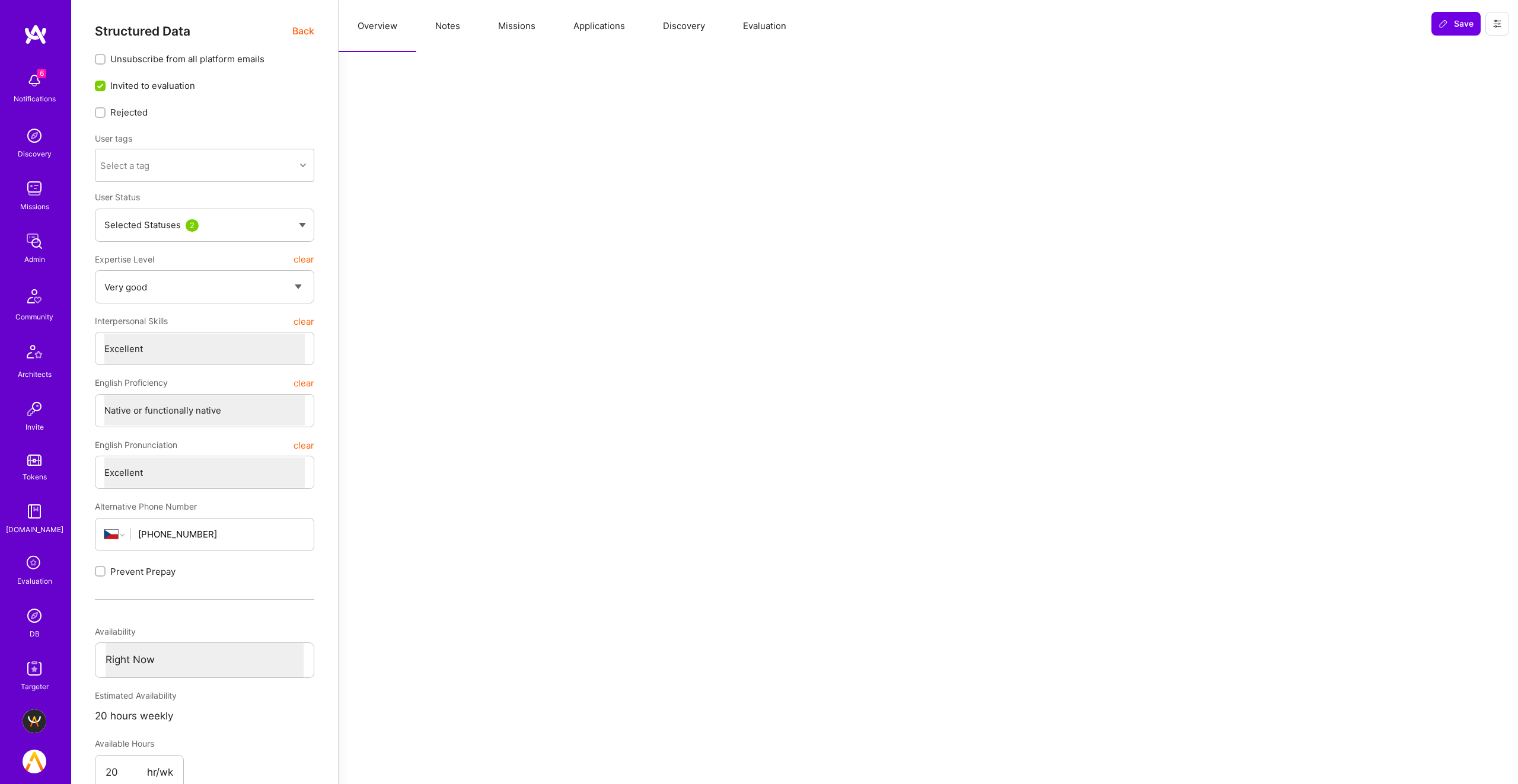
click at [451, 32] on button "Notes" at bounding box center [447, 26] width 63 height 52
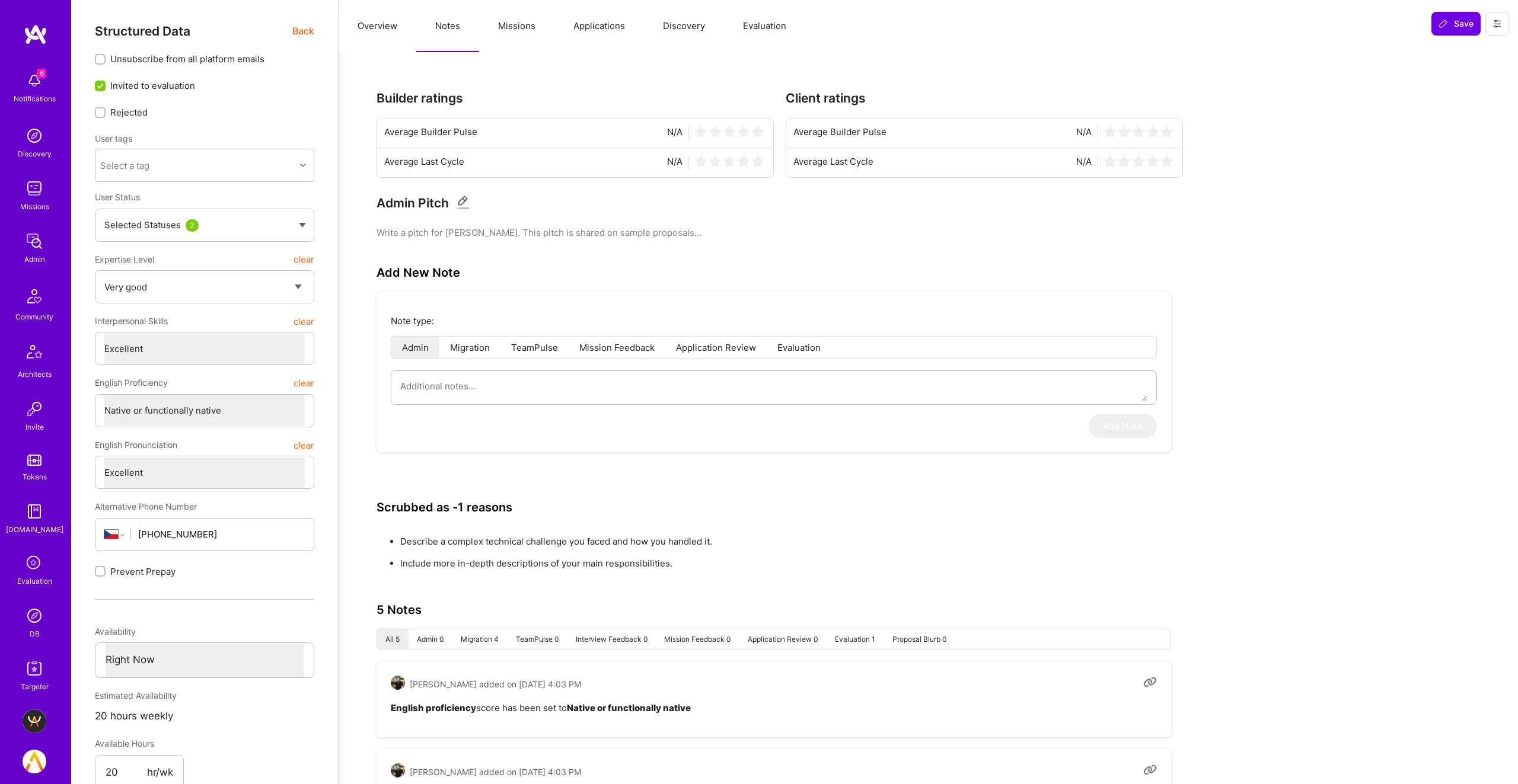
click at [308, 29] on span "Back" at bounding box center [303, 31] width 22 height 15
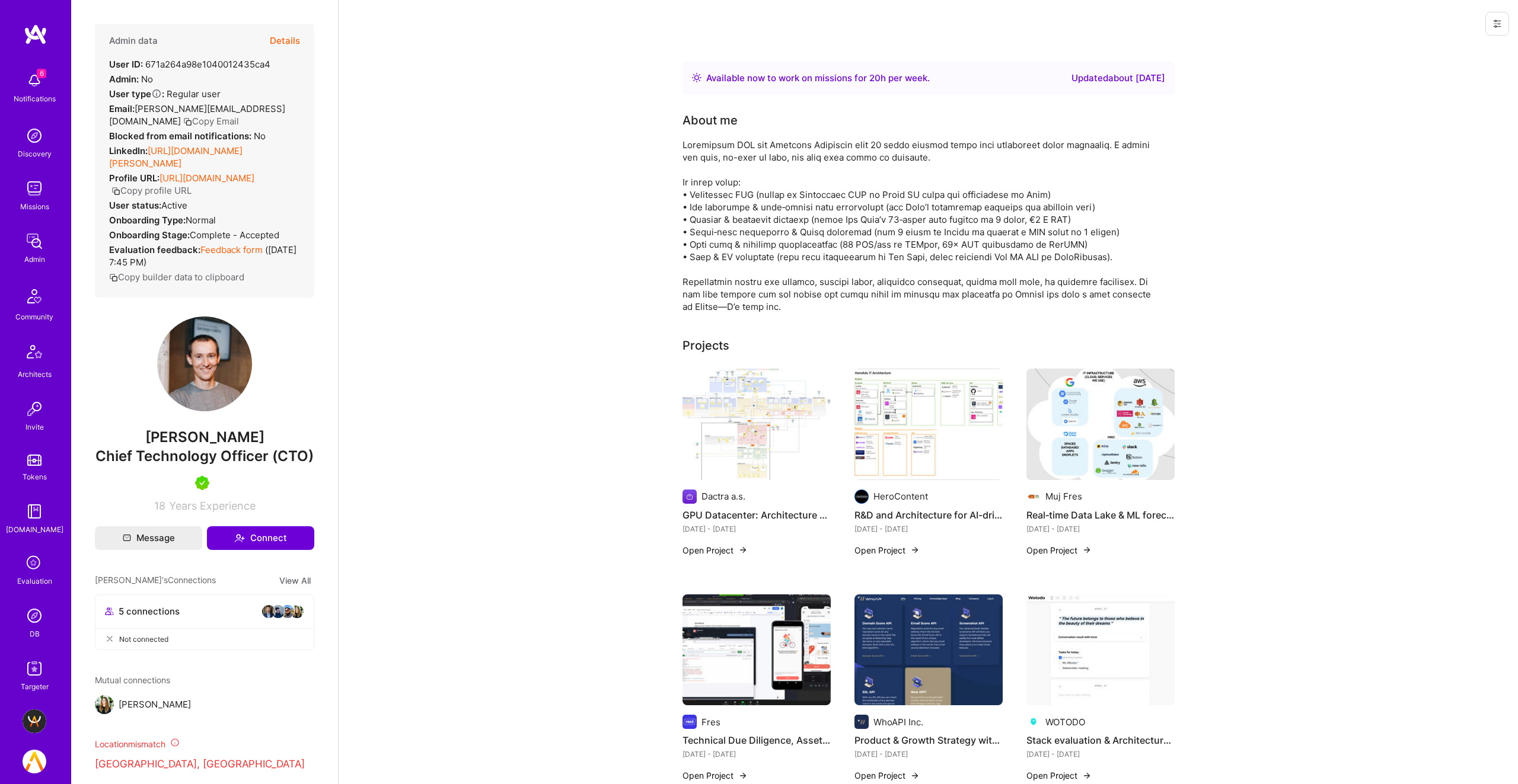
click at [207, 145] on link "https://linkedin.com/in/hartell" at bounding box center [175, 157] width 133 height 24
click at [295, 38] on button "Details" at bounding box center [285, 41] width 30 height 34
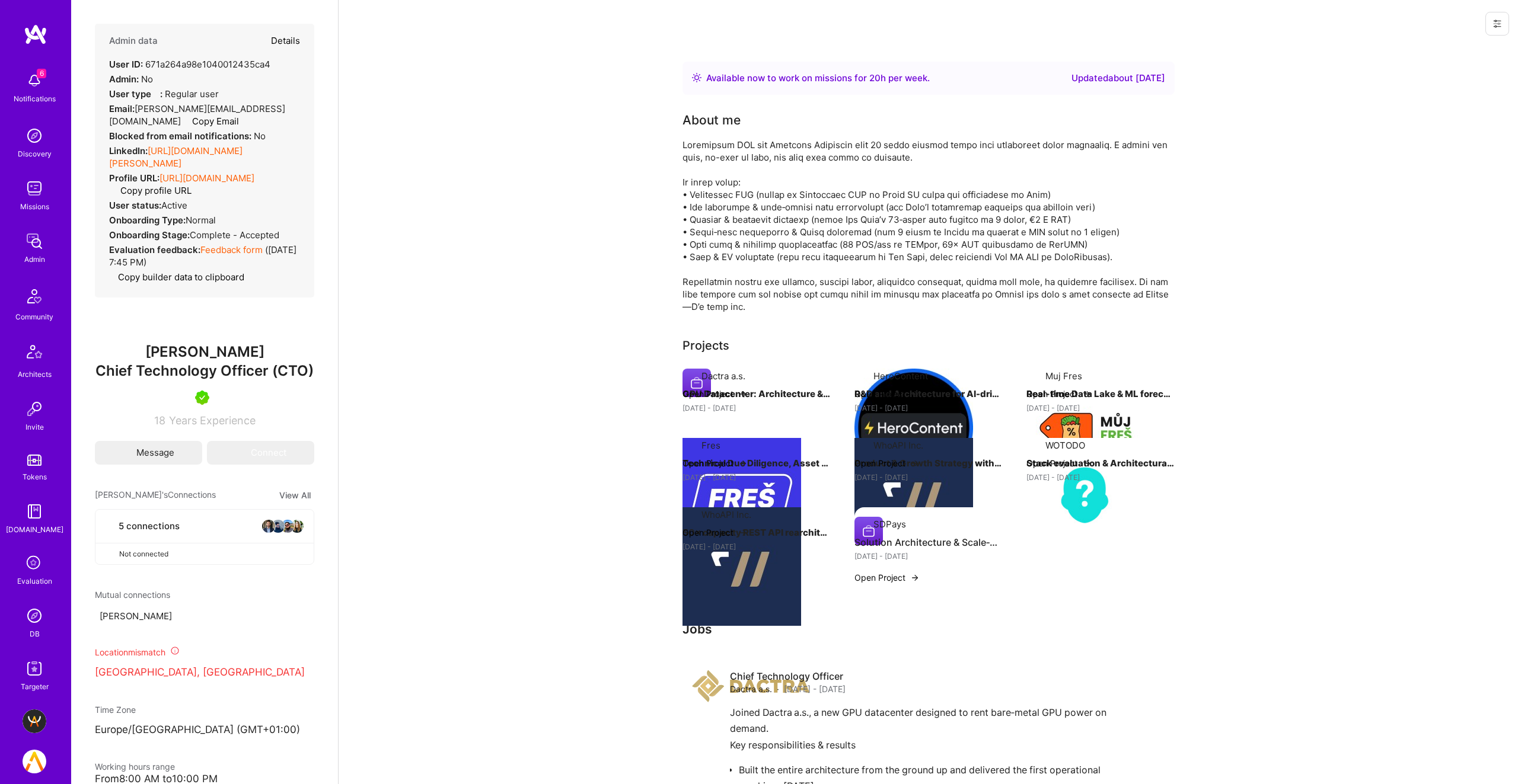
type textarea "x"
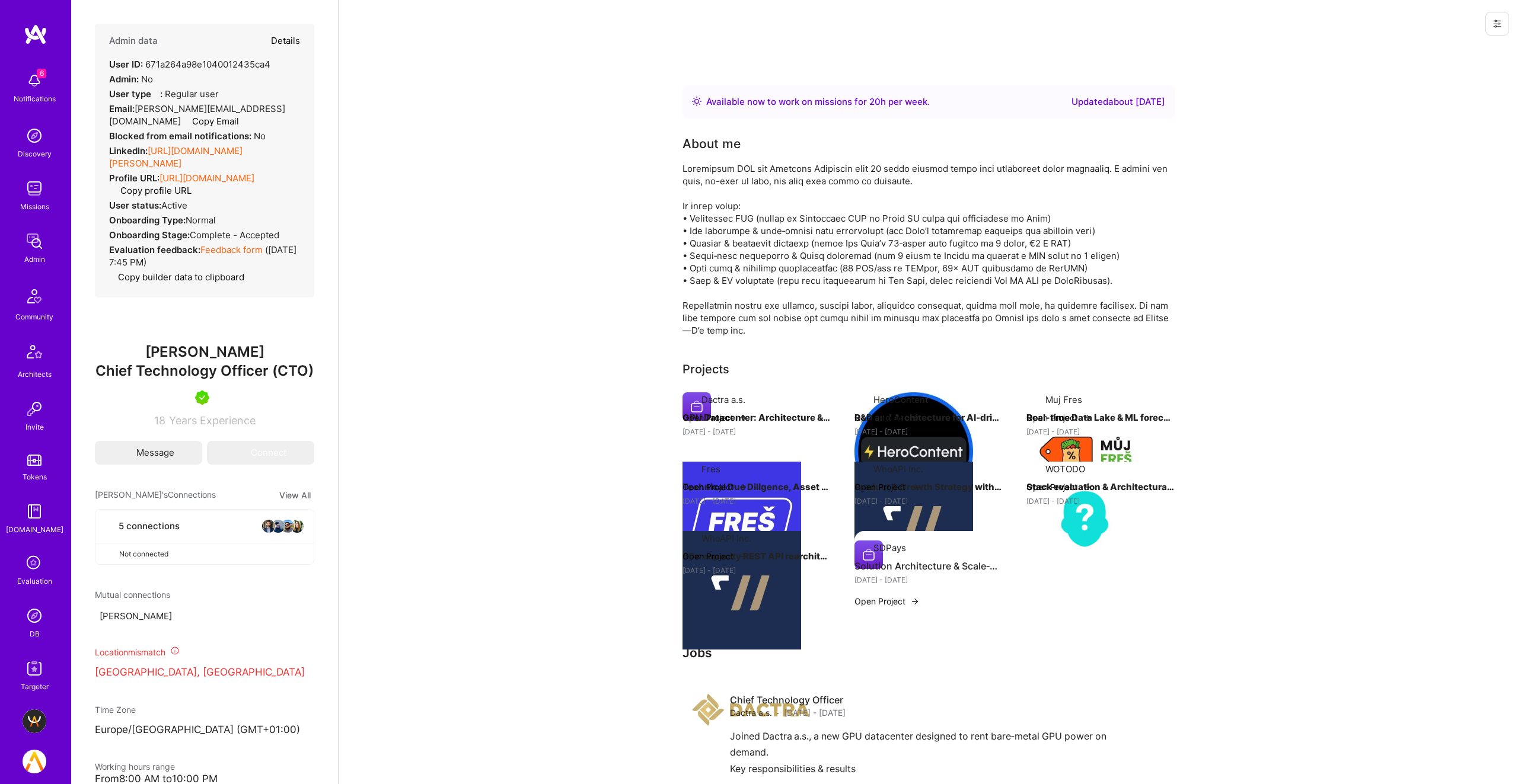
select select "5"
select select "7"
select select "CZ"
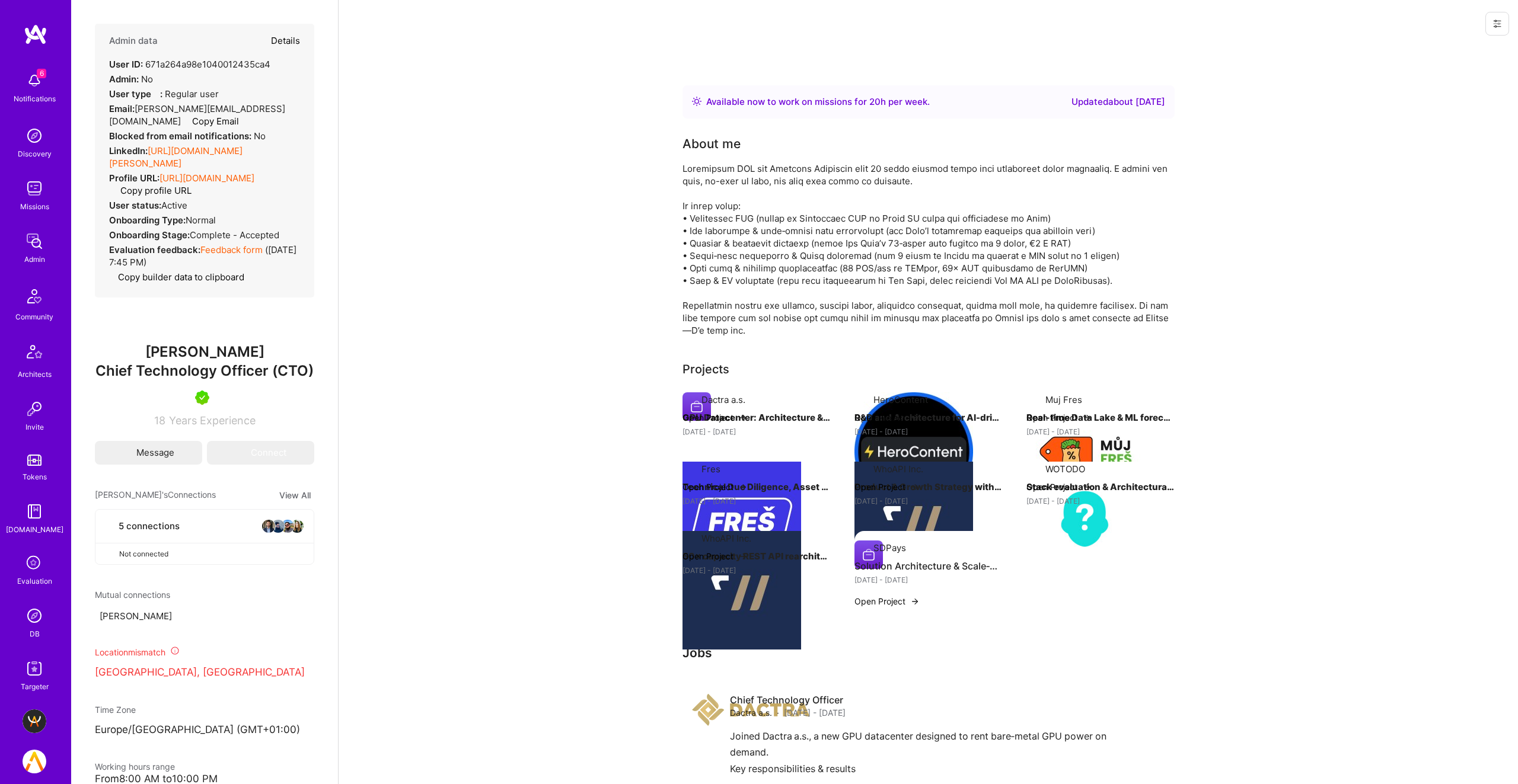
select select "Right Now"
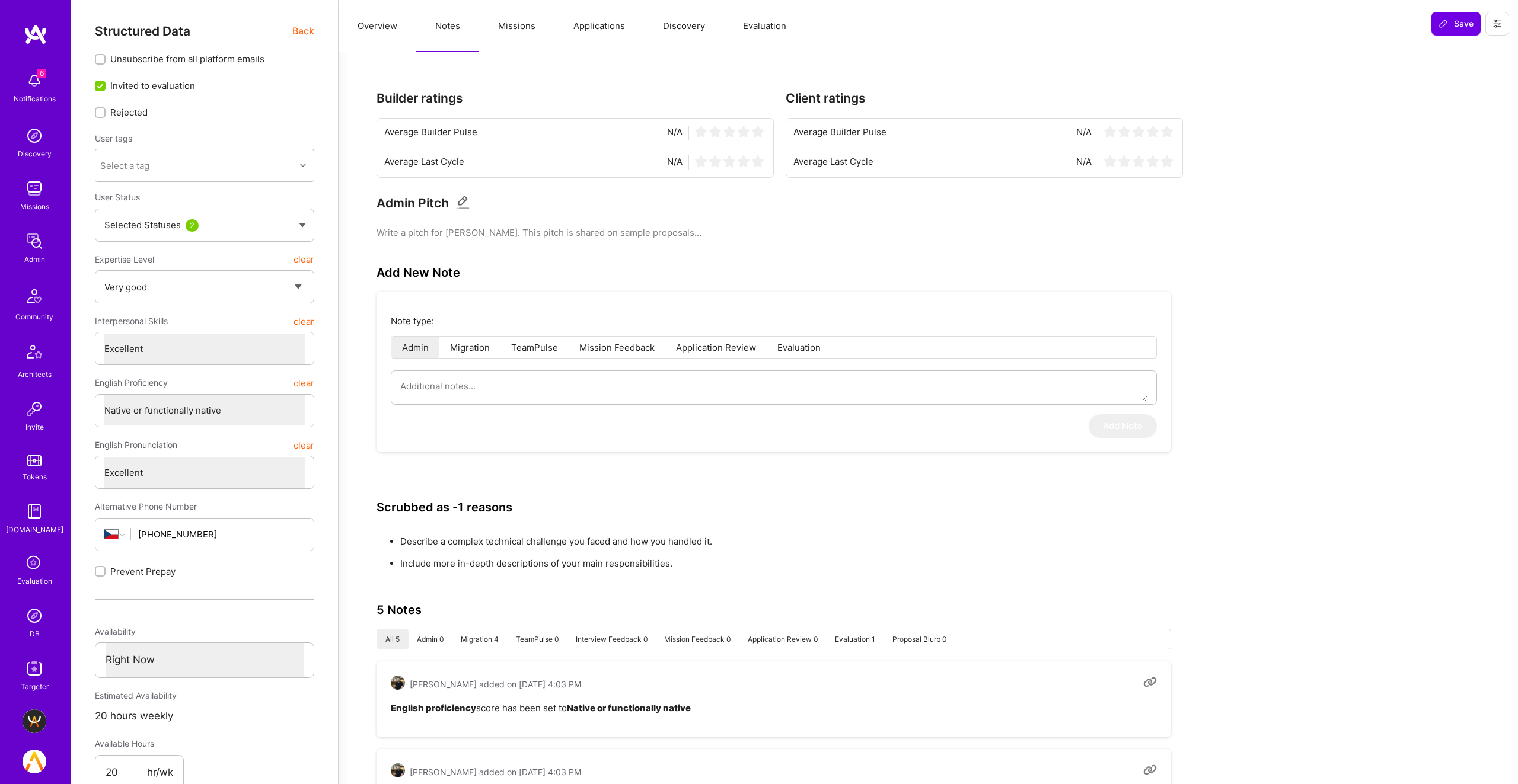
click at [519, 26] on button "Missions" at bounding box center [517, 26] width 75 height 52
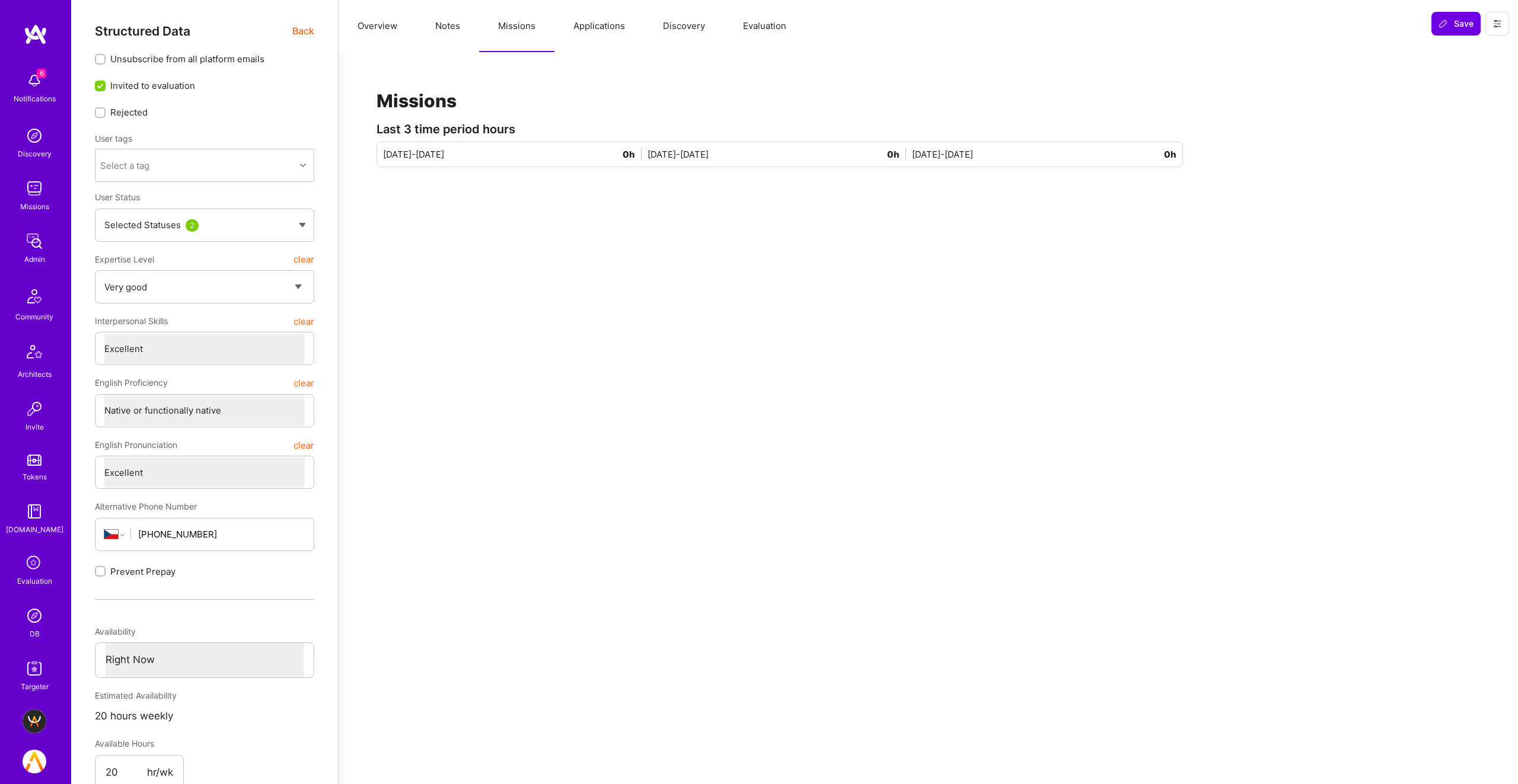
click at [654, 29] on button "Discovery" at bounding box center [684, 26] width 80 height 52
click at [601, 28] on button "Applications" at bounding box center [599, 26] width 90 height 52
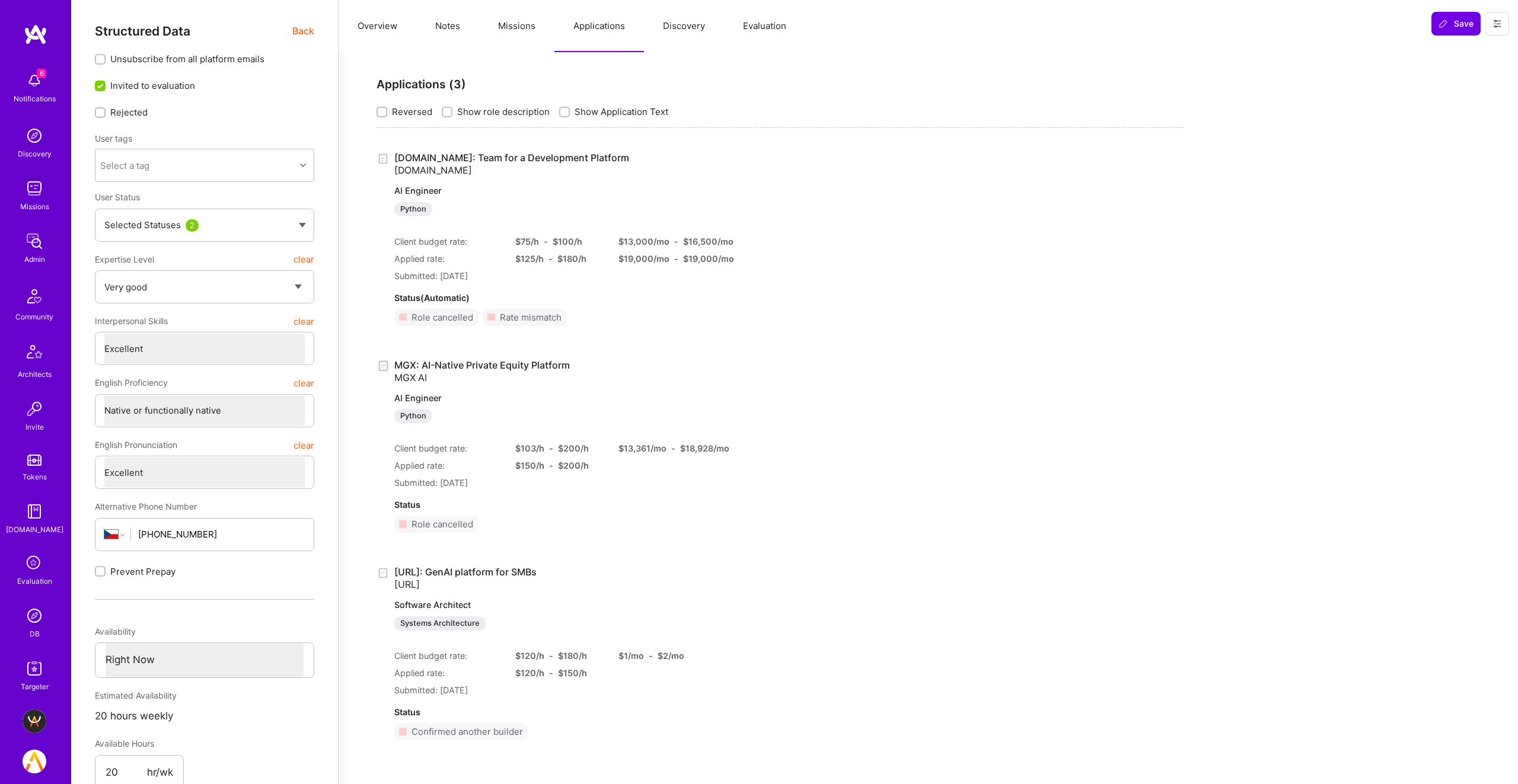
click at [380, 29] on button "Overview" at bounding box center [377, 26] width 78 height 52
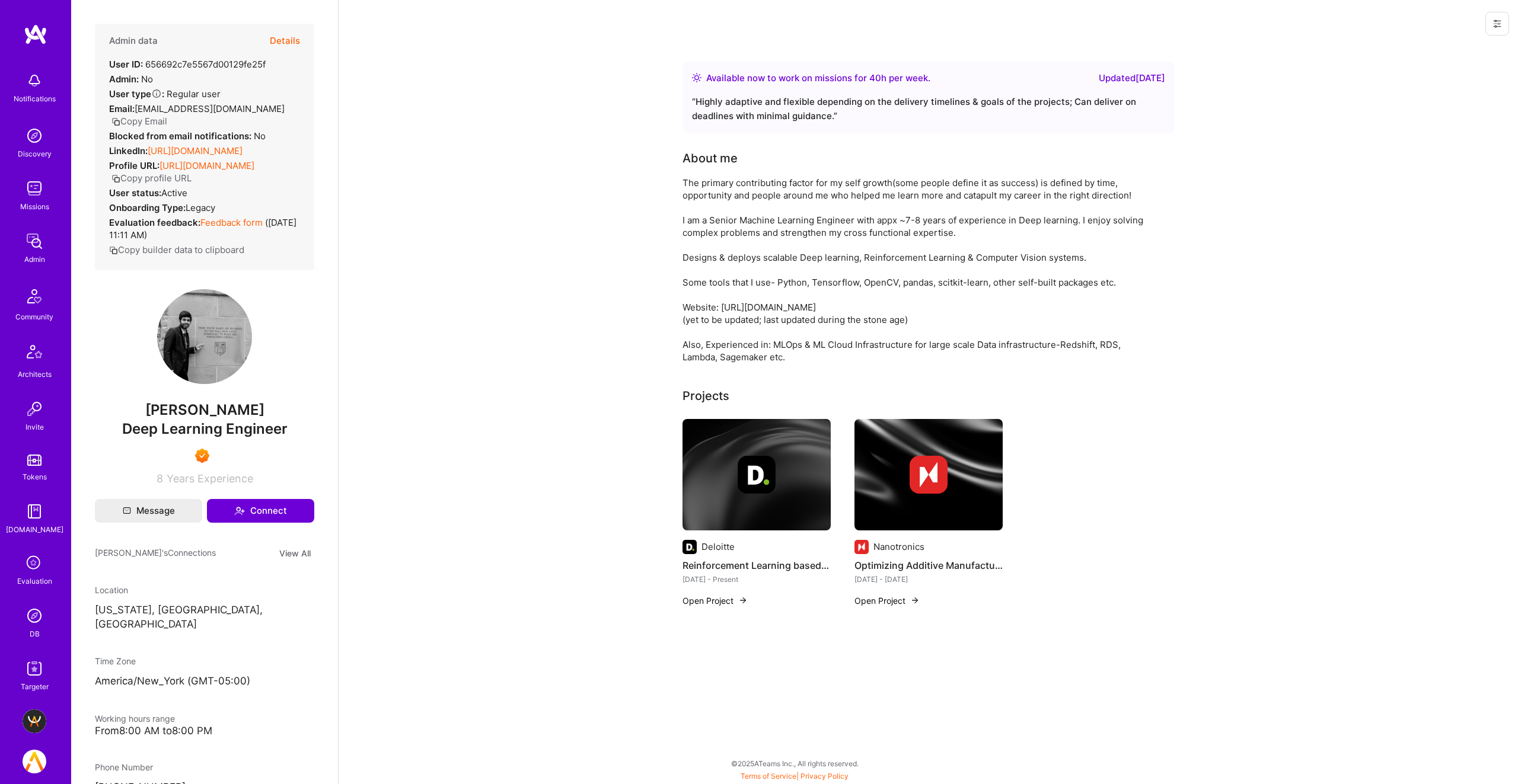
click at [206, 419] on span "[PERSON_NAME]" at bounding box center [204, 410] width 220 height 18
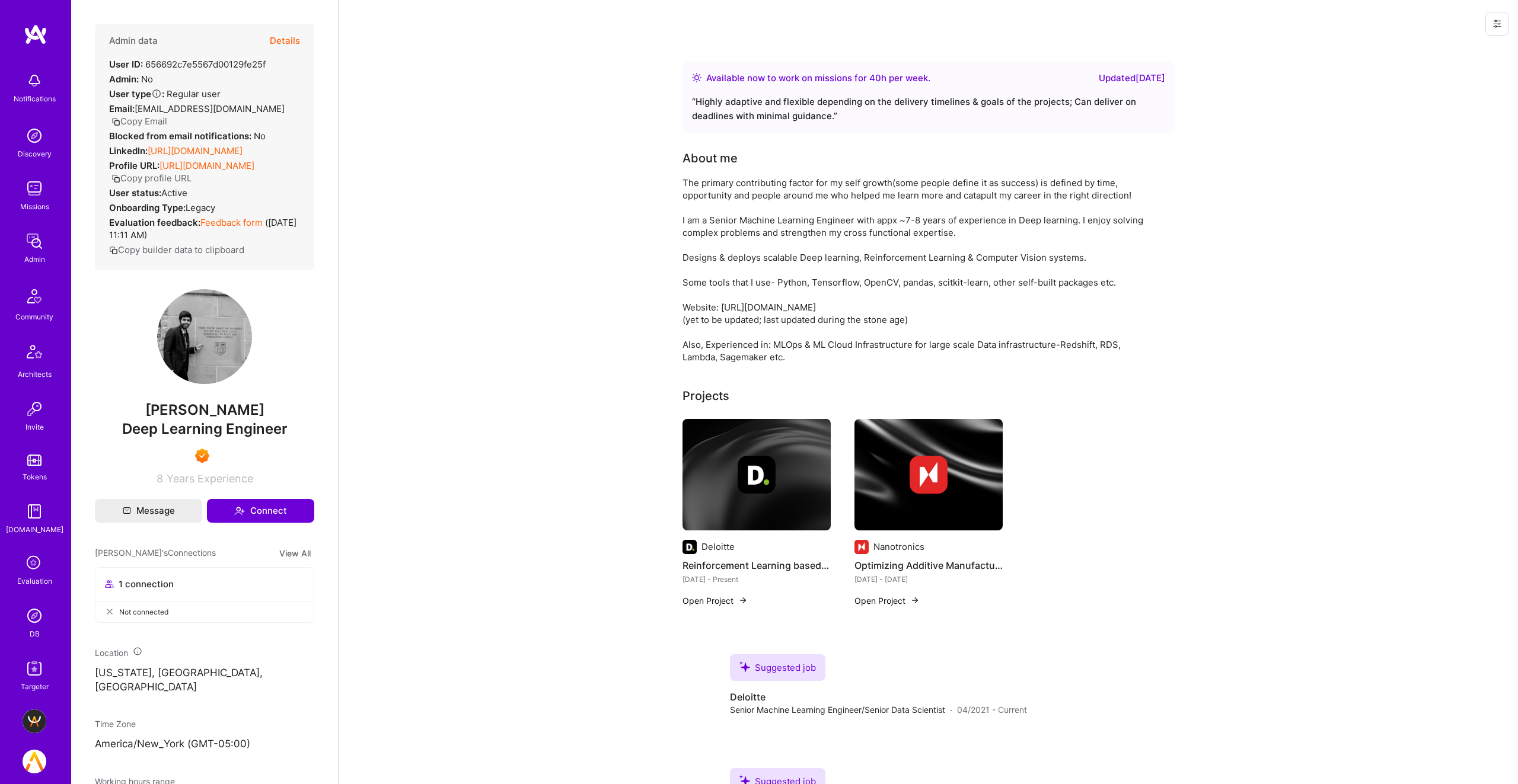
click at [206, 419] on span "[PERSON_NAME]" at bounding box center [204, 410] width 220 height 18
copy span "[PERSON_NAME]"
click at [284, 41] on button "Details" at bounding box center [285, 41] width 30 height 34
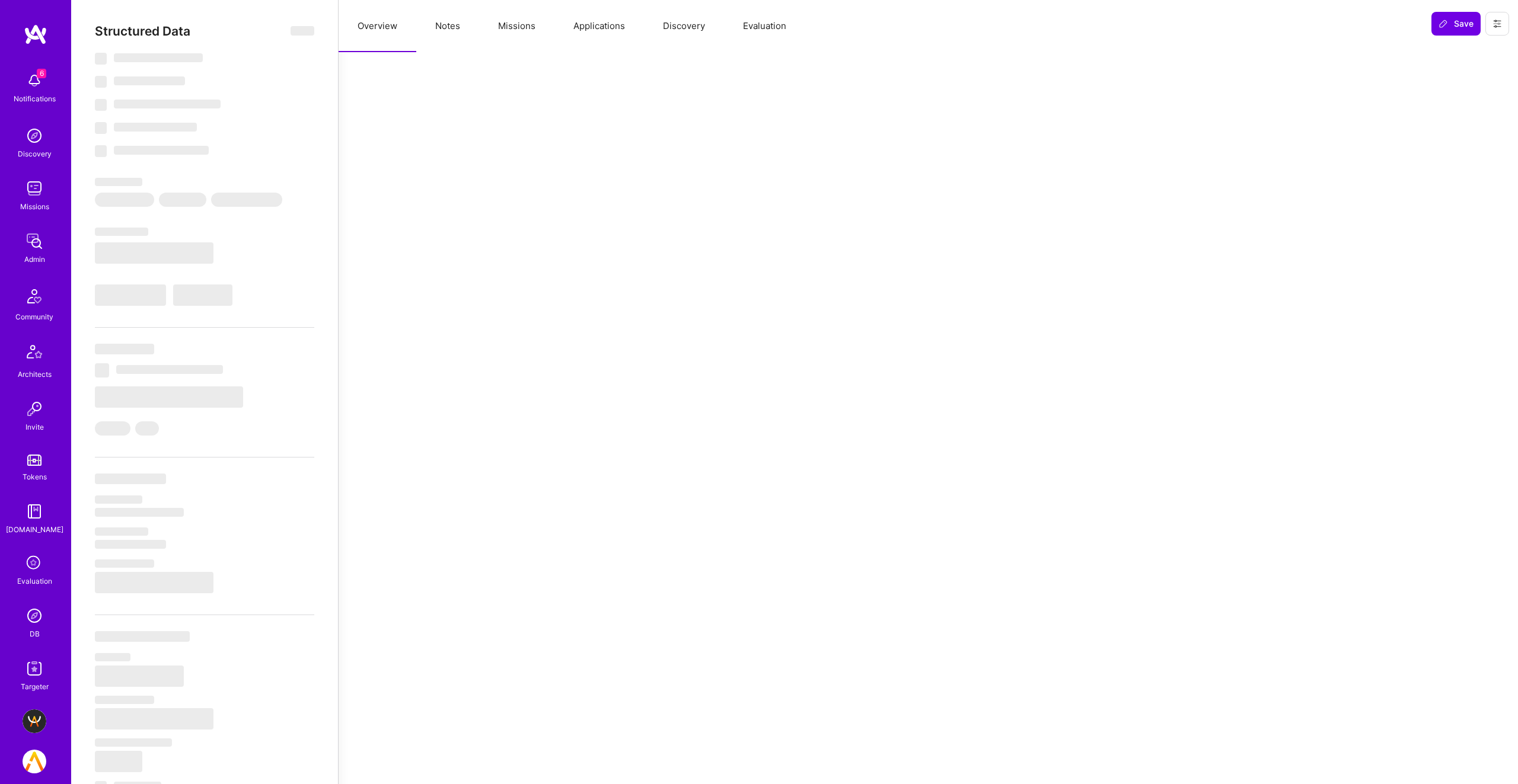
click at [450, 29] on button "Notes" at bounding box center [447, 26] width 63 height 52
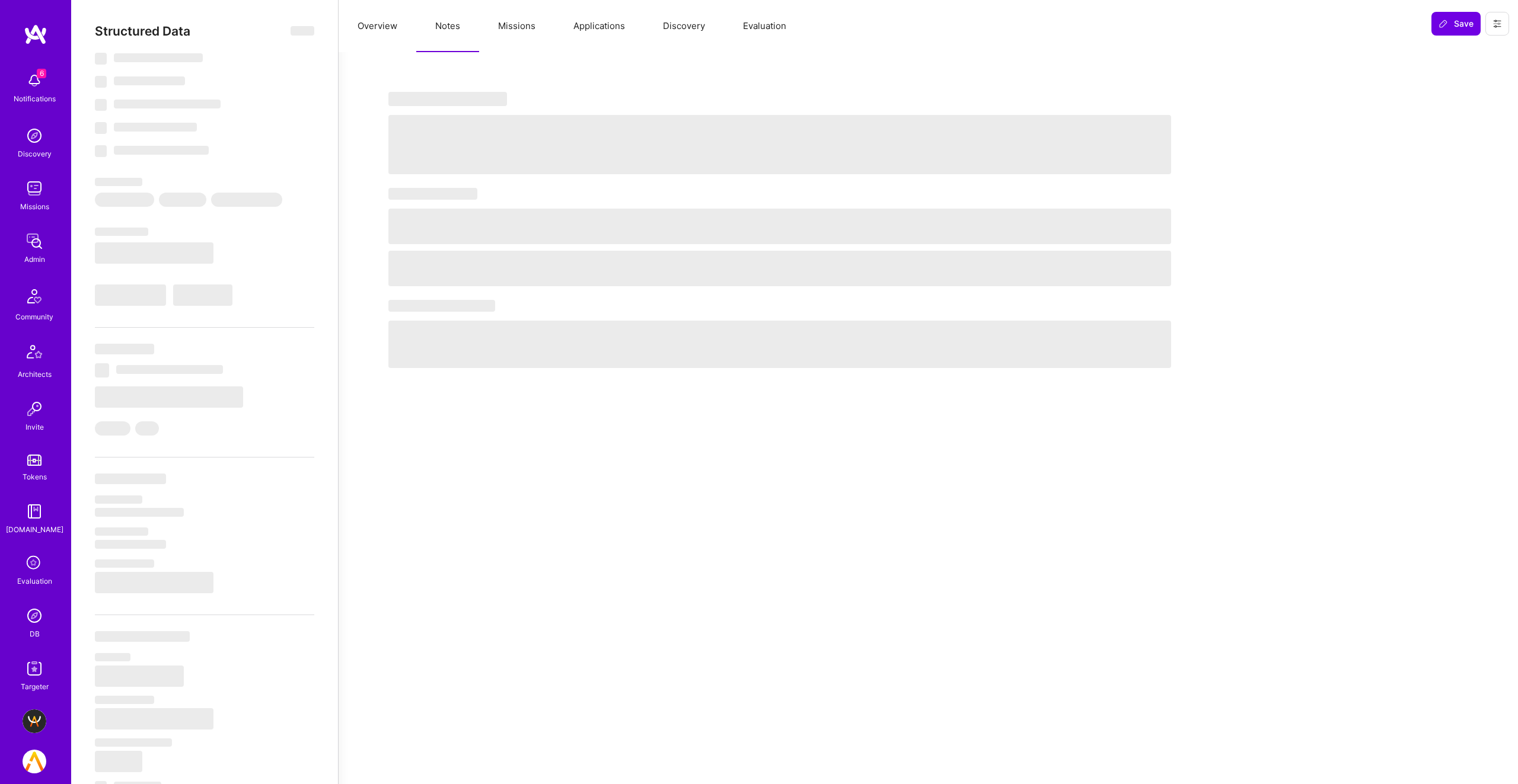
select select "Right Now"
select select "7"
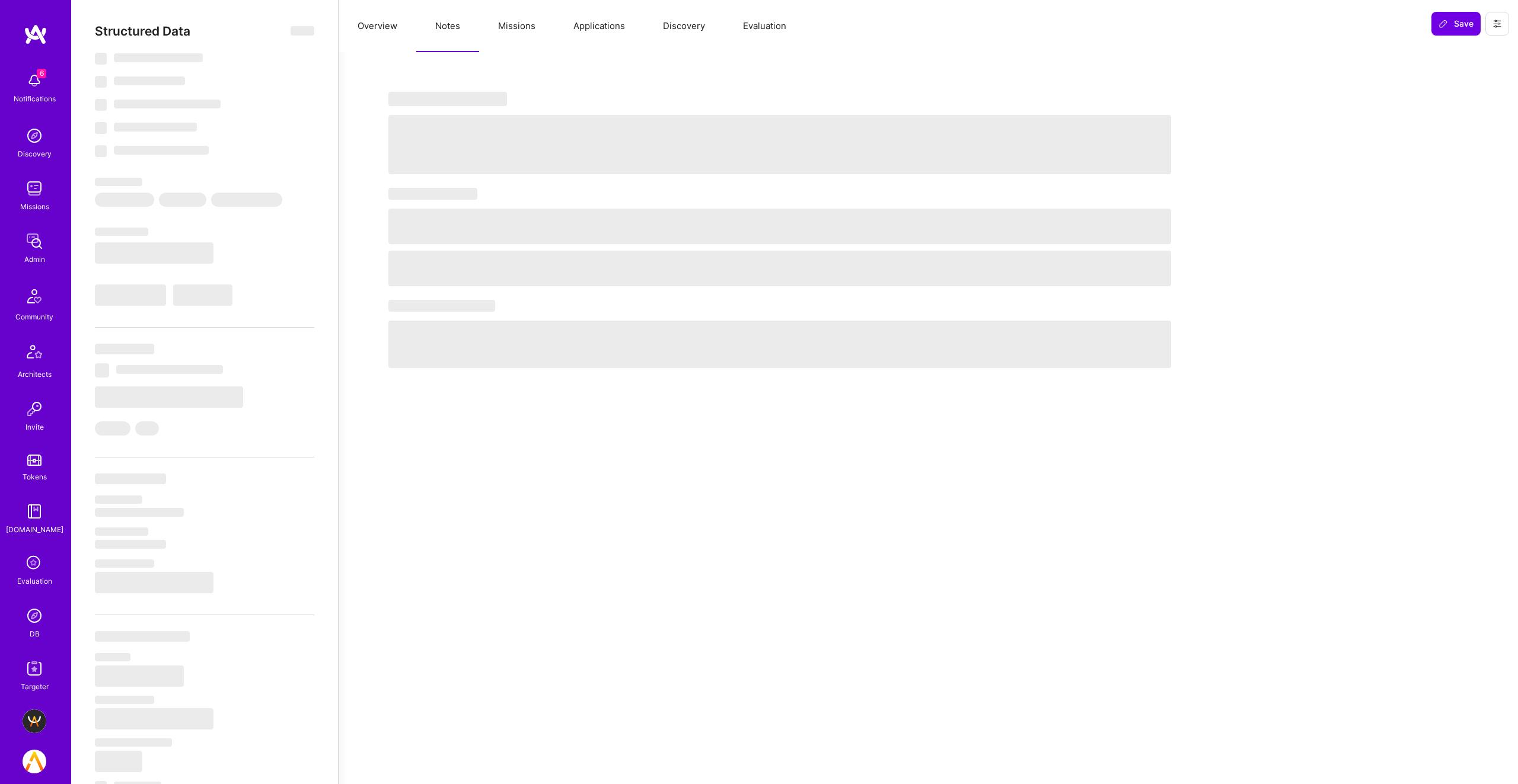
select select "US"
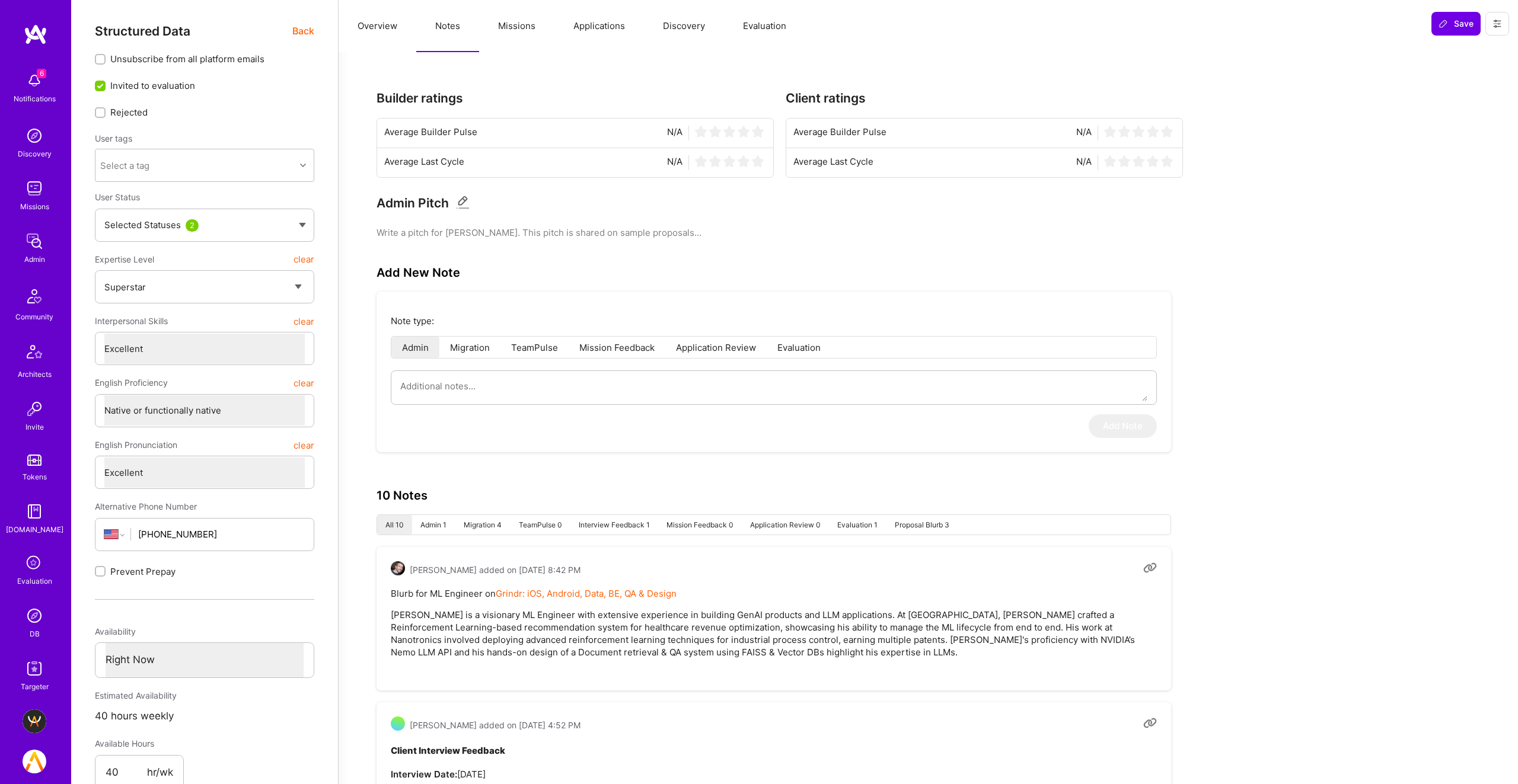
click at [509, 28] on button "Missions" at bounding box center [517, 26] width 75 height 52
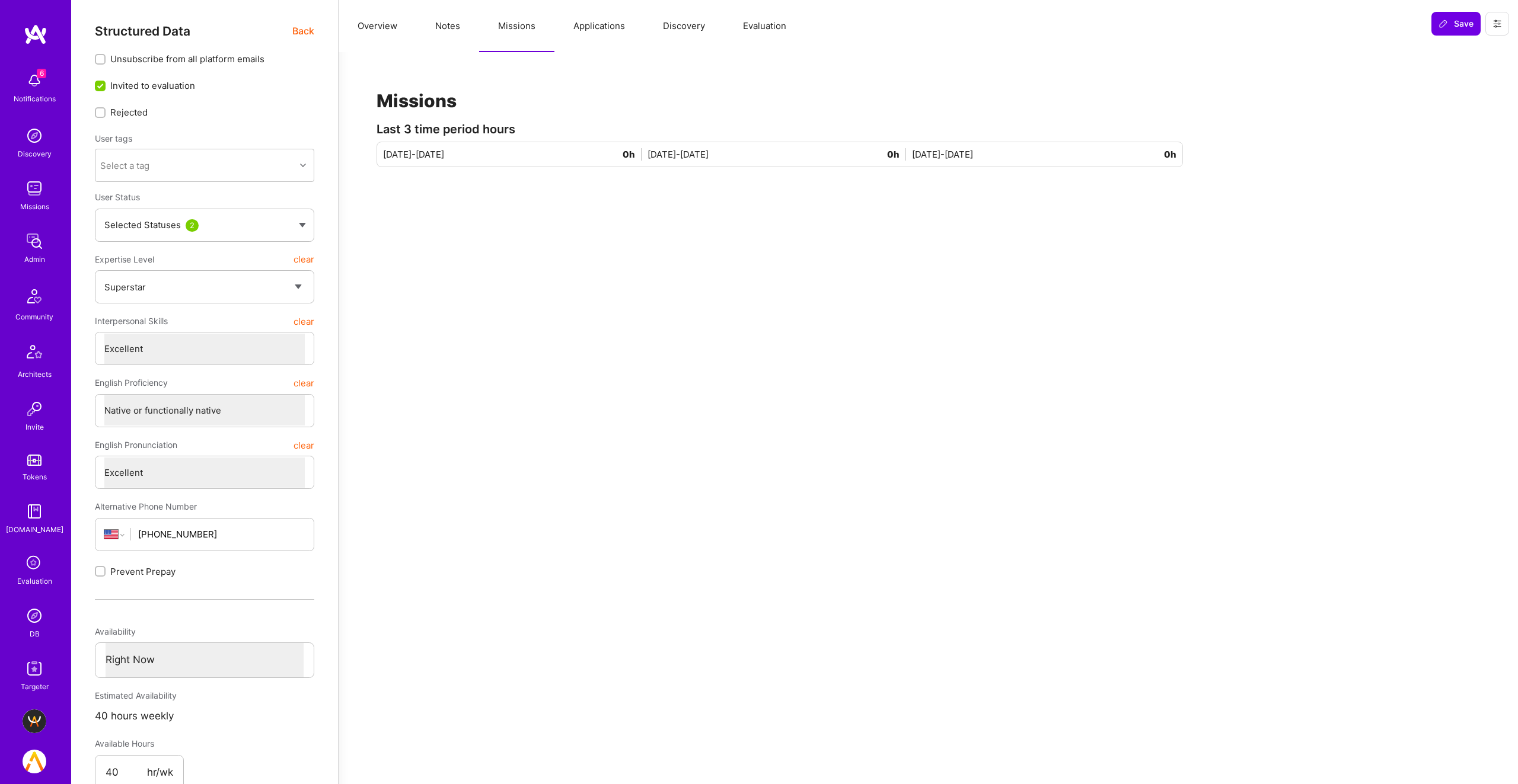
click at [583, 30] on button "Applications" at bounding box center [599, 26] width 90 height 52
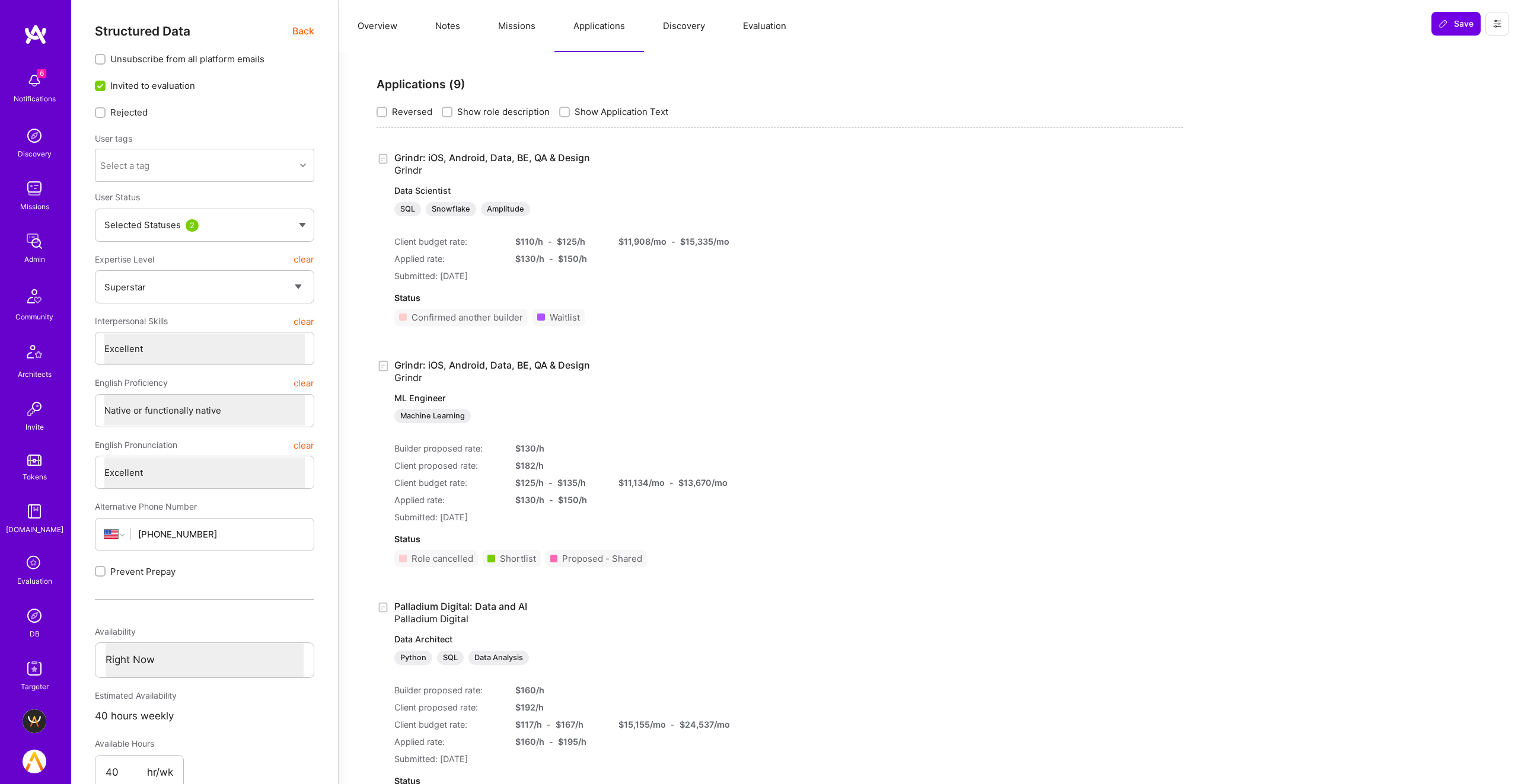
click at [435, 10] on button "Notes" at bounding box center [447, 26] width 63 height 52
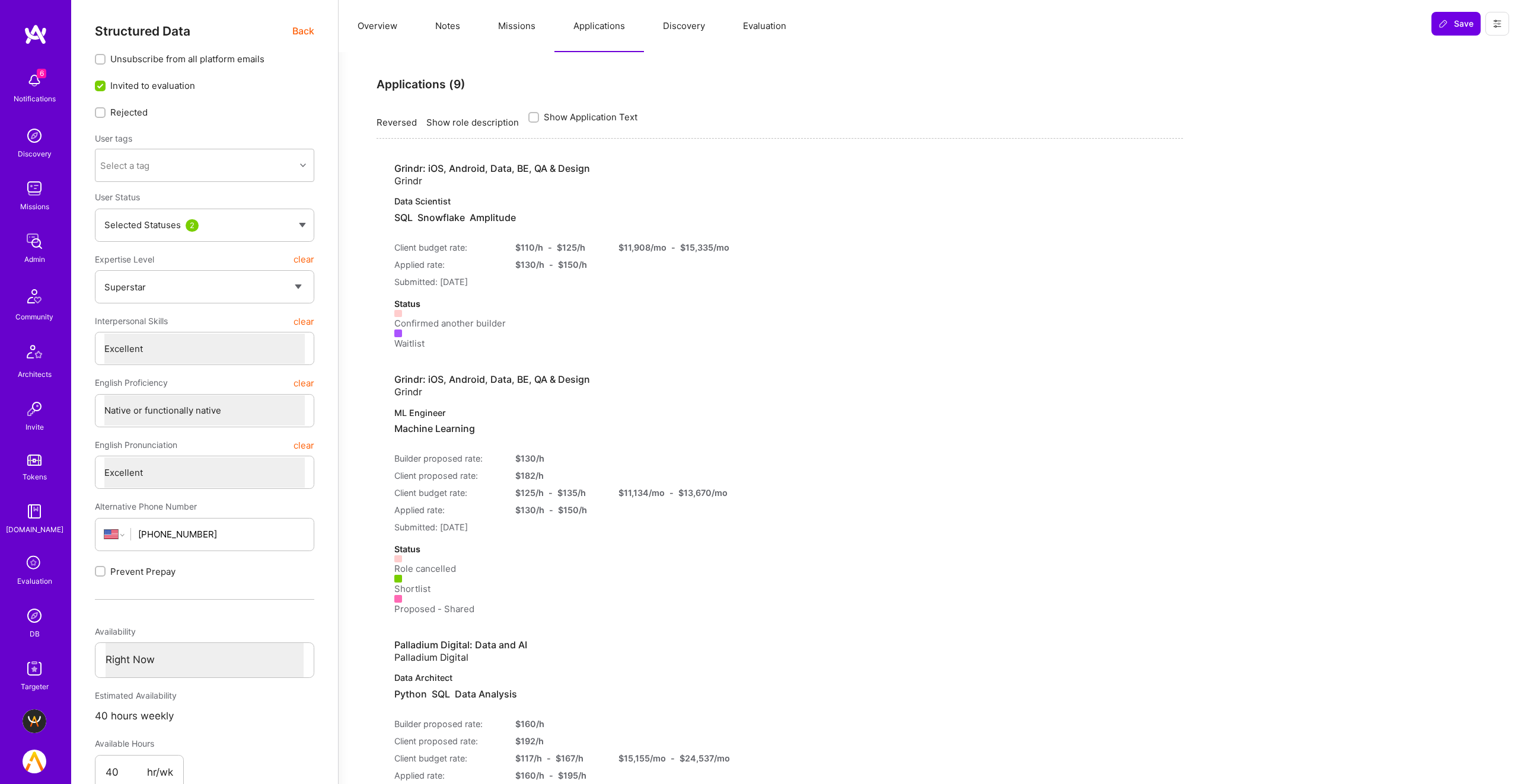
type textarea "x"
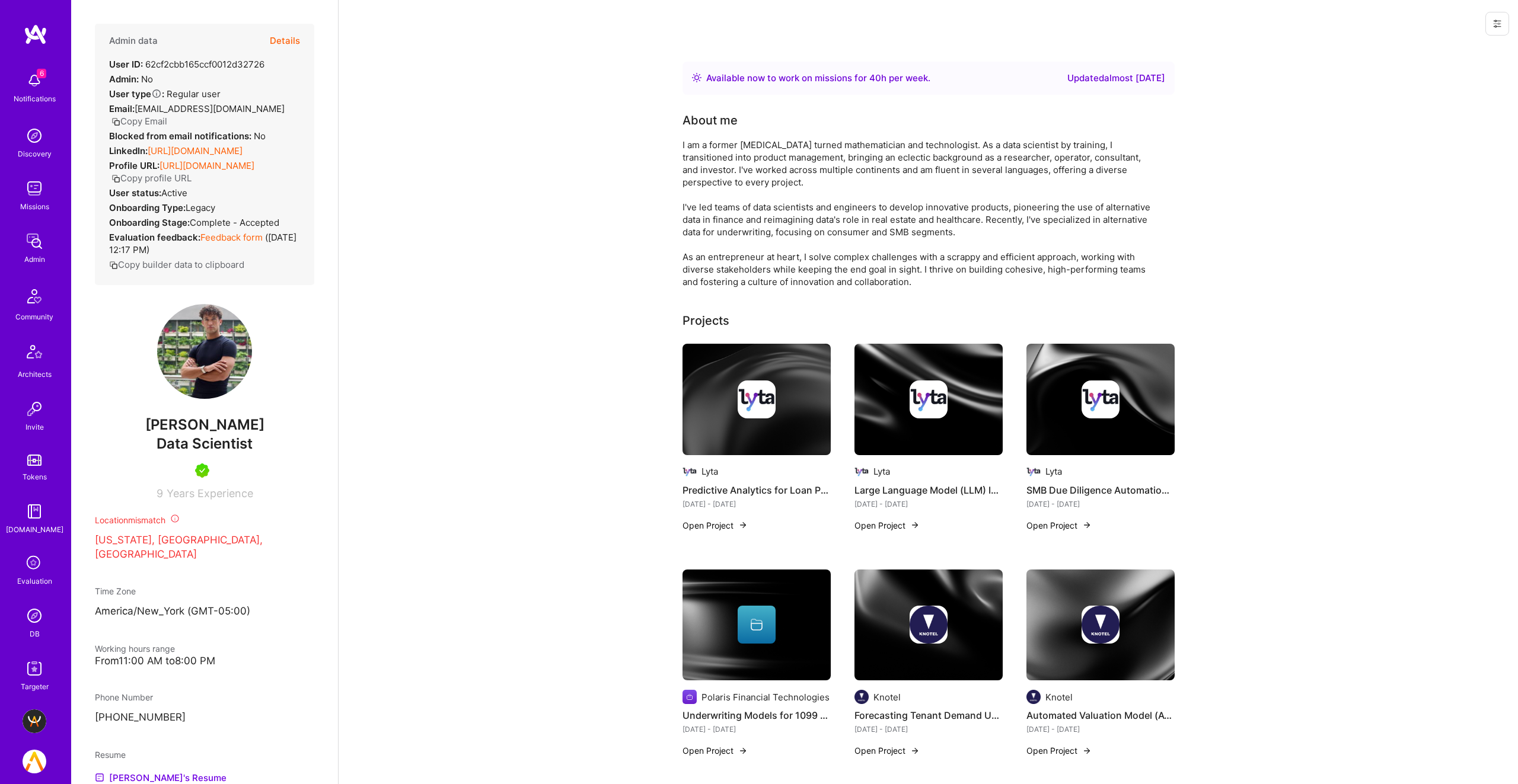
click at [192, 184] on button "Copy profile URL" at bounding box center [152, 178] width 80 height 12
click at [277, 38] on button "Details" at bounding box center [285, 41] width 30 height 34
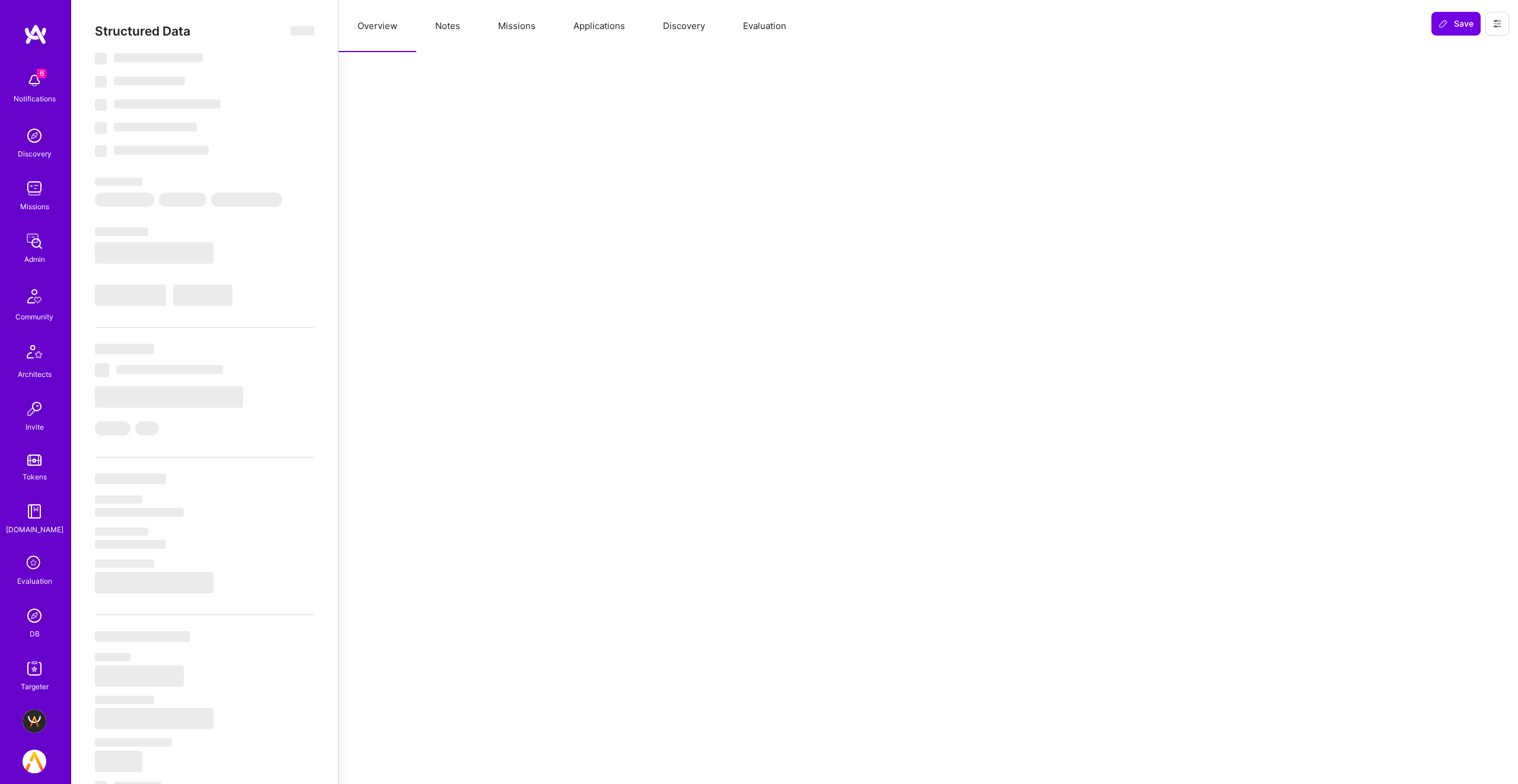
click at [452, 32] on button "Notes" at bounding box center [447, 26] width 63 height 52
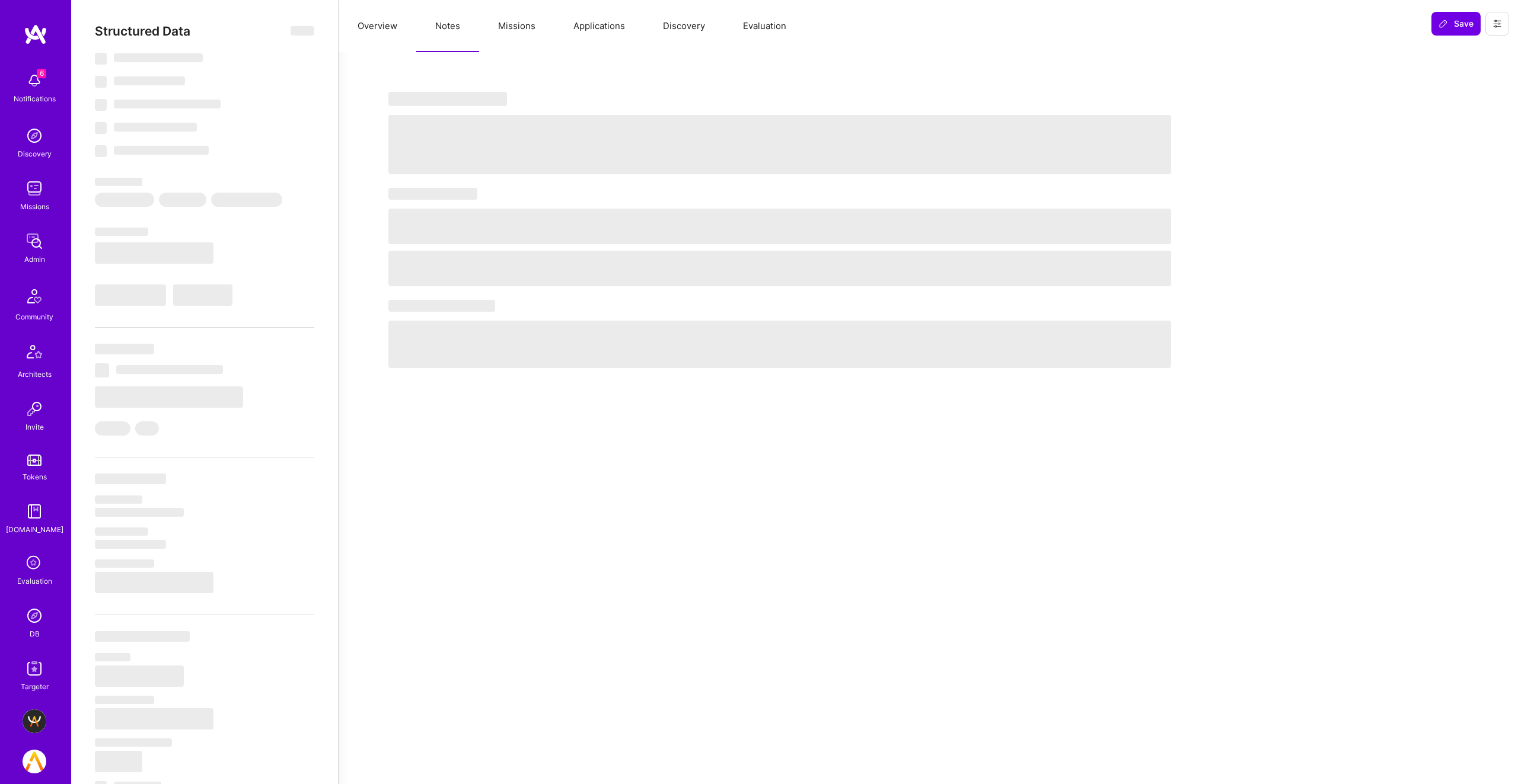
select select "Right Now"
select select "5"
select select "7"
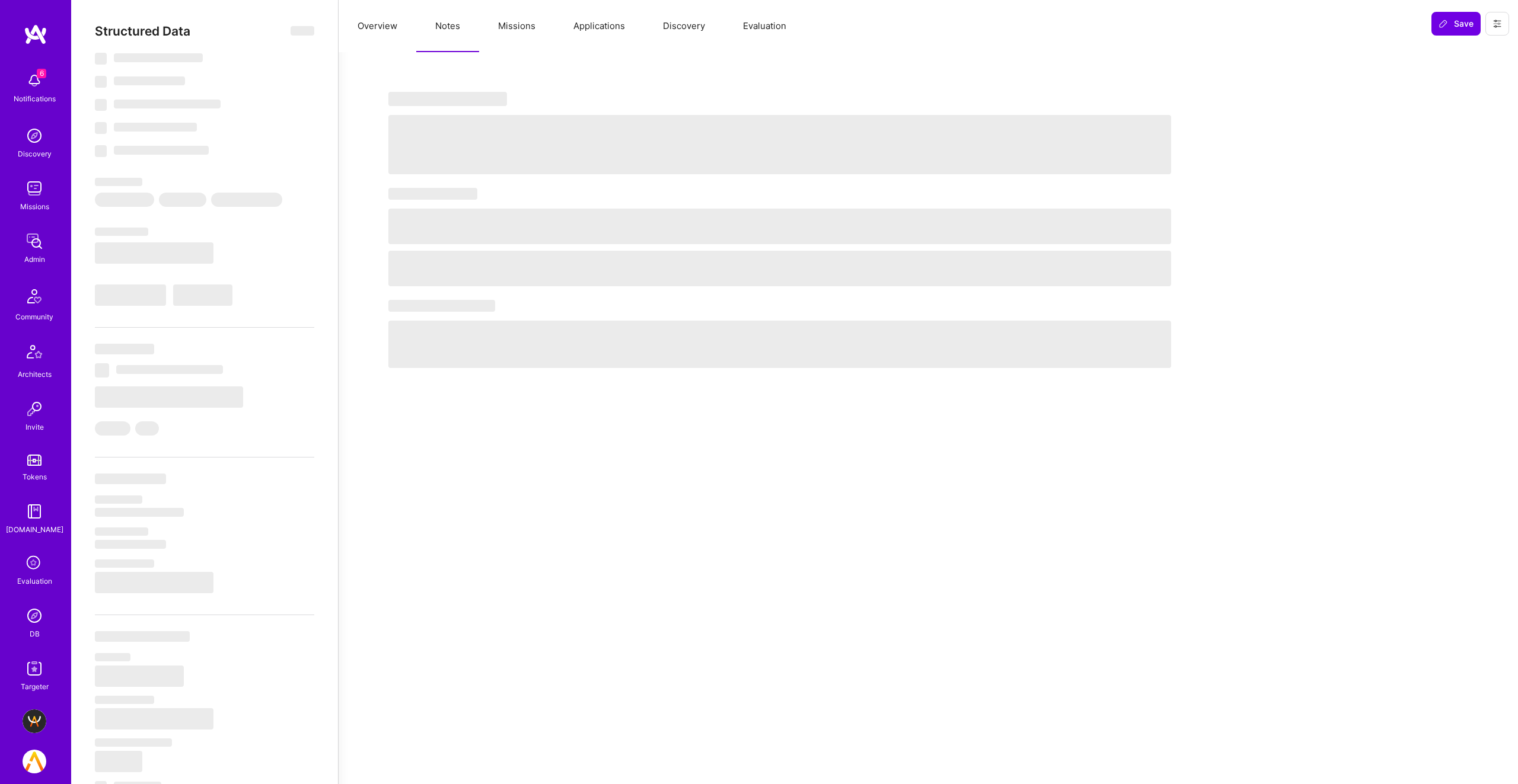
select select "US"
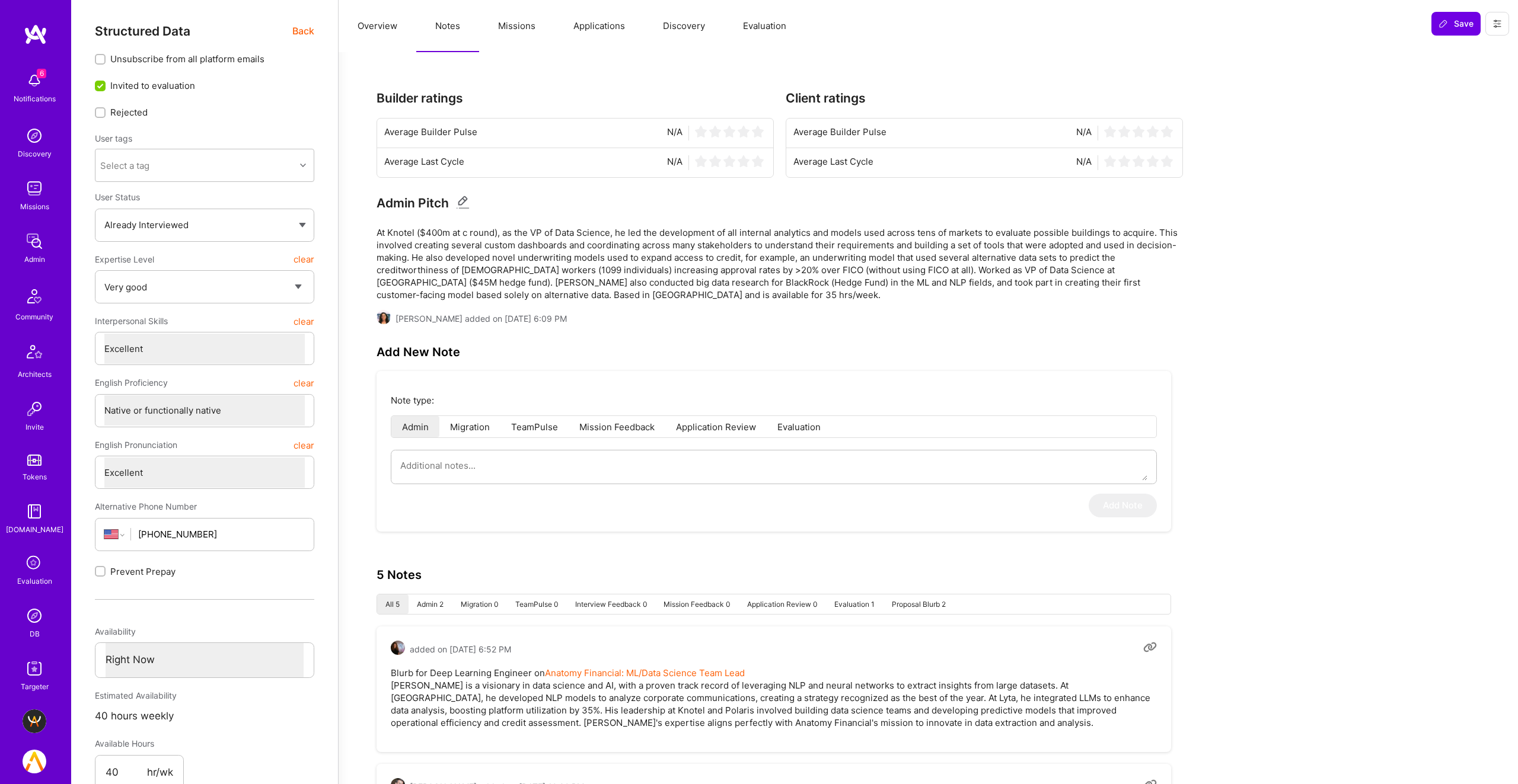
click at [517, 22] on button "Missions" at bounding box center [517, 26] width 75 height 52
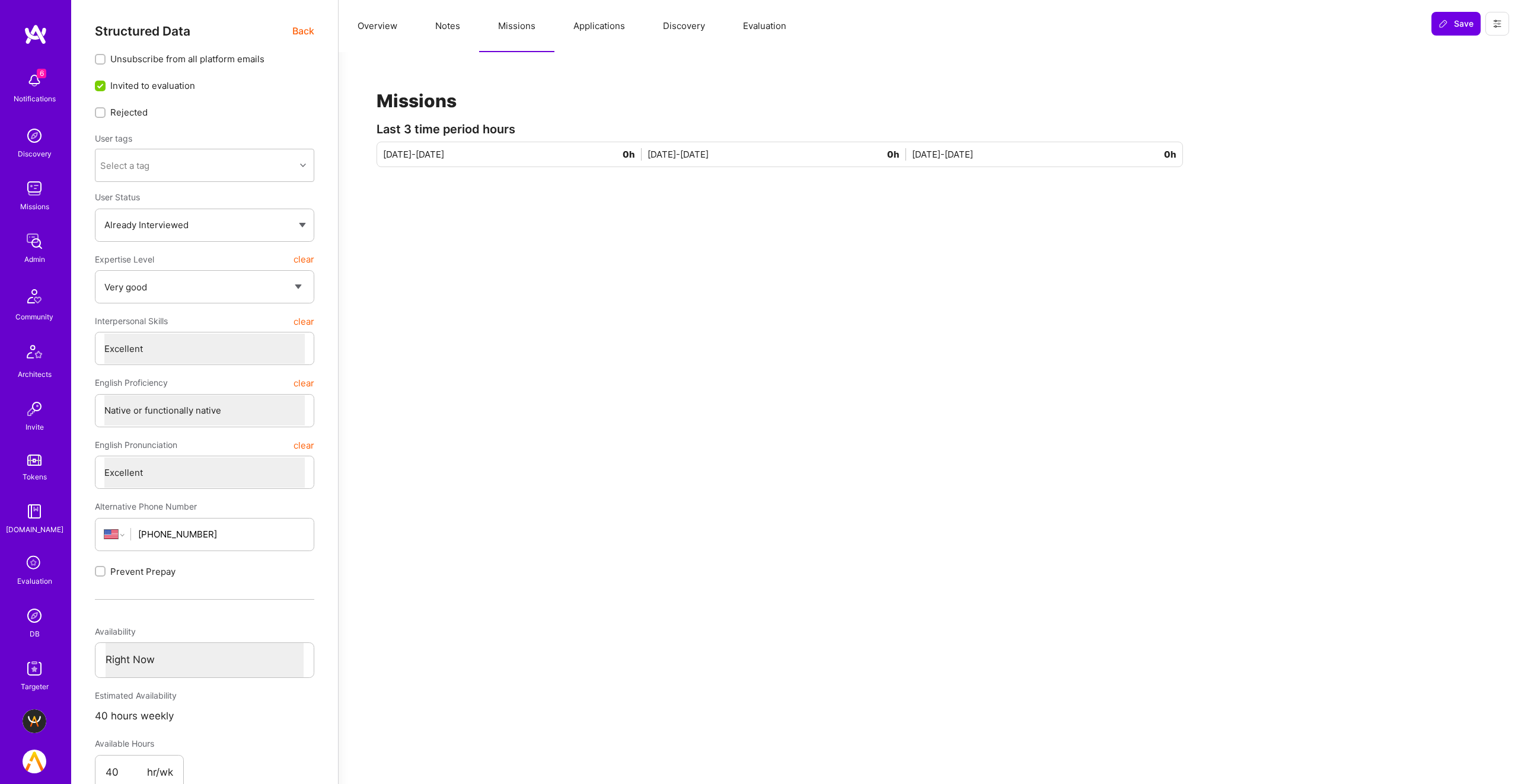
click at [671, 19] on button "Discovery" at bounding box center [684, 26] width 80 height 52
click at [598, 23] on button "Applications" at bounding box center [599, 26] width 90 height 52
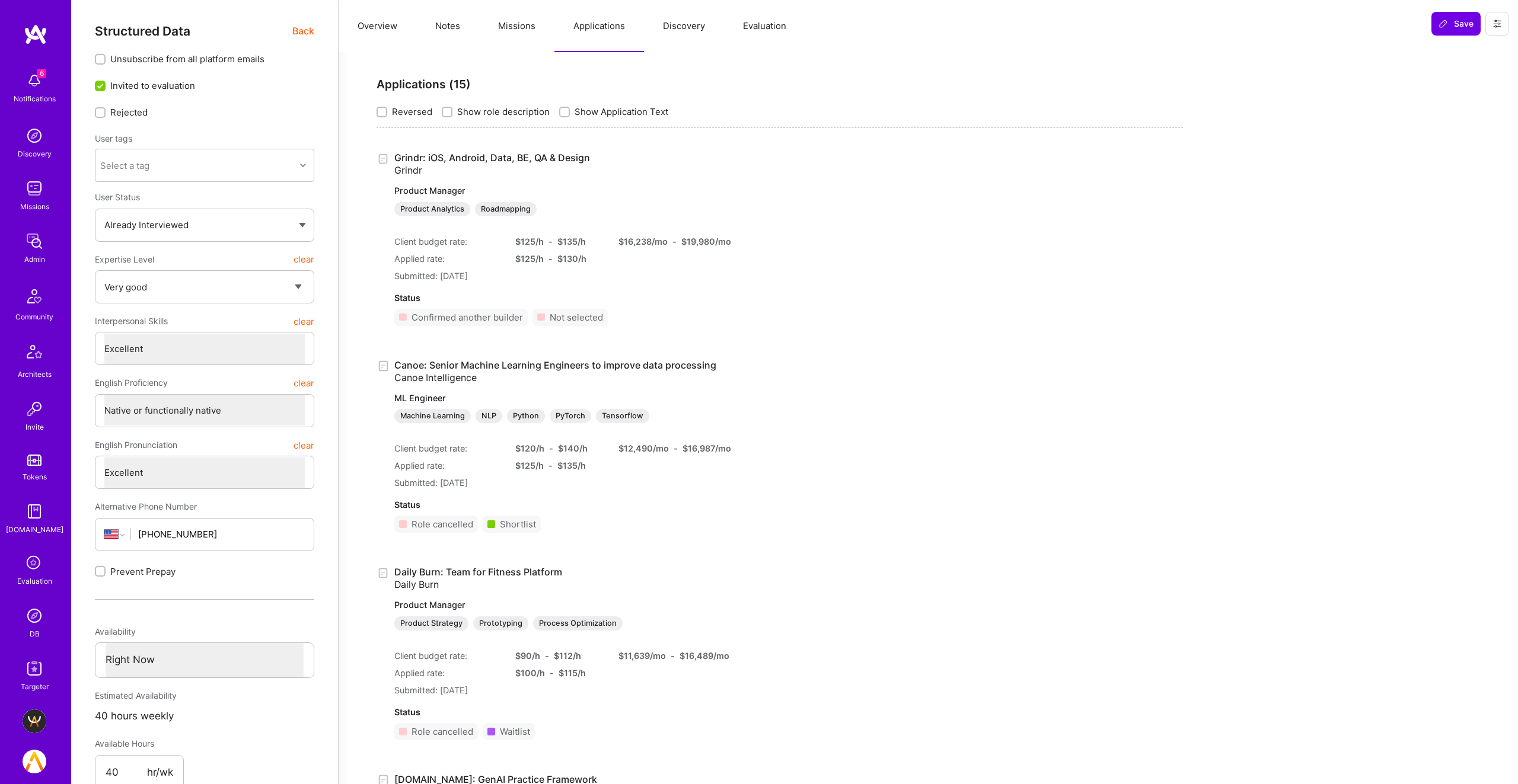
click at [448, 30] on button "Notes" at bounding box center [447, 26] width 63 height 52
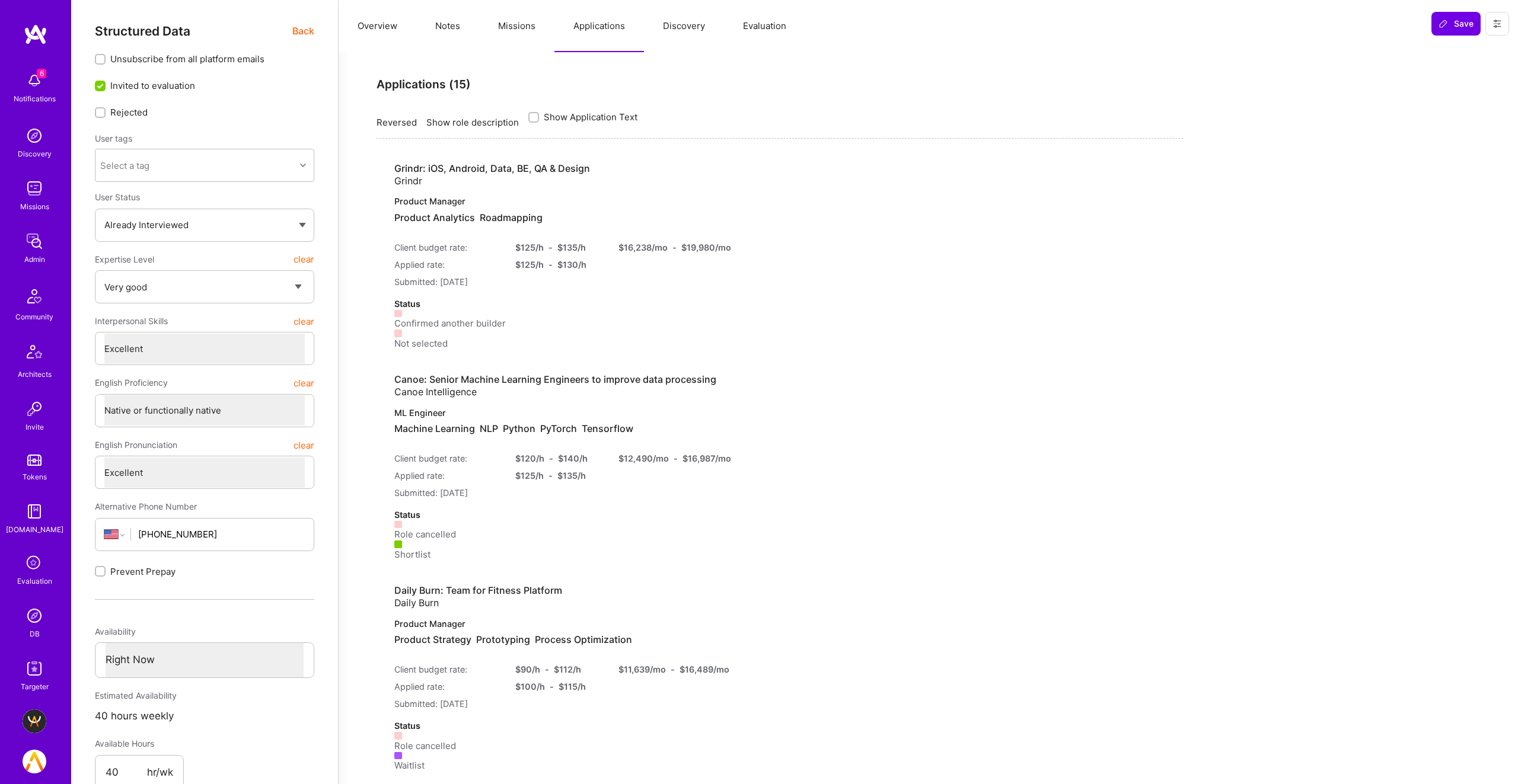
type textarea "x"
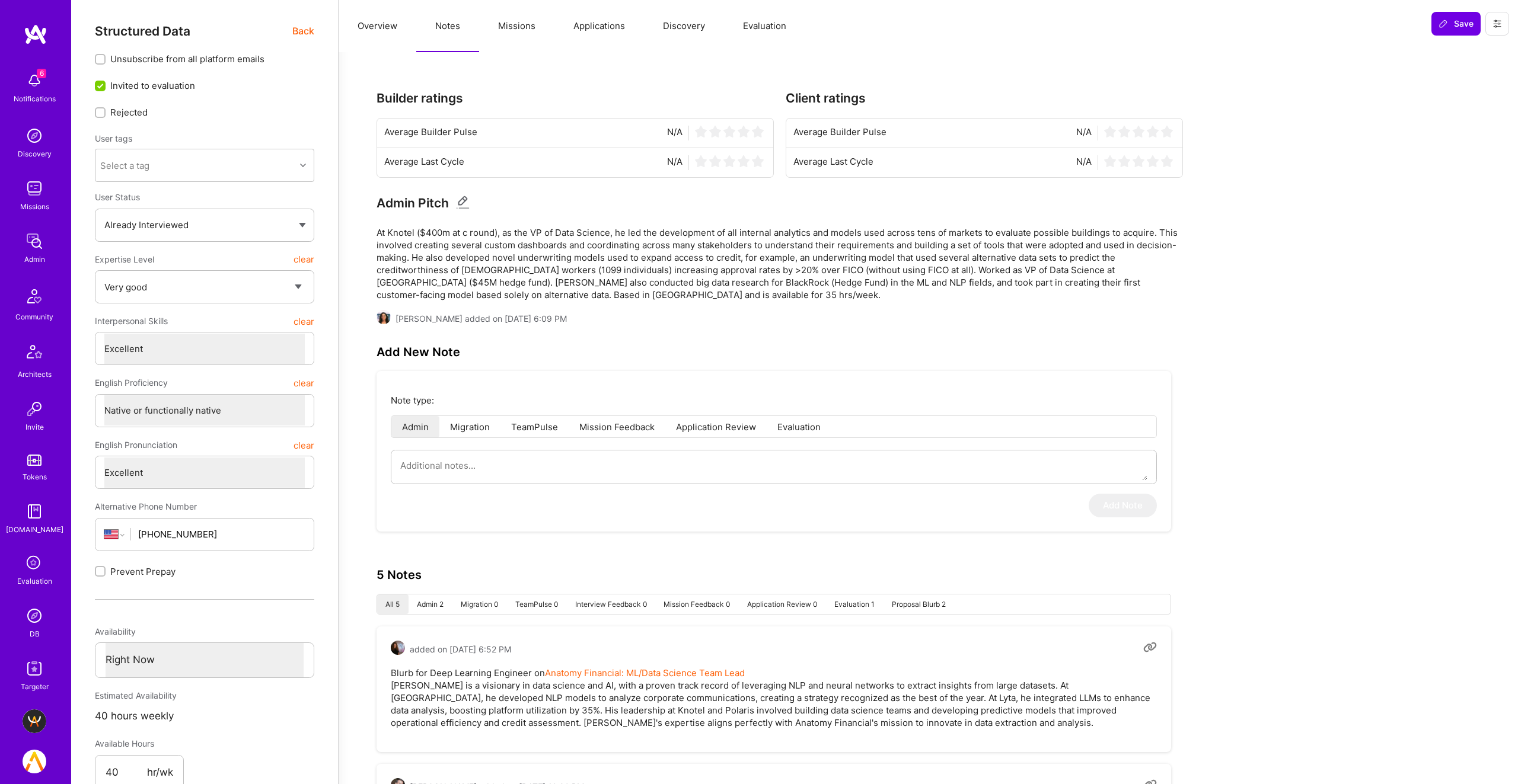
click at [390, 26] on button "Overview" at bounding box center [377, 26] width 78 height 52
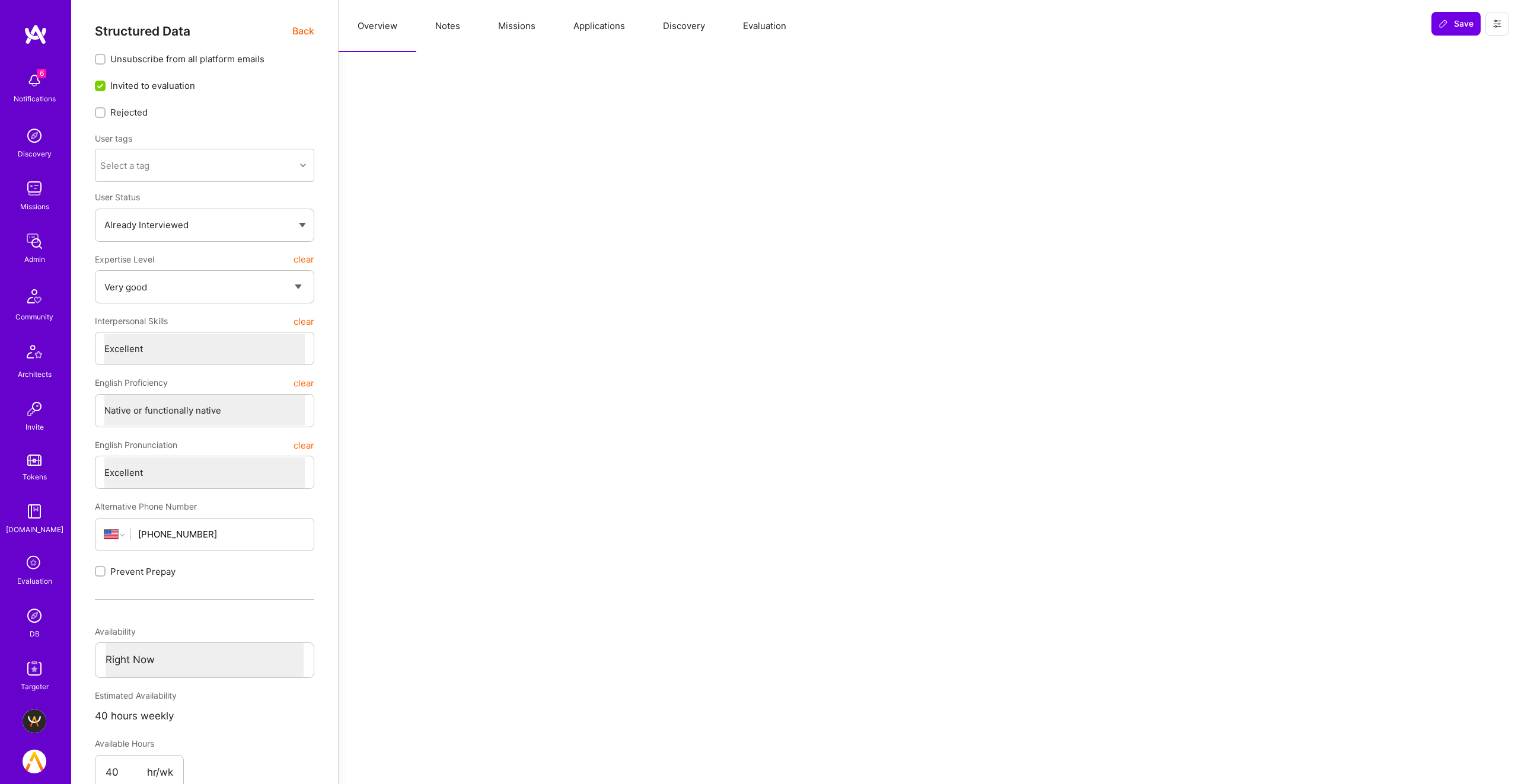
click at [297, 38] on span "Back" at bounding box center [303, 31] width 22 height 15
click at [305, 33] on span "Back" at bounding box center [303, 31] width 22 height 15
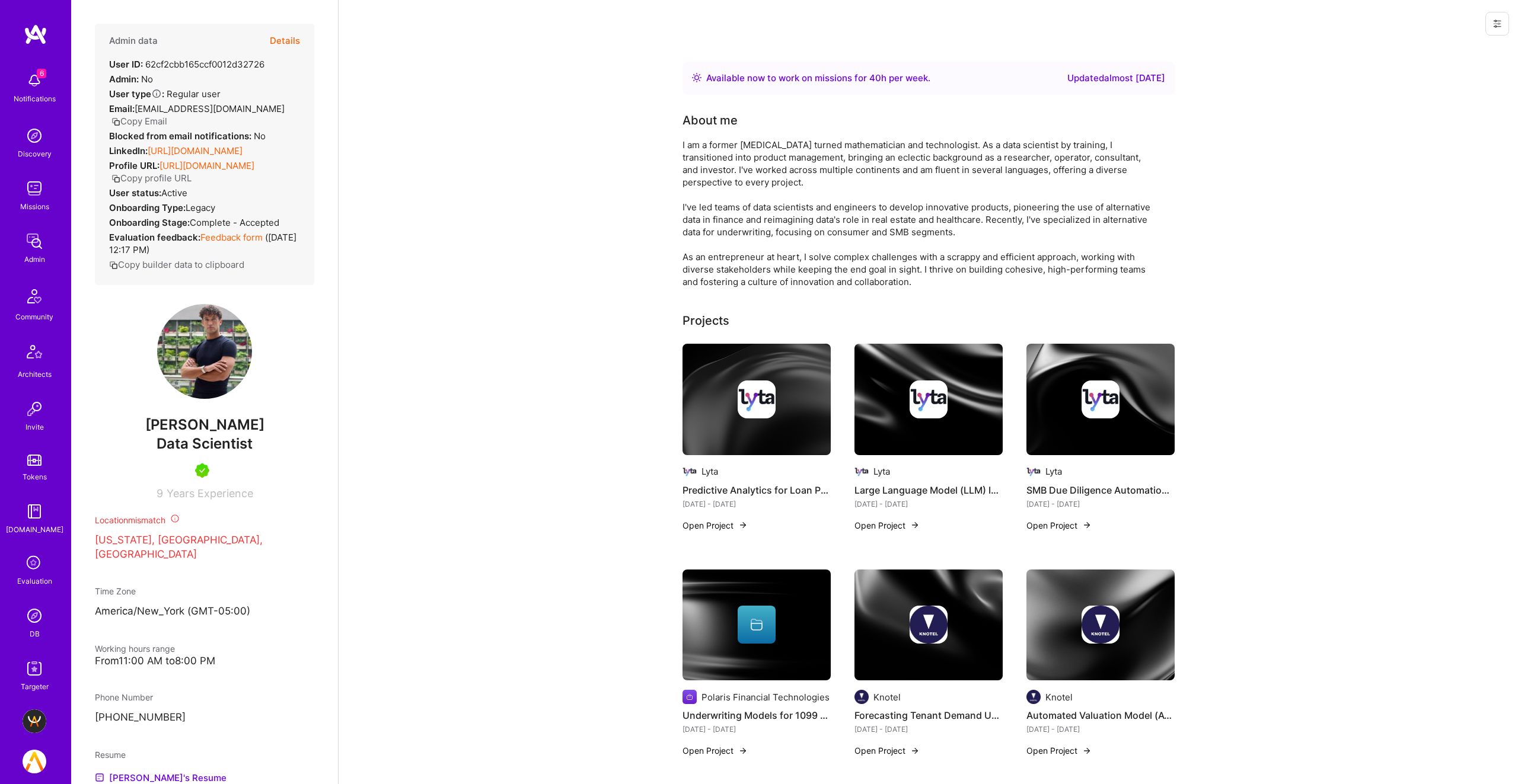
click at [203, 434] on span "[PERSON_NAME]" at bounding box center [204, 425] width 220 height 18
copy span "[PERSON_NAME]"
